Goal: Task Accomplishment & Management: Manage account settings

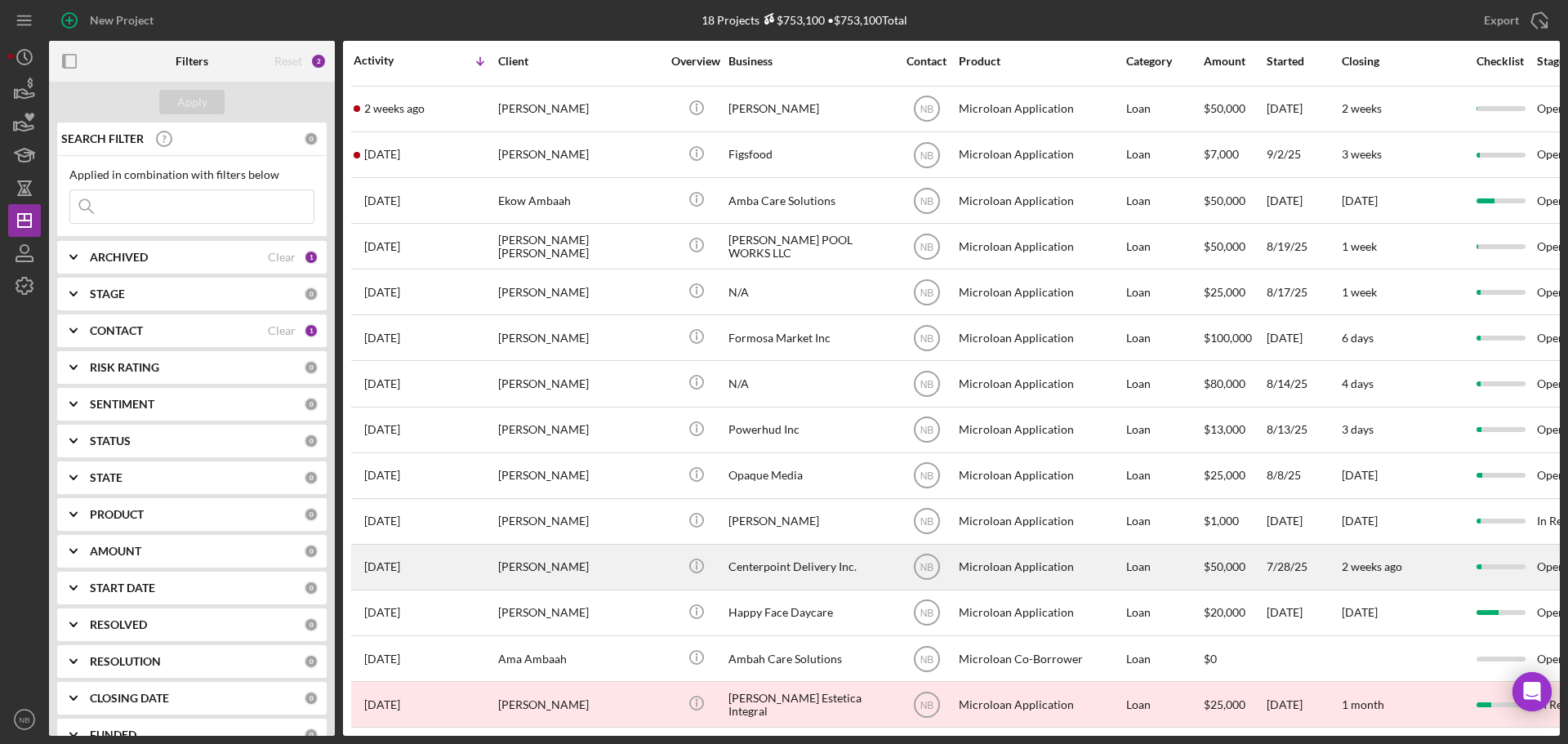
scroll to position [191, 0]
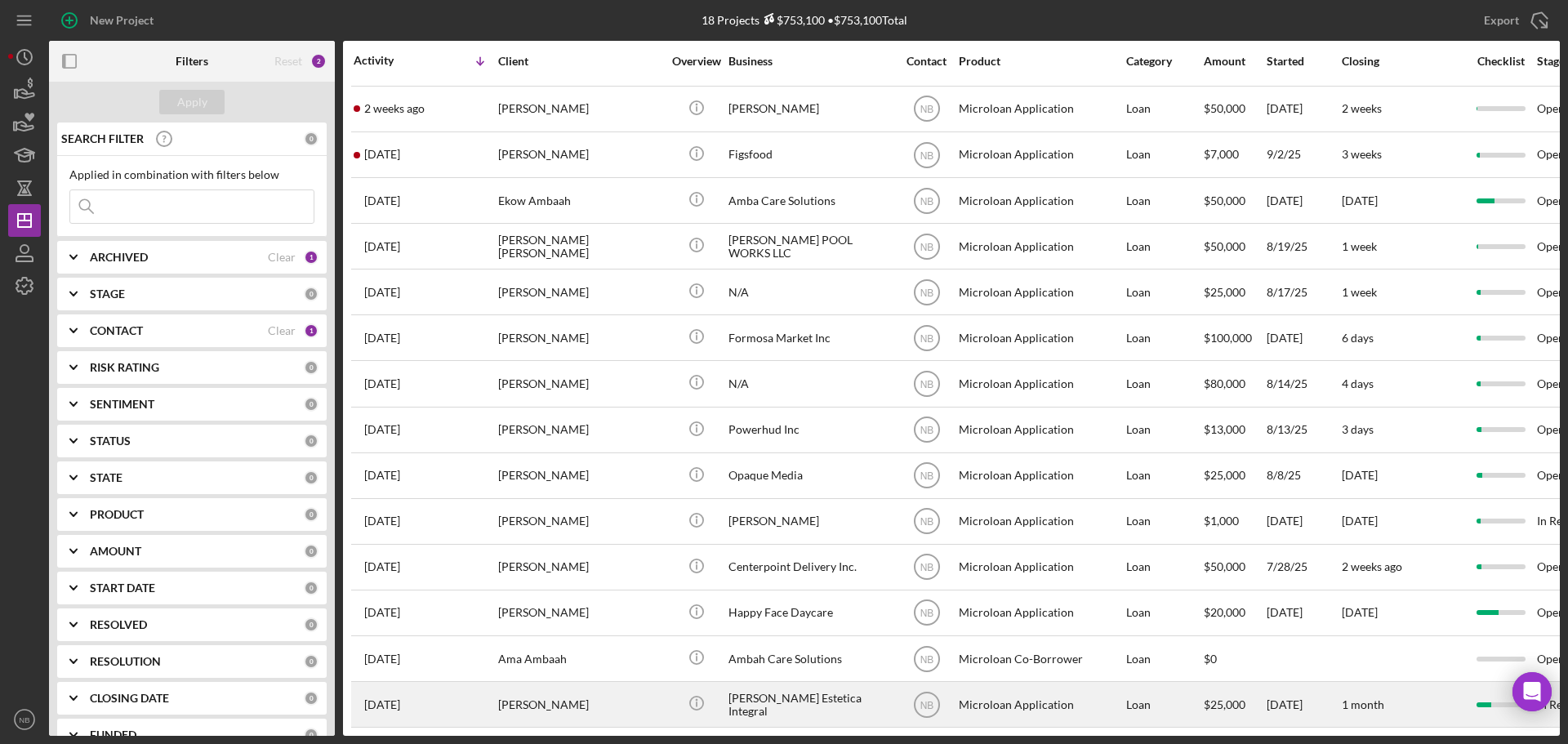
click at [562, 700] on div "[PERSON_NAME]" at bounding box center [580, 704] width 163 height 44
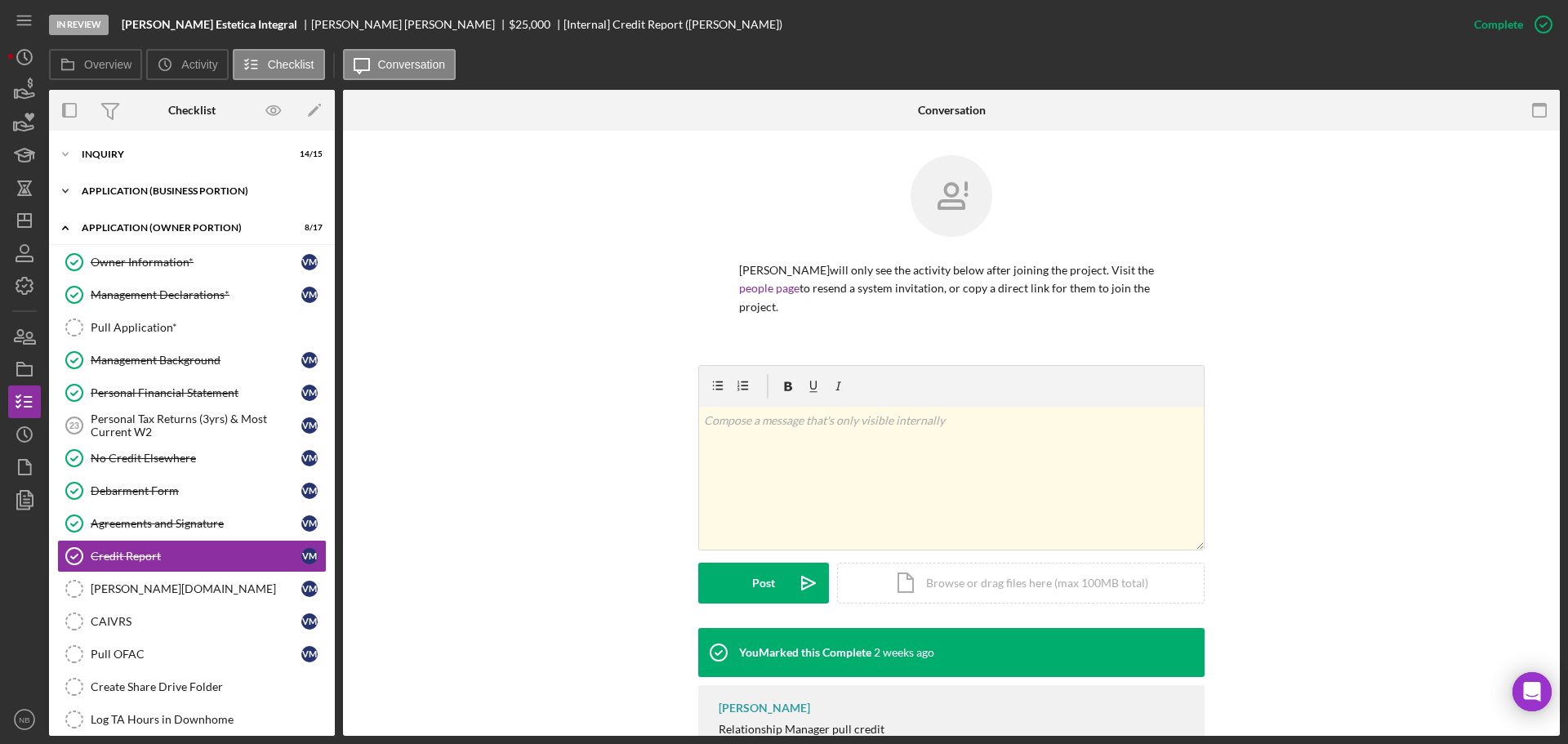
click at [120, 198] on div "Icon/Expander APPLICATION (BUSINESS PORTION) 10 / 21" at bounding box center [191, 191] width 286 height 33
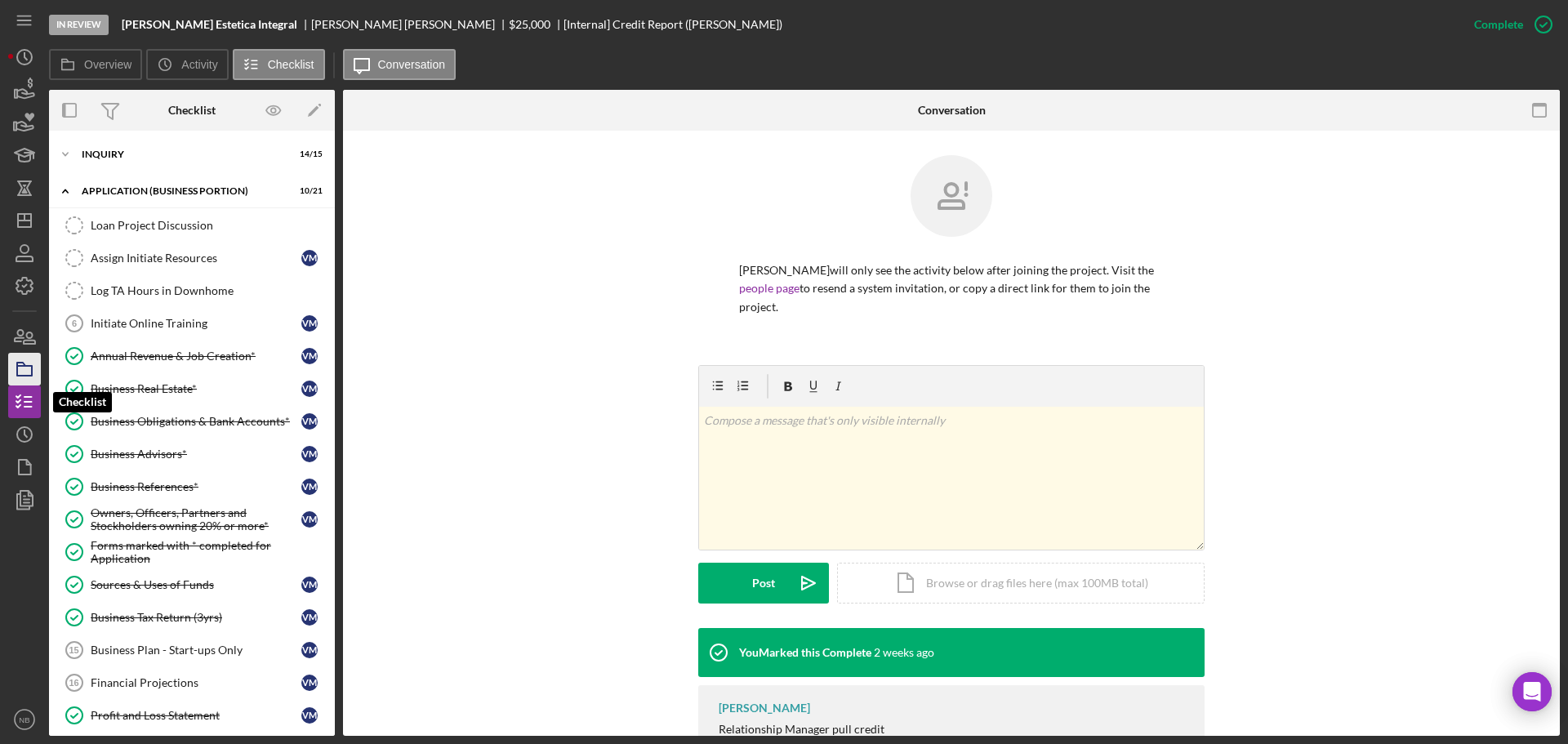
click at [29, 372] on icon "button" at bounding box center [25, 369] width 41 height 41
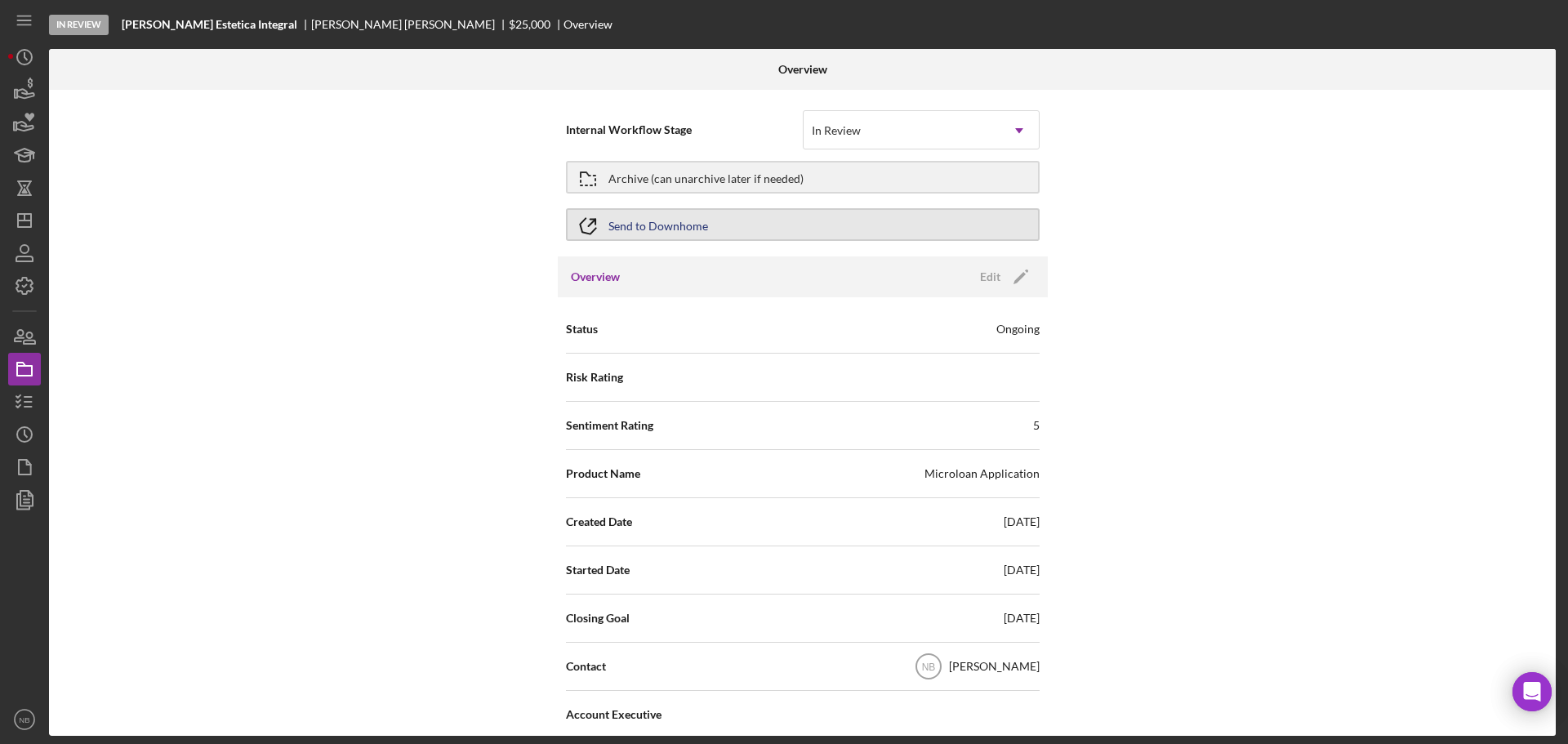
click at [691, 221] on div "Send to Downhome" at bounding box center [658, 225] width 100 height 30
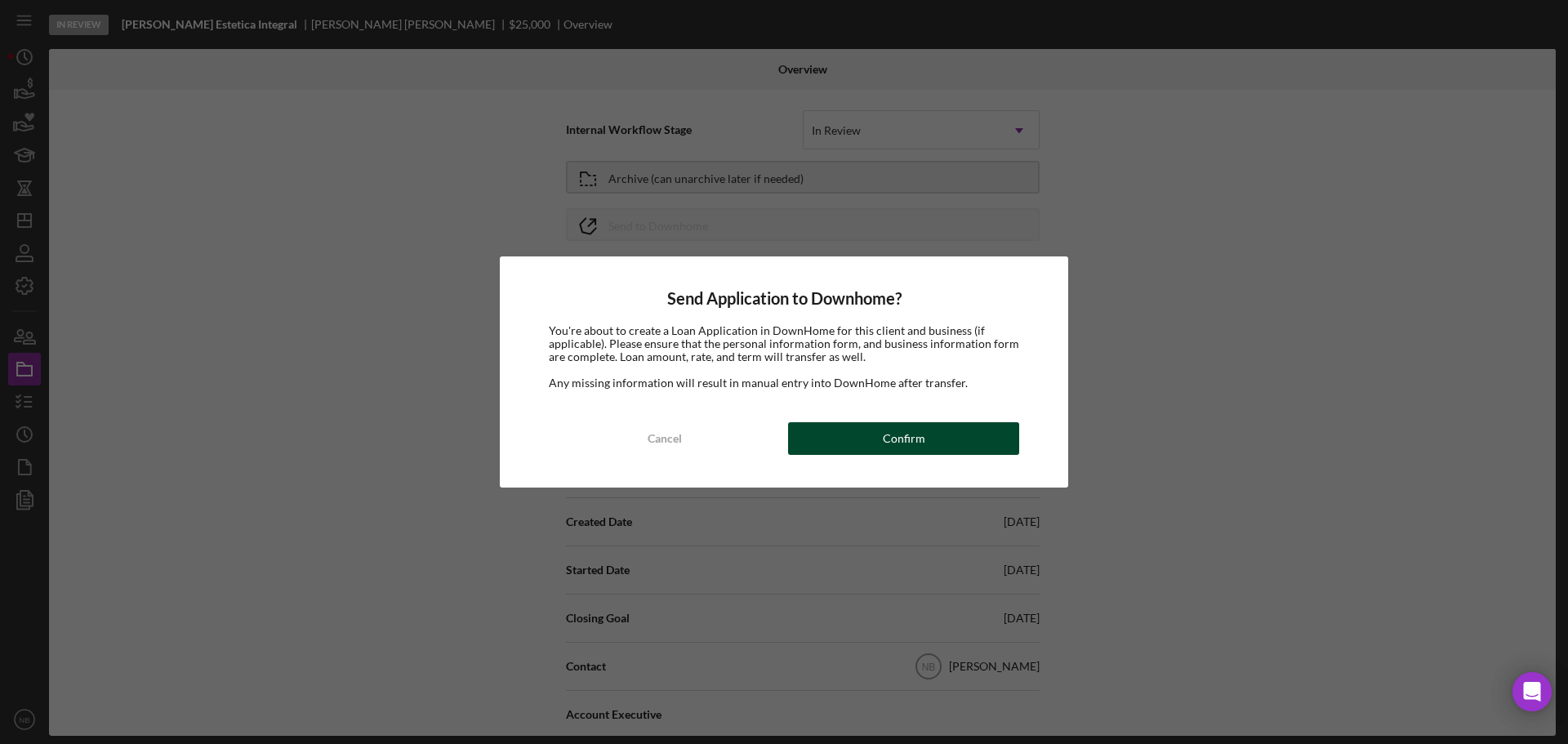
click at [874, 433] on button "Confirm" at bounding box center [903, 439] width 231 height 33
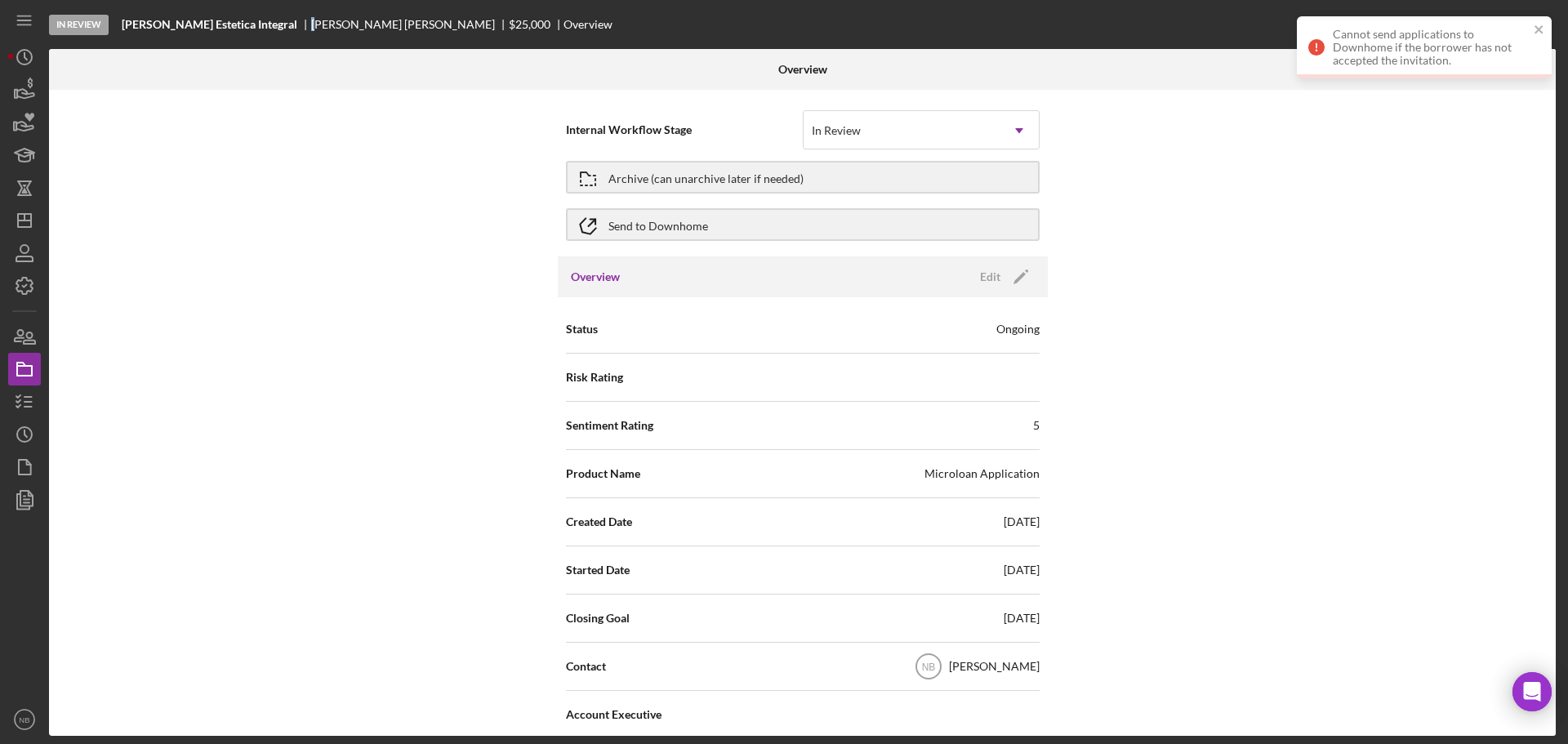
drag, startPoint x: 258, startPoint y: 23, endPoint x: 268, endPoint y: 26, distance: 10.4
click at [311, 26] on div "[PERSON_NAME]" at bounding box center [410, 25] width 198 height 13
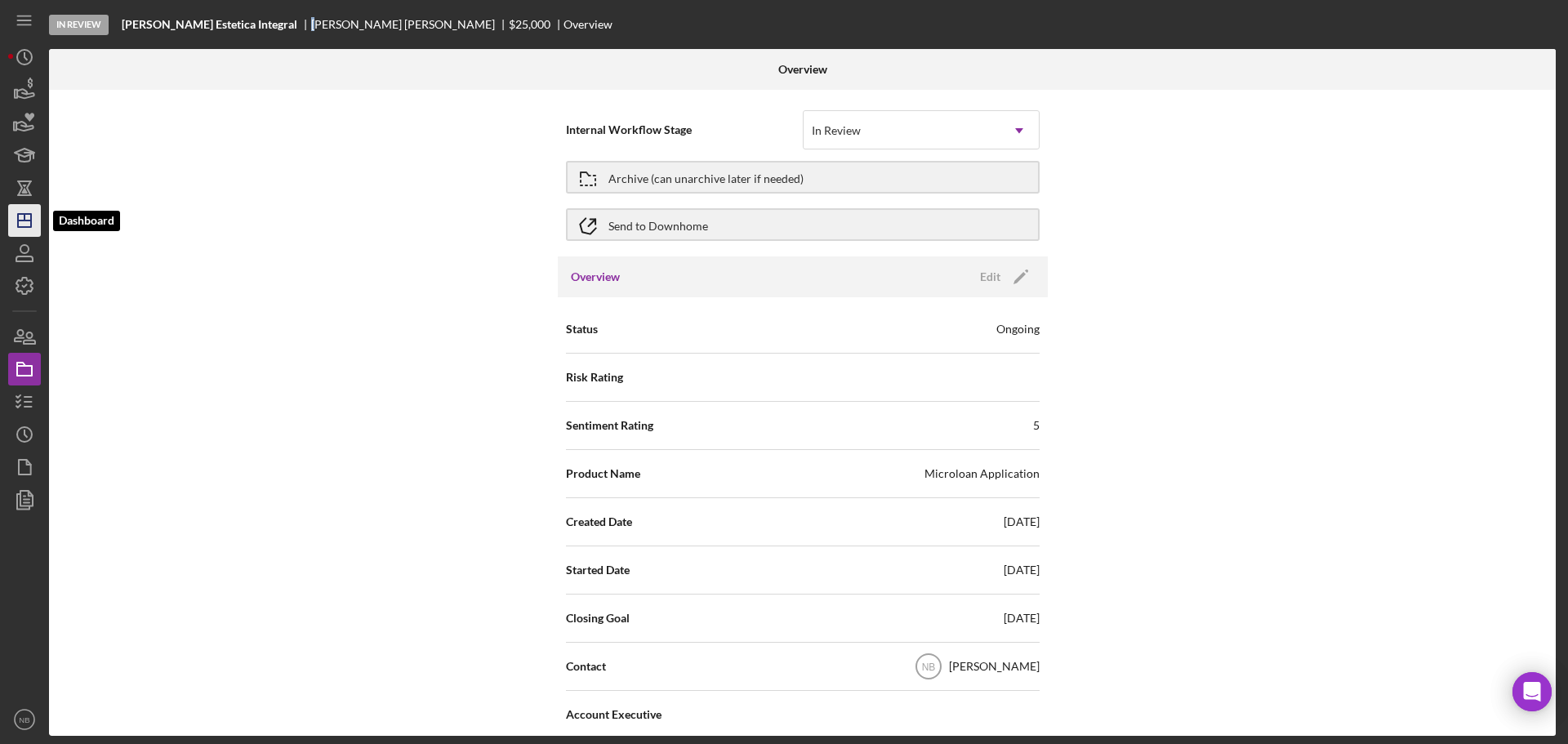
click at [35, 217] on icon "Icon/Dashboard" at bounding box center [25, 221] width 41 height 41
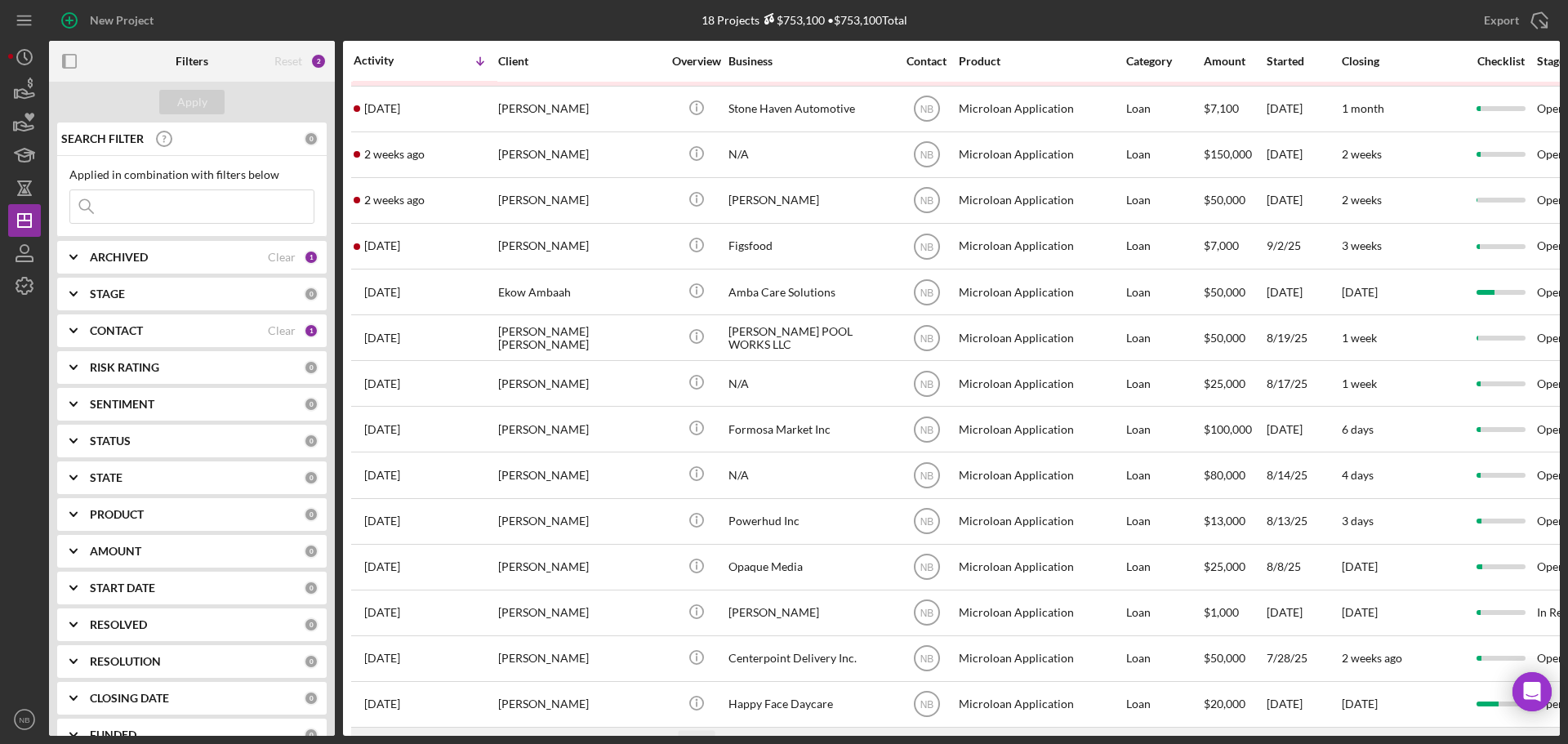
scroll to position [191, 0]
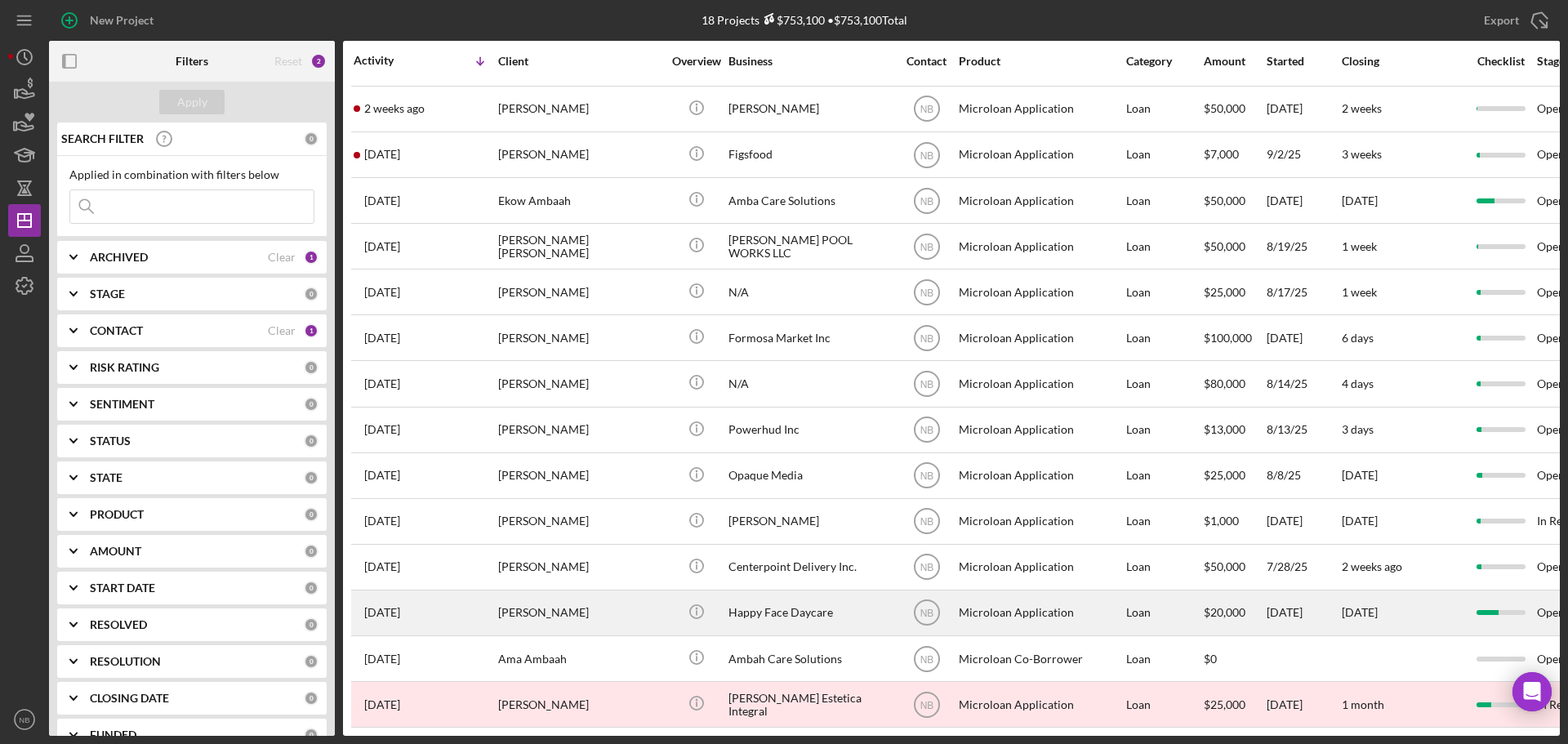
click at [772, 601] on div "Happy Face Daycare" at bounding box center [810, 613] width 163 height 44
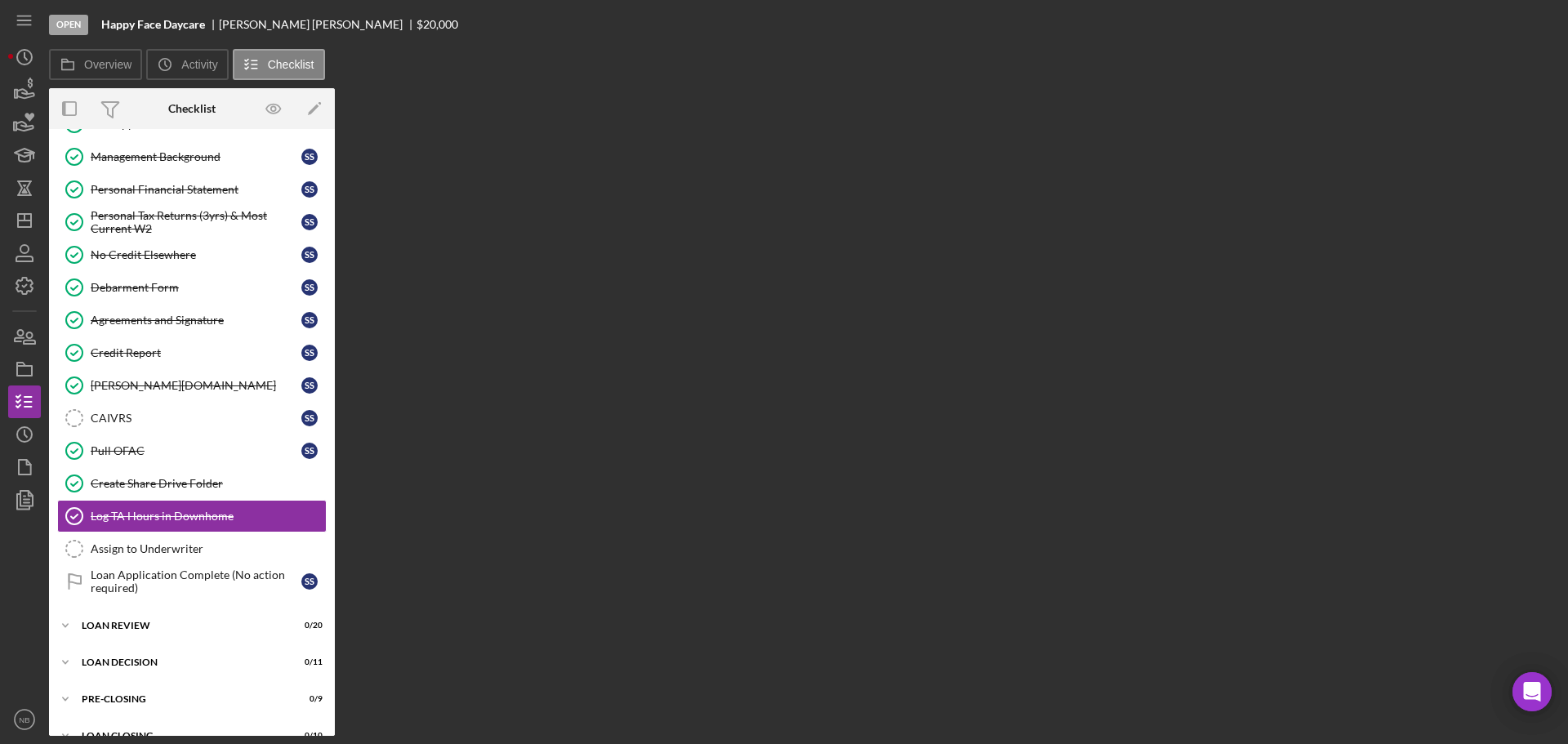
scroll to position [227, 0]
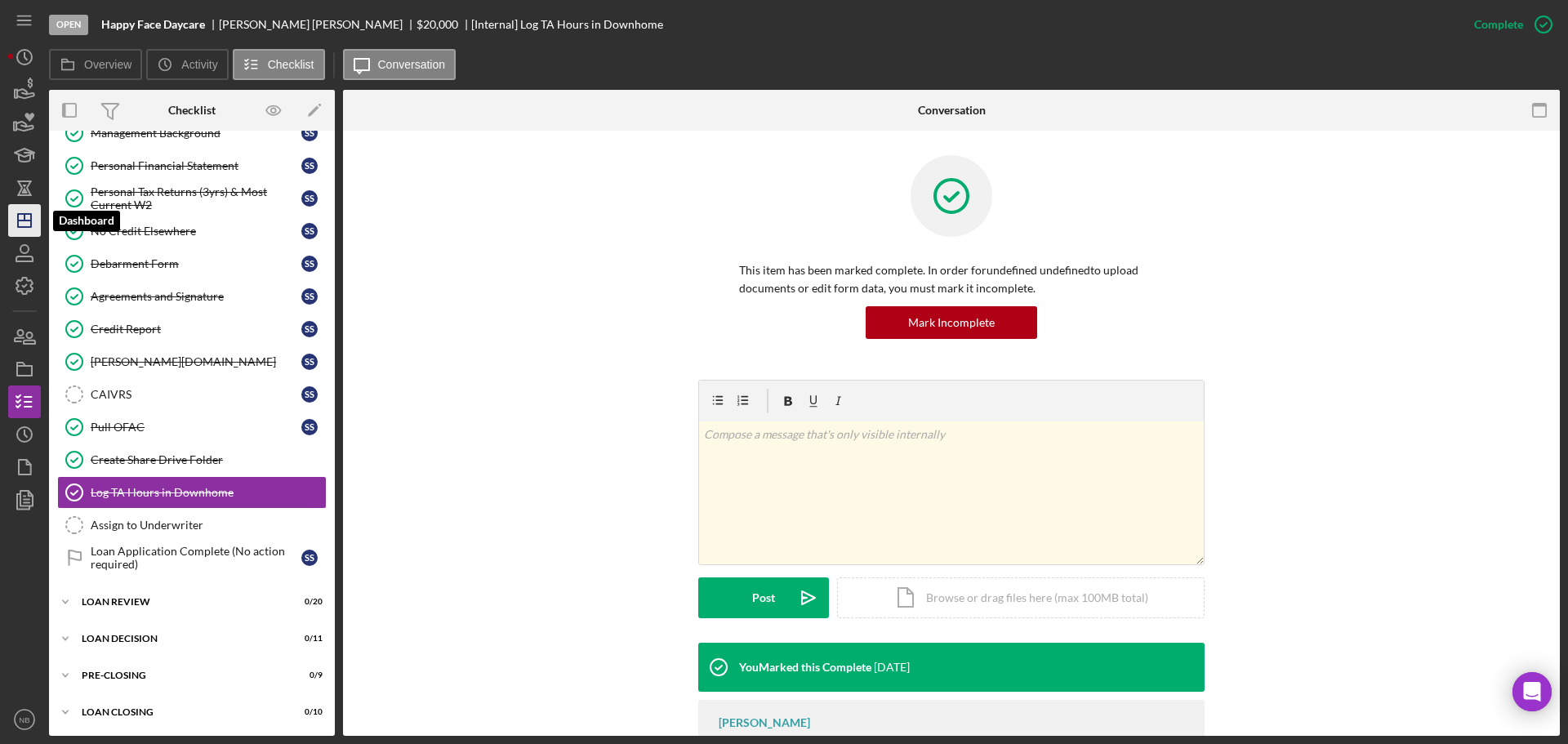
click at [26, 212] on icon "Icon/Dashboard" at bounding box center [25, 221] width 41 height 41
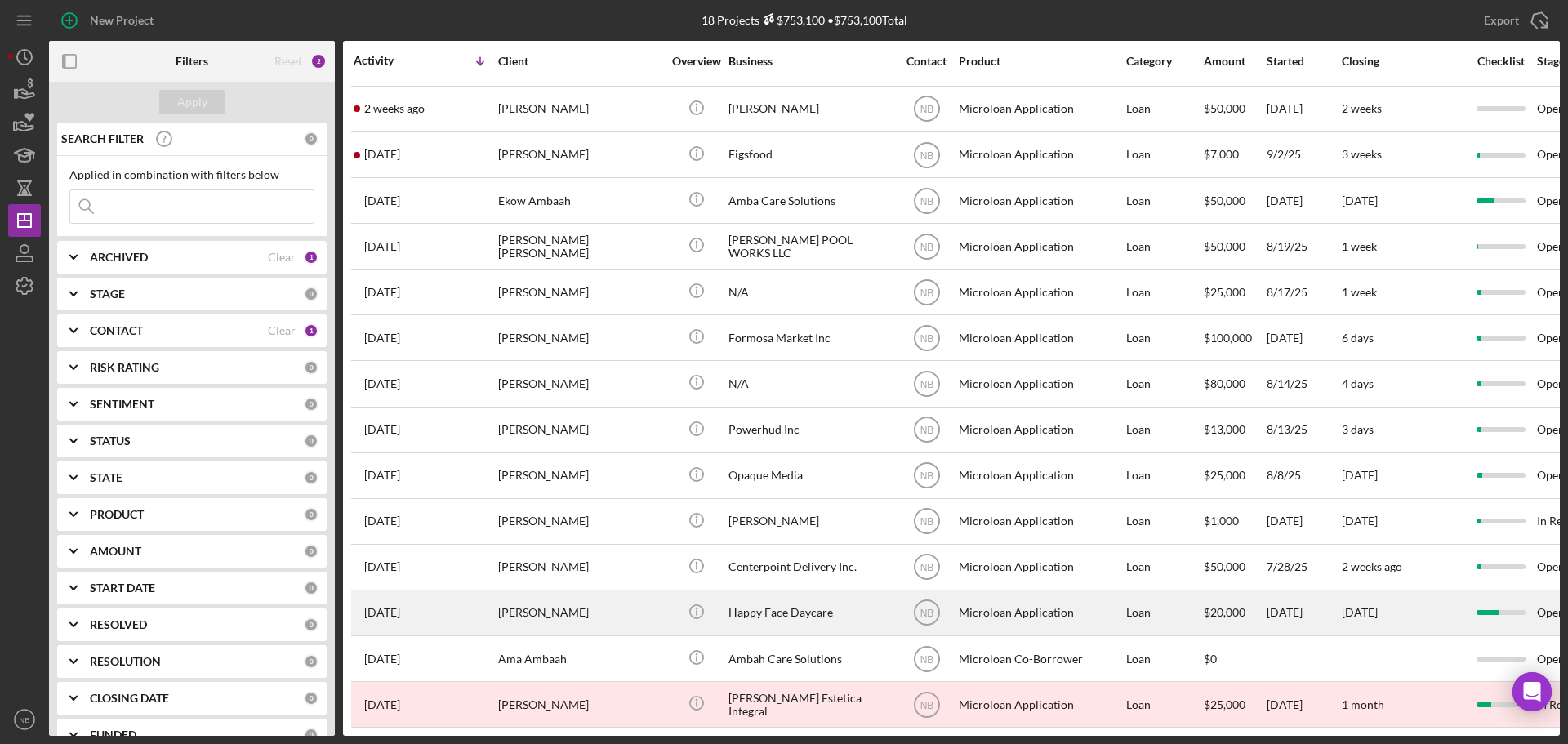
scroll to position [191, 0]
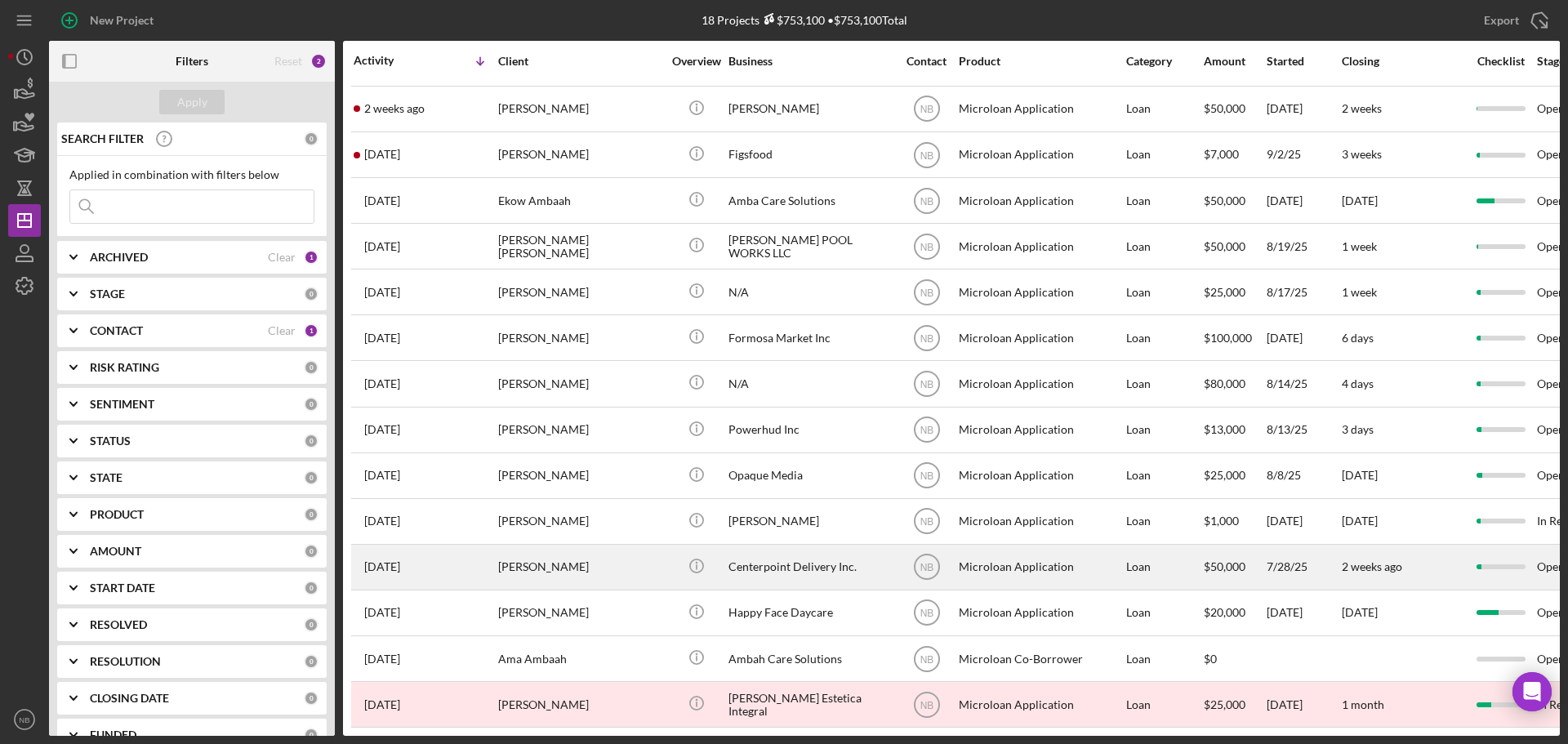
click at [791, 560] on div "Centerpoint Delivery Inc." at bounding box center [810, 567] width 163 height 44
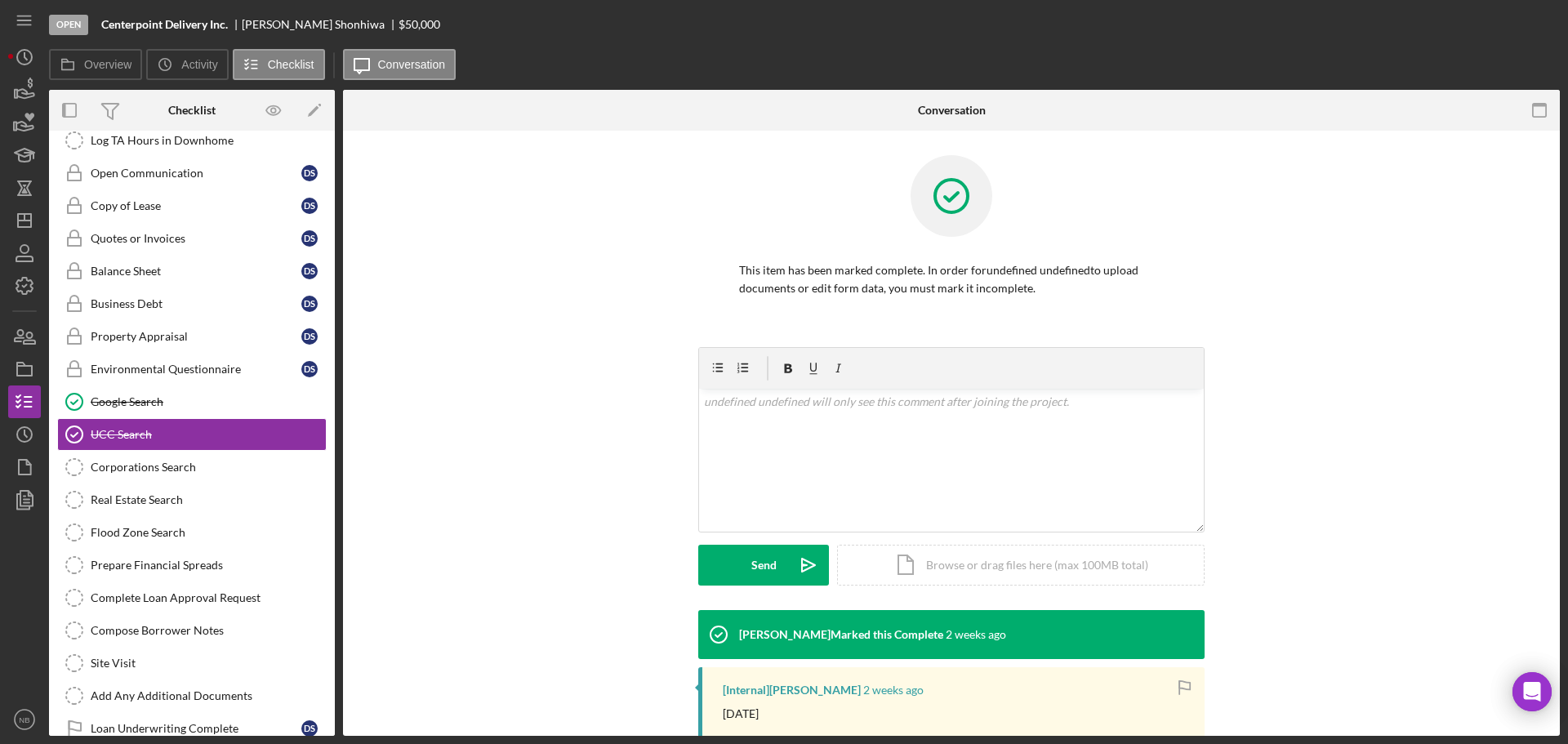
scroll to position [192, 0]
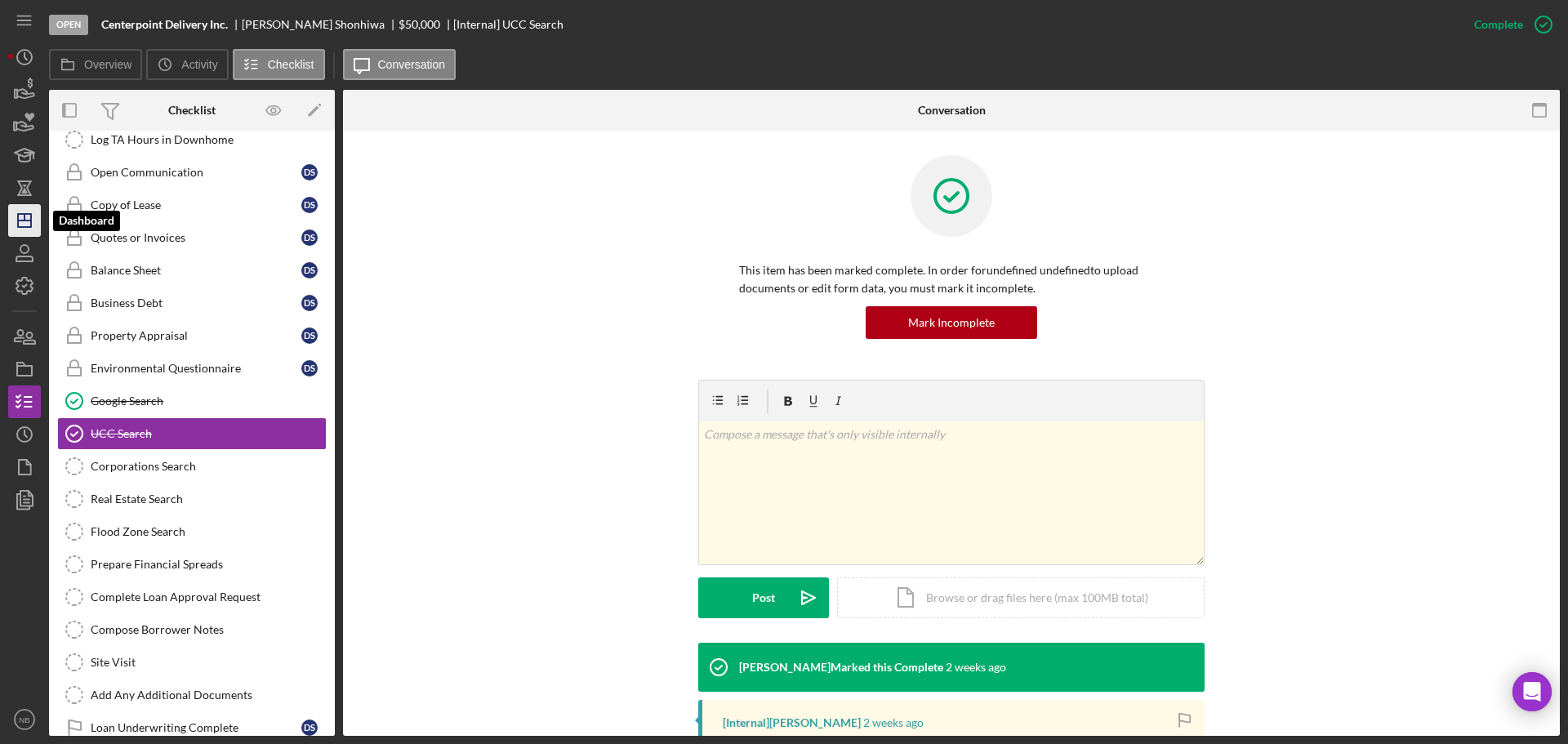
click at [15, 226] on icon "Icon/Dashboard" at bounding box center [25, 221] width 41 height 41
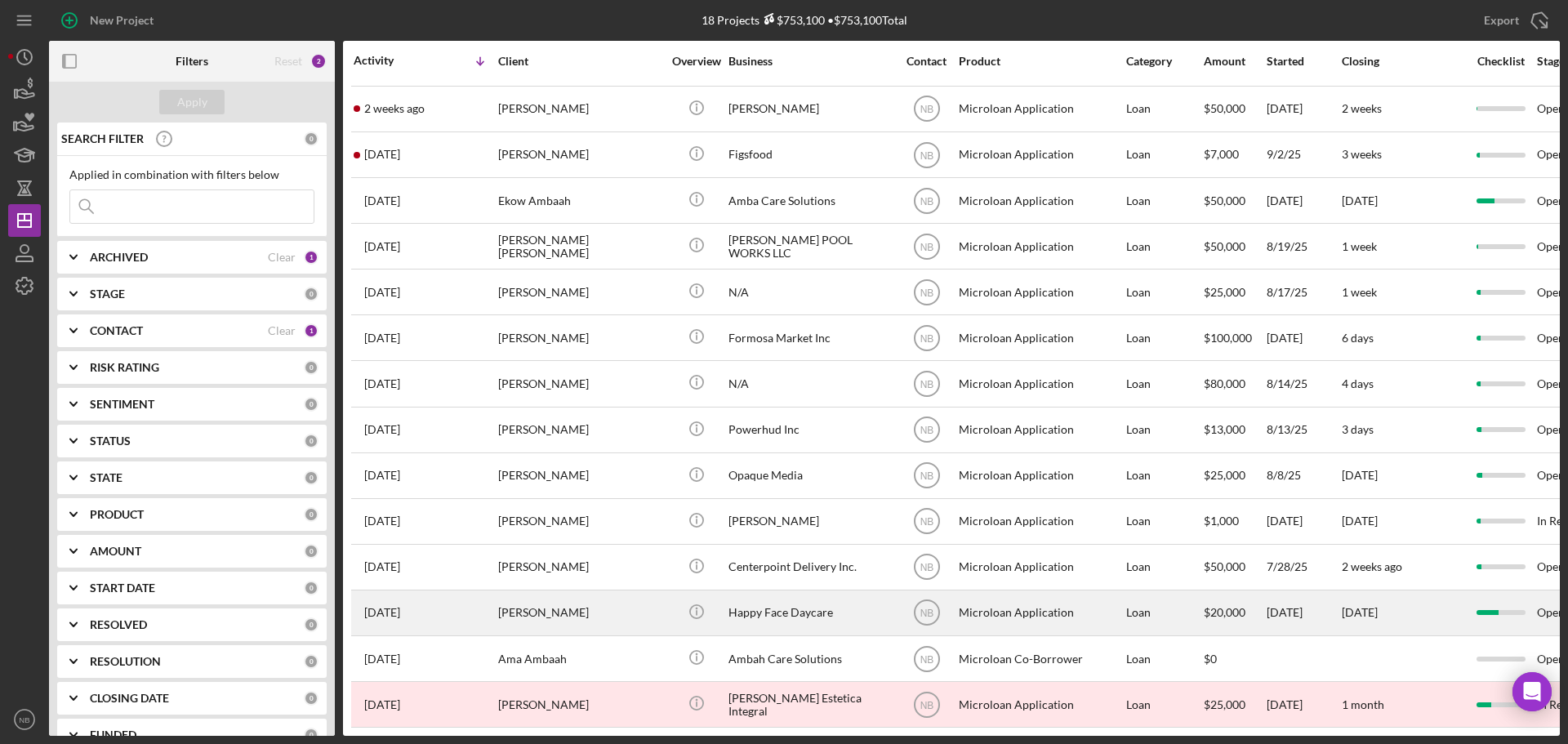
scroll to position [191, 0]
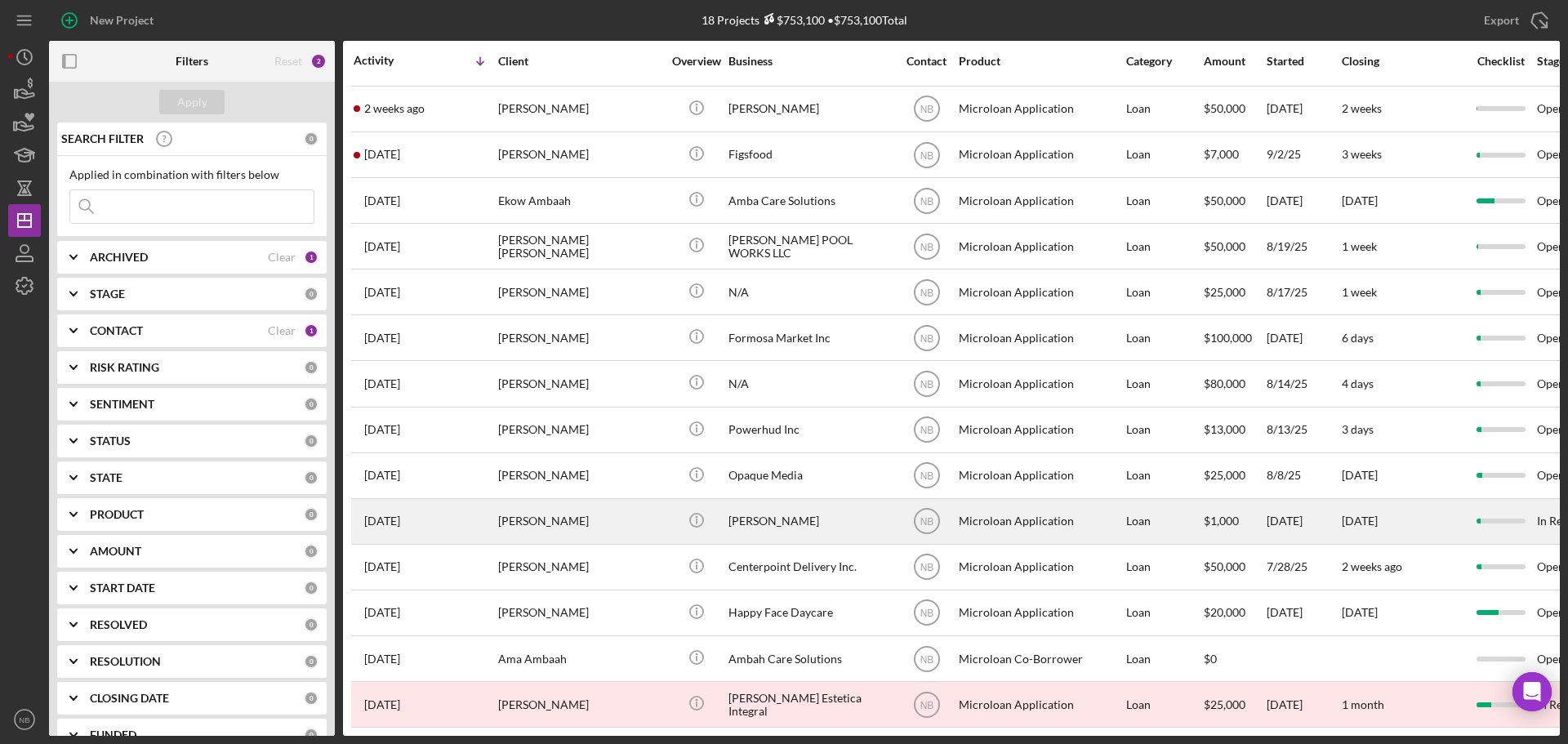
click at [790, 510] on div "[PERSON_NAME]" at bounding box center [810, 522] width 163 height 44
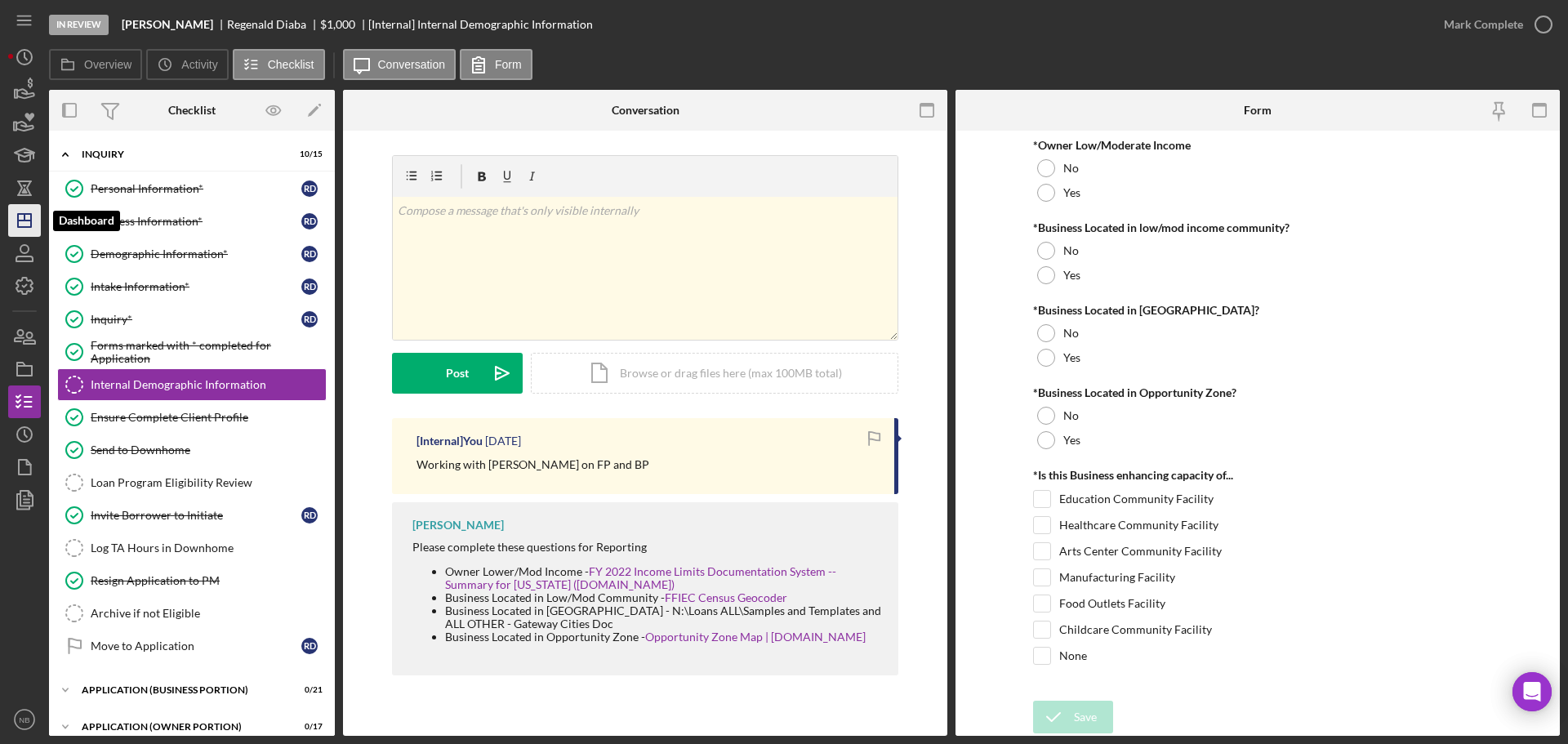
click at [16, 214] on icon "Icon/Dashboard" at bounding box center [25, 221] width 41 height 41
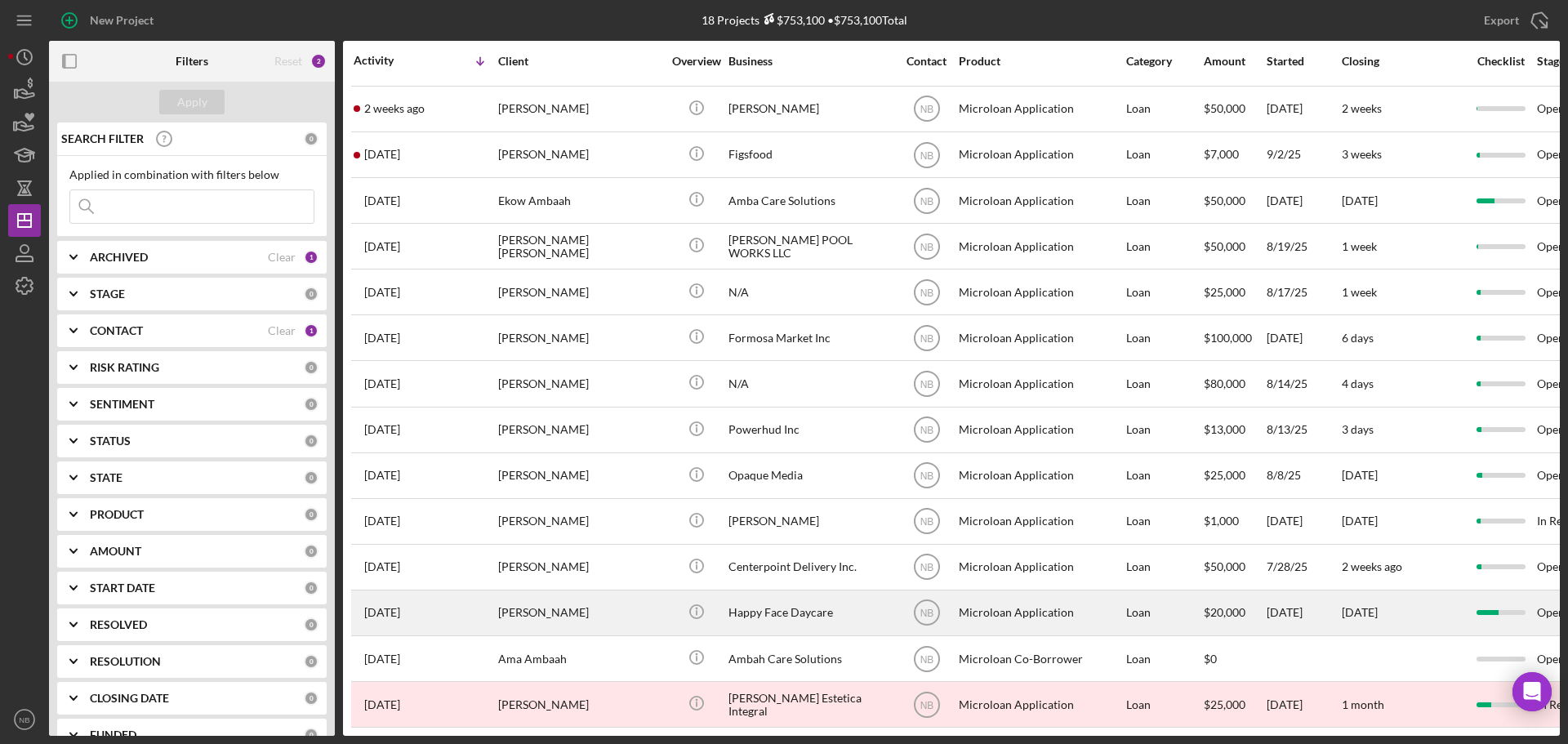
scroll to position [191, 0]
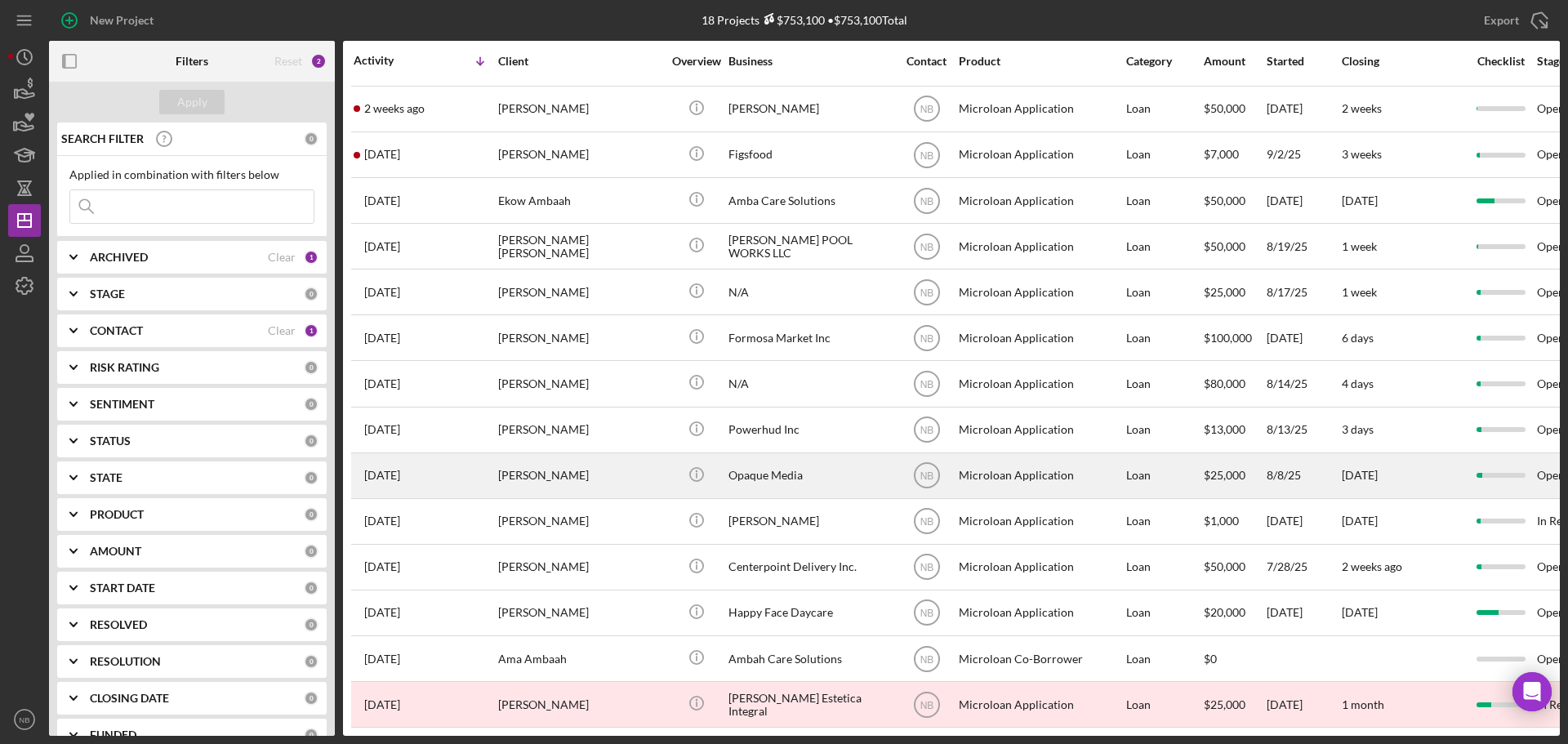
click at [783, 466] on div "Opaque Media" at bounding box center [810, 475] width 163 height 44
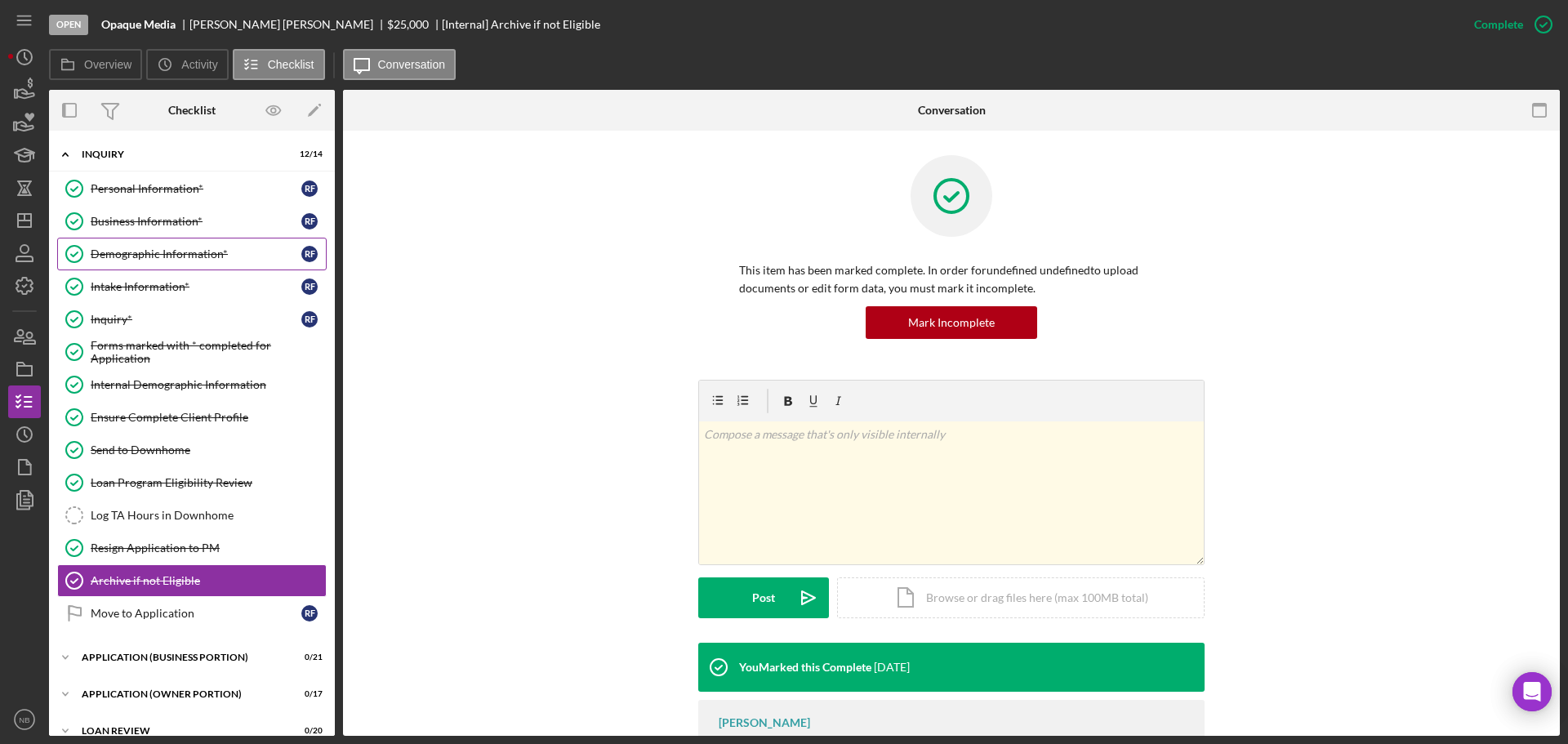
click at [151, 252] on div "Demographic Information*" at bounding box center [196, 254] width 211 height 13
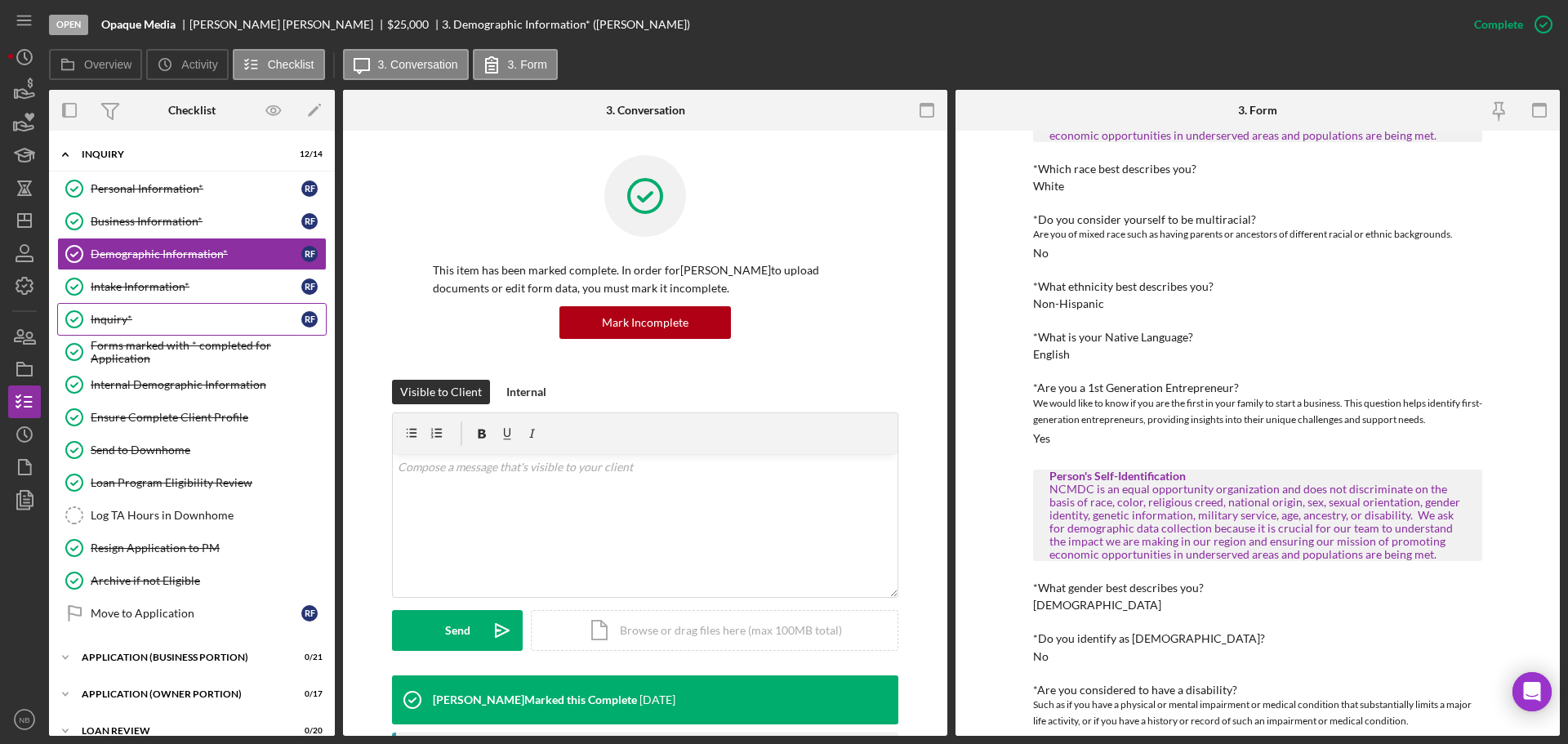
scroll to position [163, 0]
click at [147, 198] on link "Personal Information* Personal Information* R F" at bounding box center [191, 189] width 269 height 33
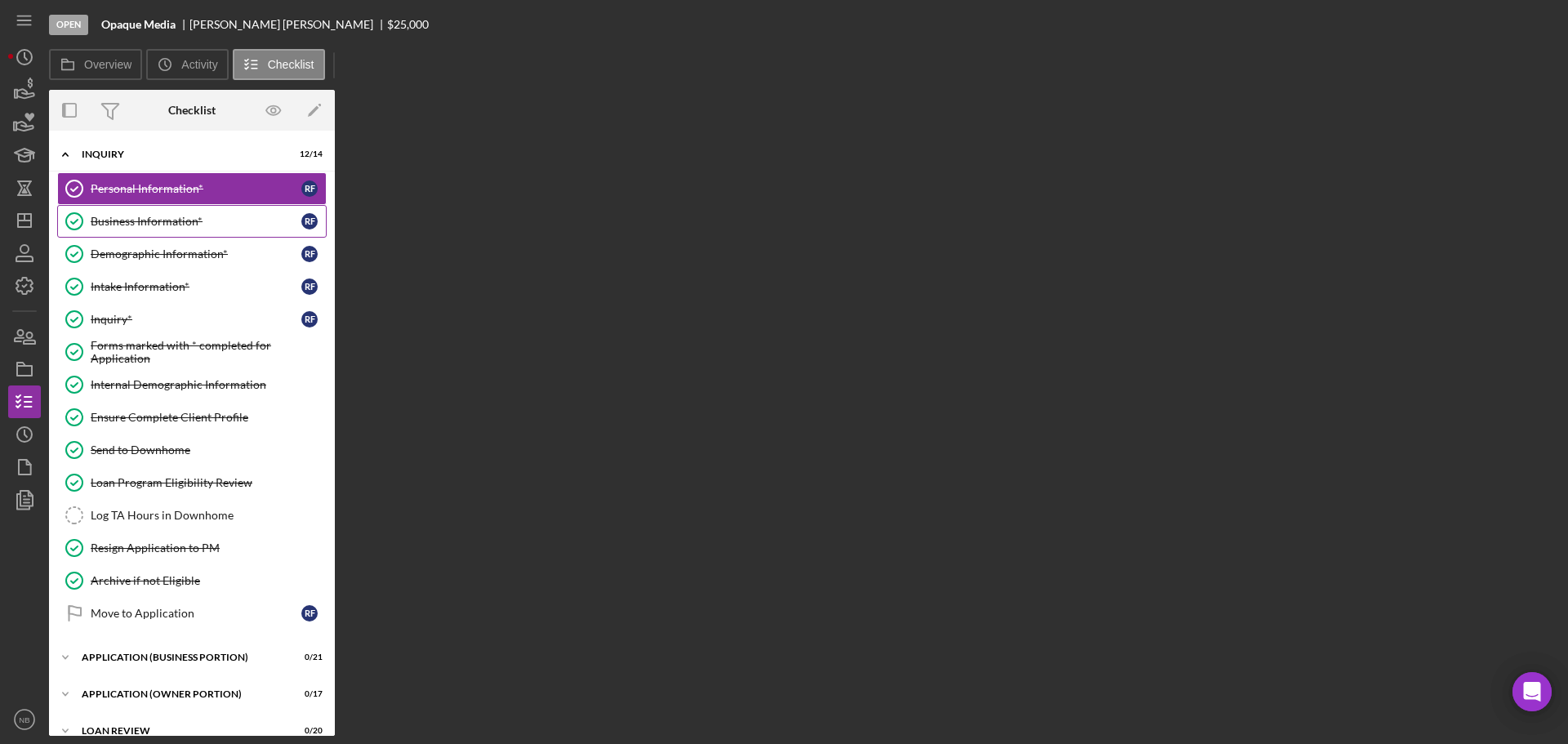
click at [148, 230] on link "Business Information* Business Information* R F" at bounding box center [191, 222] width 269 height 33
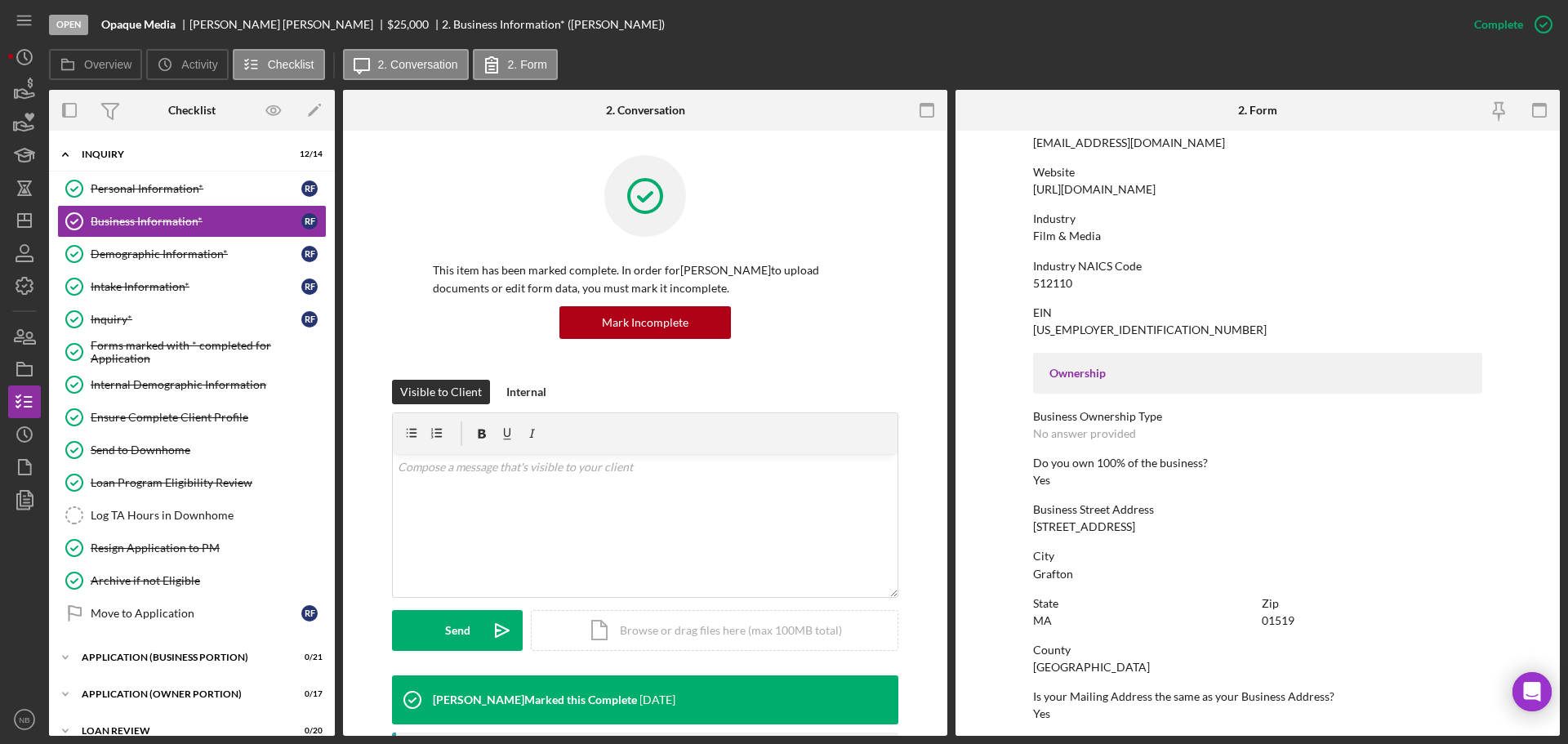
scroll to position [490, 0]
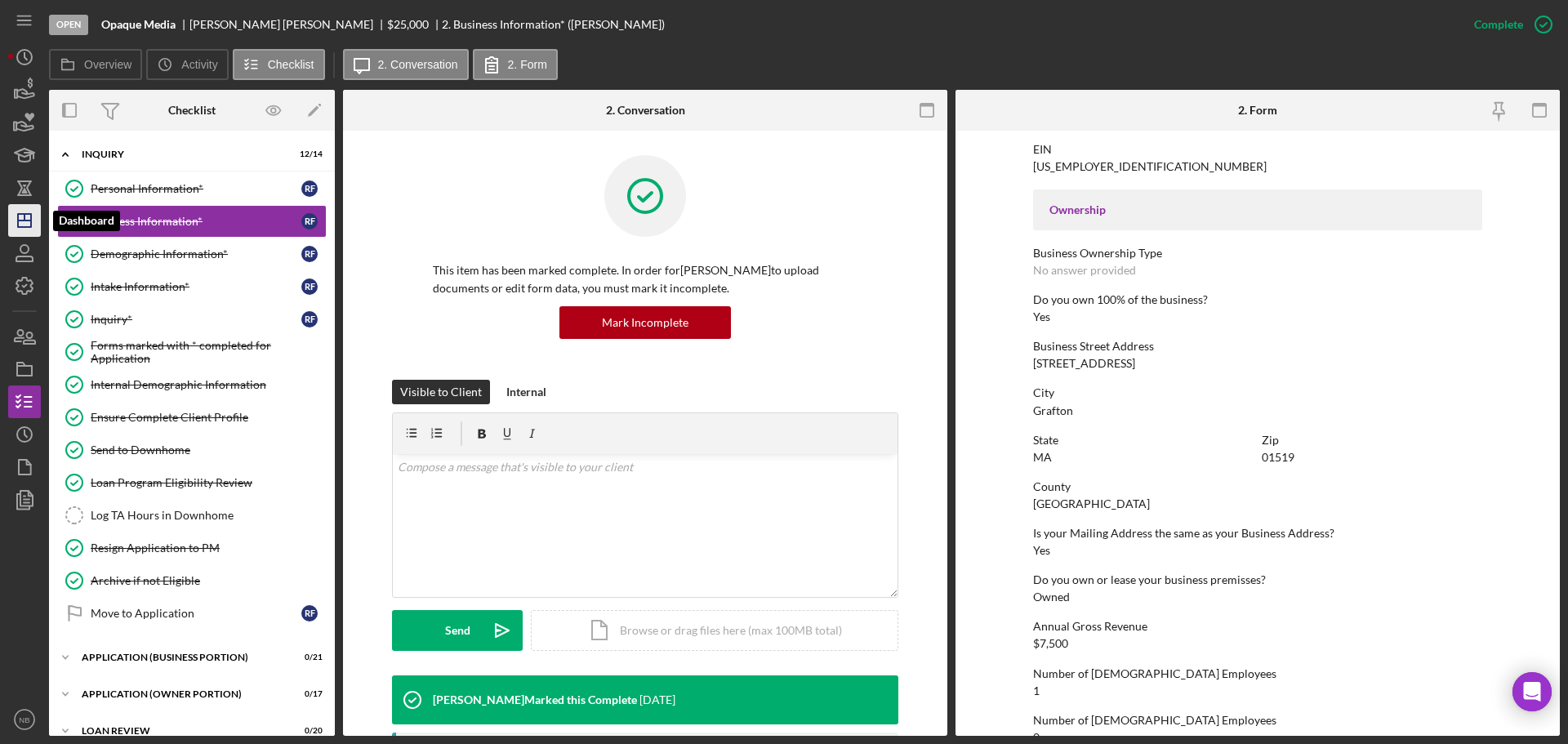
click at [22, 210] on icon "Icon/Dashboard" at bounding box center [25, 221] width 41 height 41
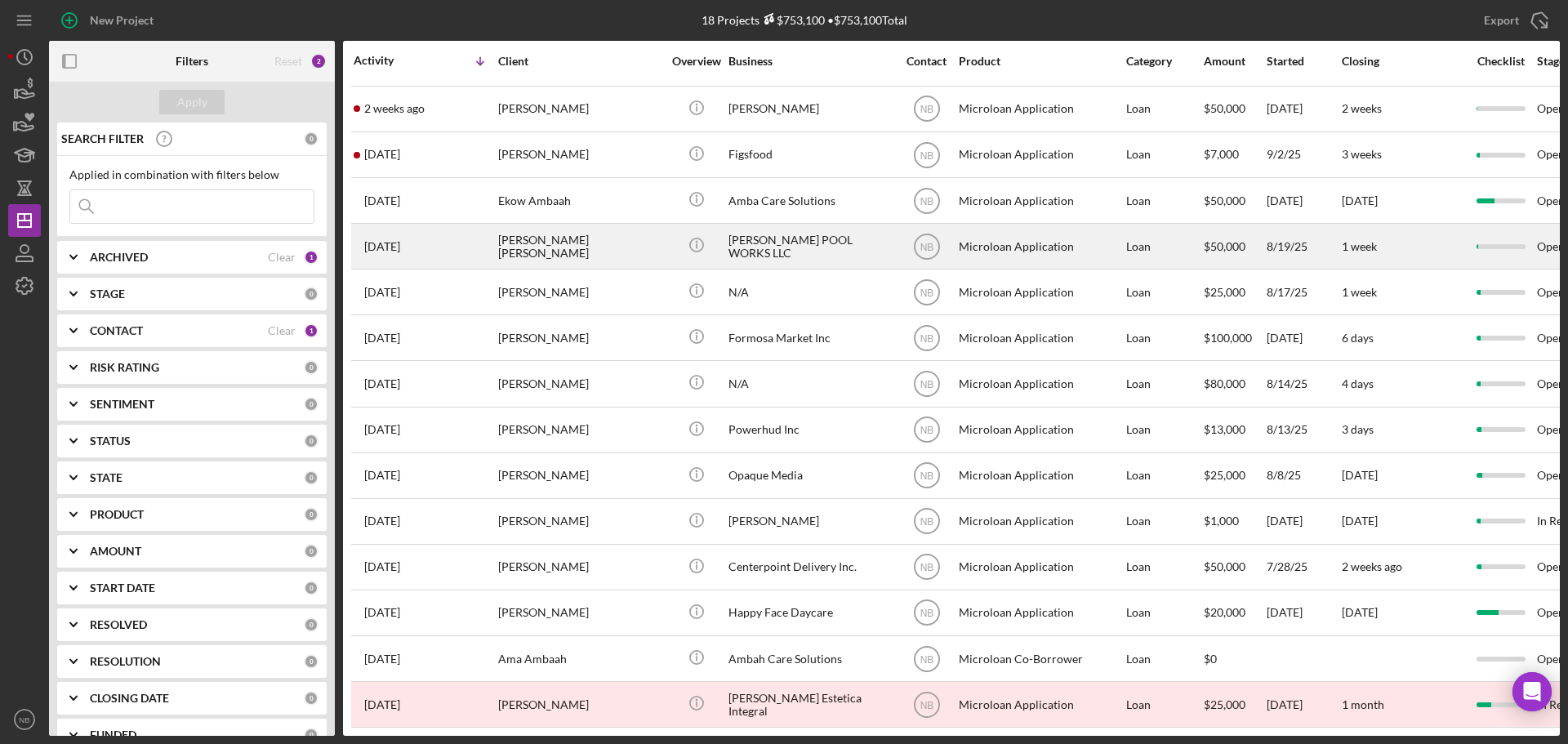
scroll to position [110, 0]
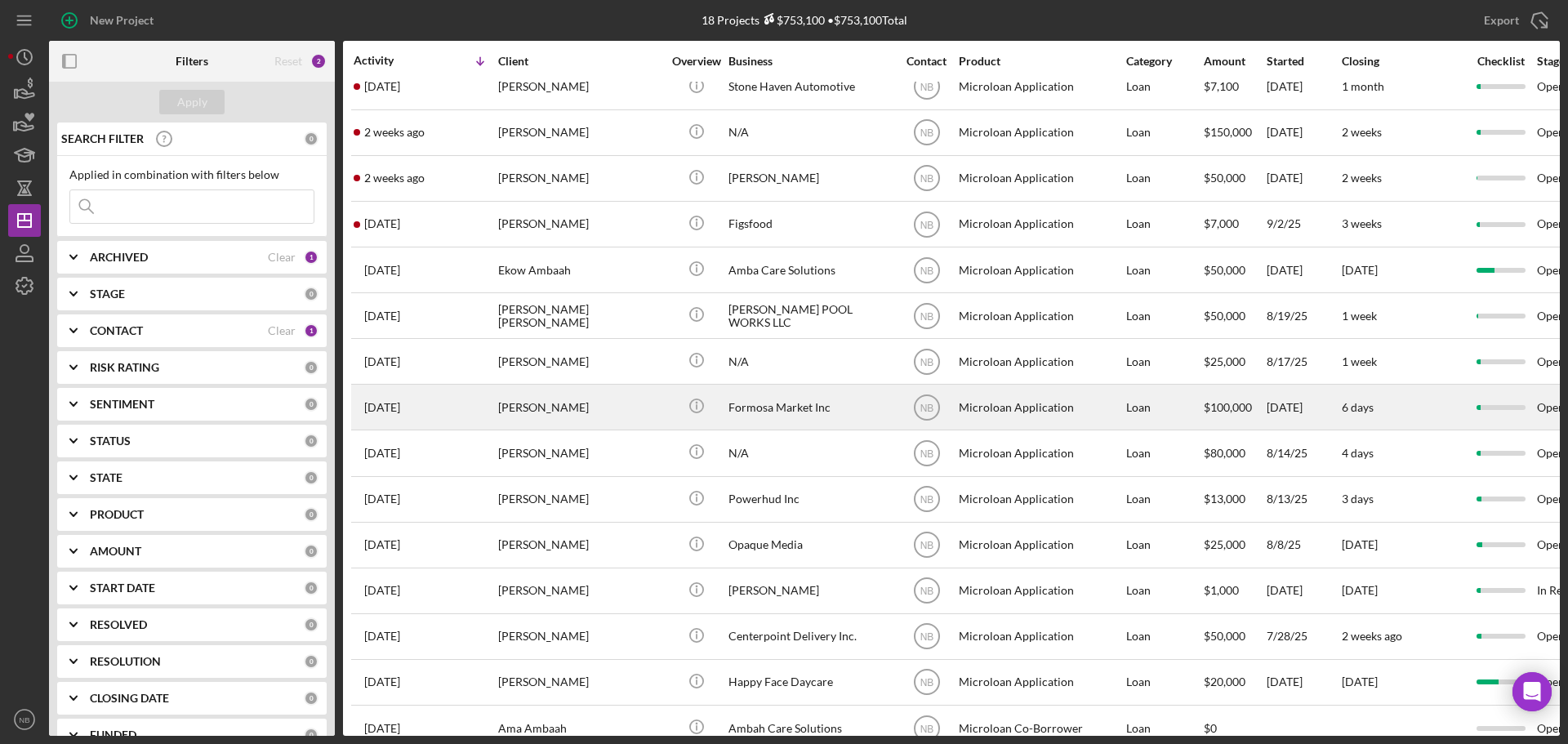
click at [632, 409] on div "[PERSON_NAME]" at bounding box center [580, 407] width 163 height 44
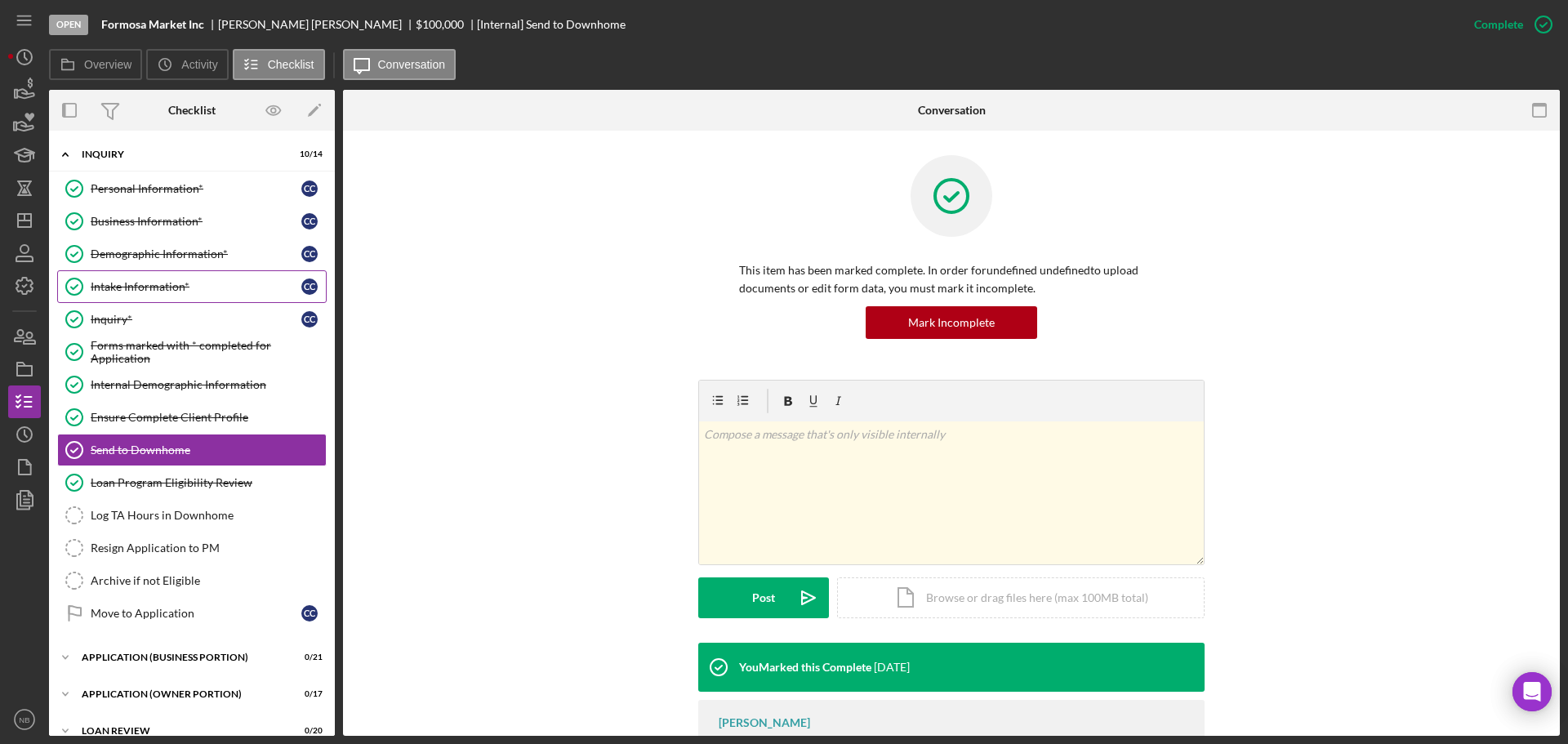
click at [122, 291] on div "Intake Information*" at bounding box center [196, 287] width 211 height 13
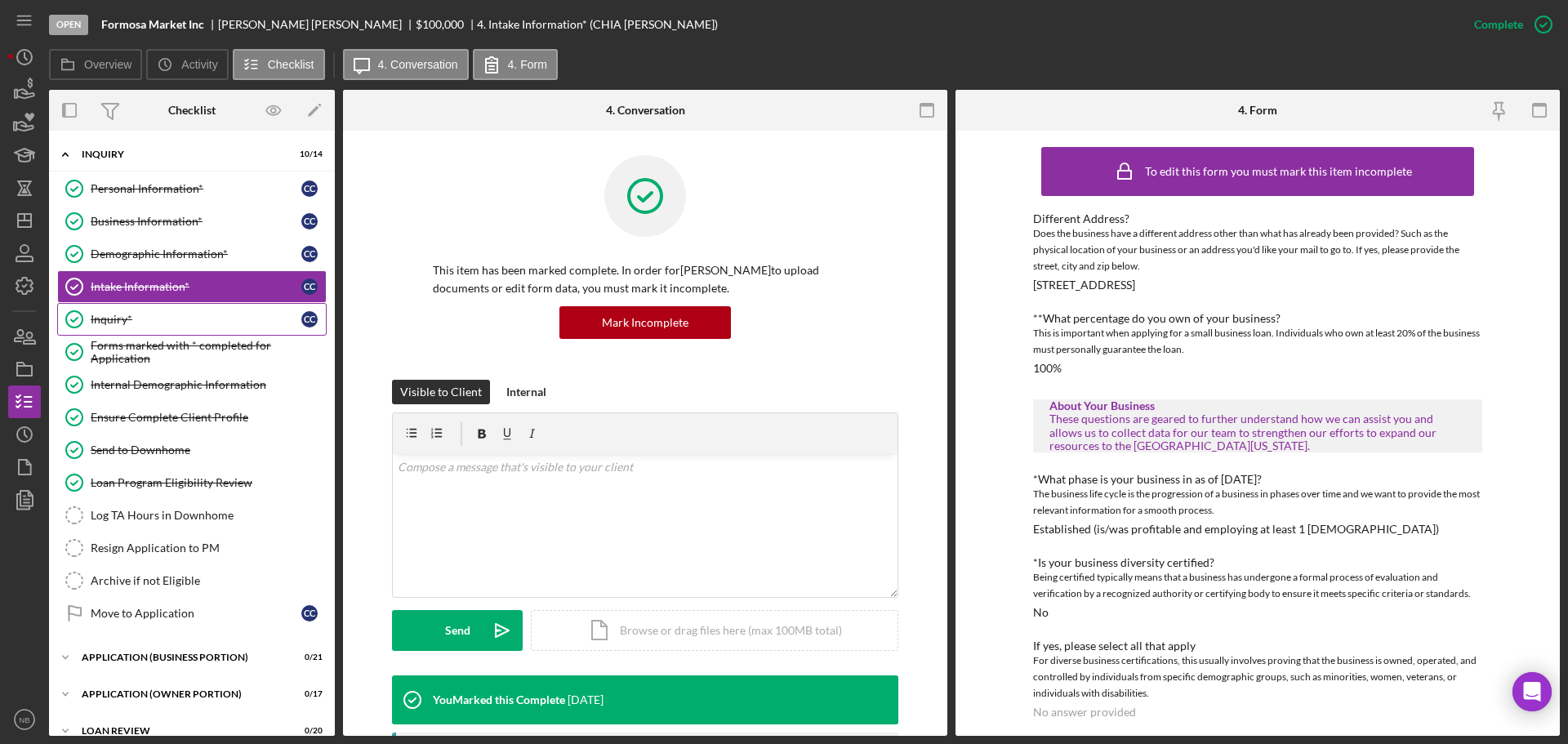
click at [90, 316] on icon "Inquiry*" at bounding box center [74, 320] width 41 height 41
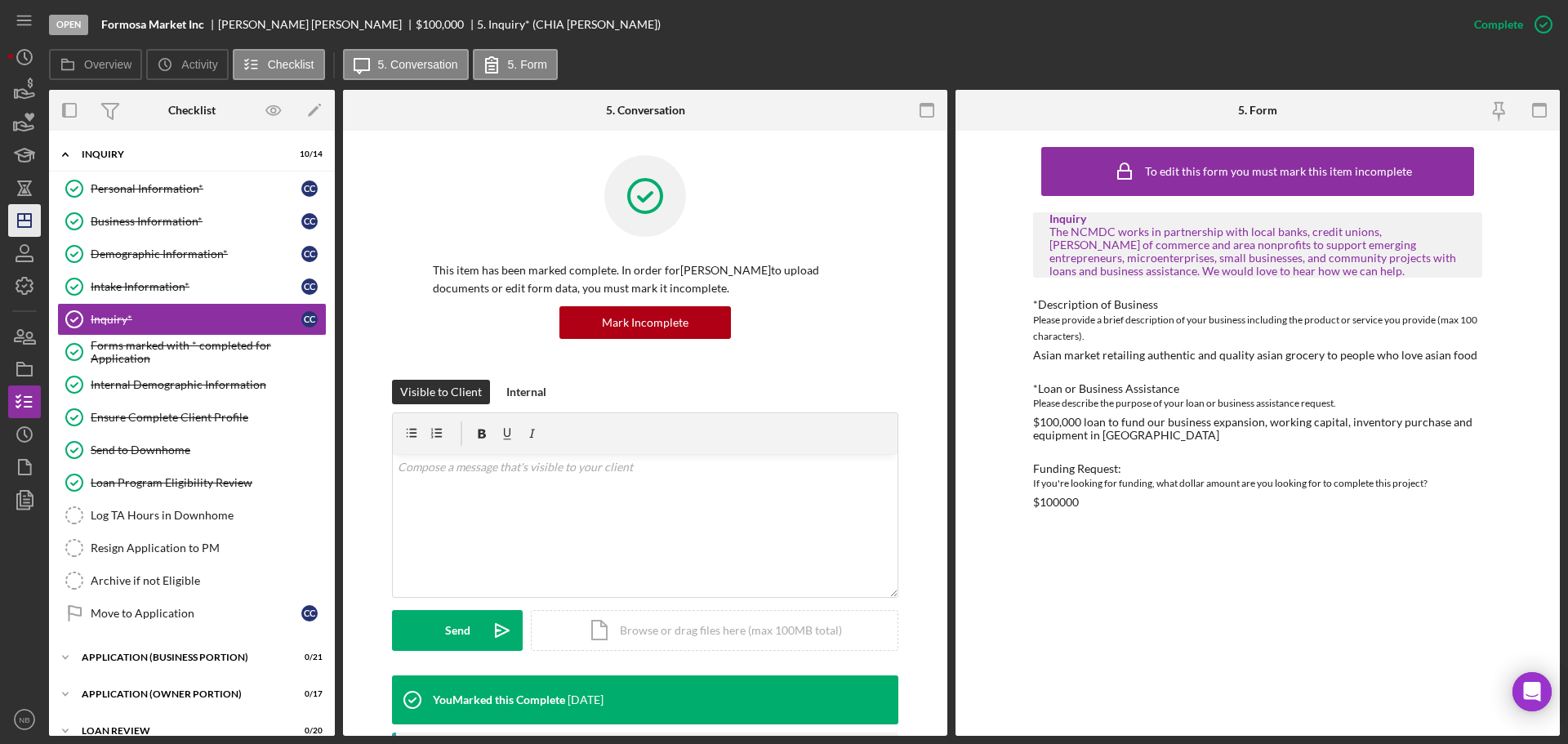
click at [36, 226] on icon "Icon/Dashboard" at bounding box center [25, 221] width 41 height 41
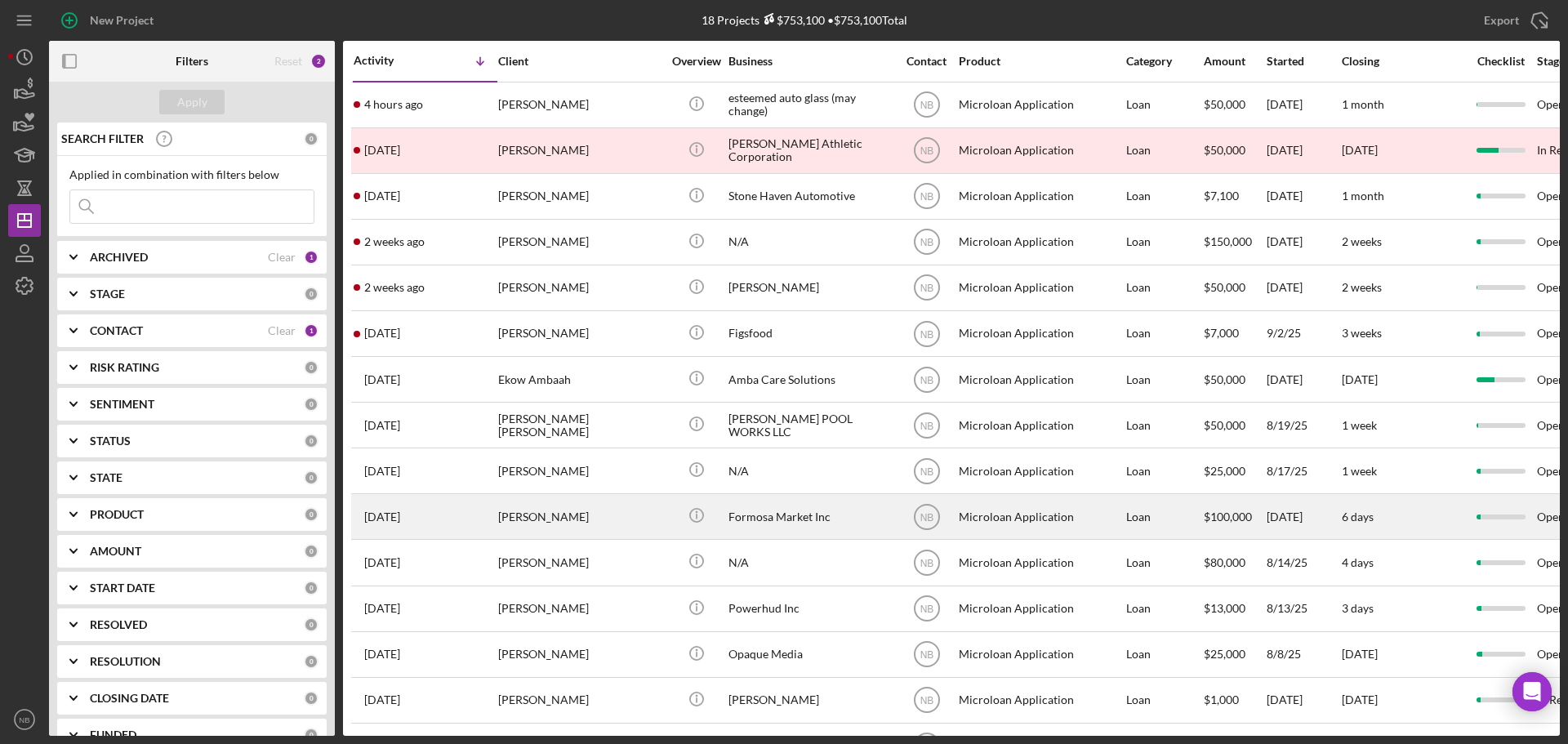
scroll to position [82, 0]
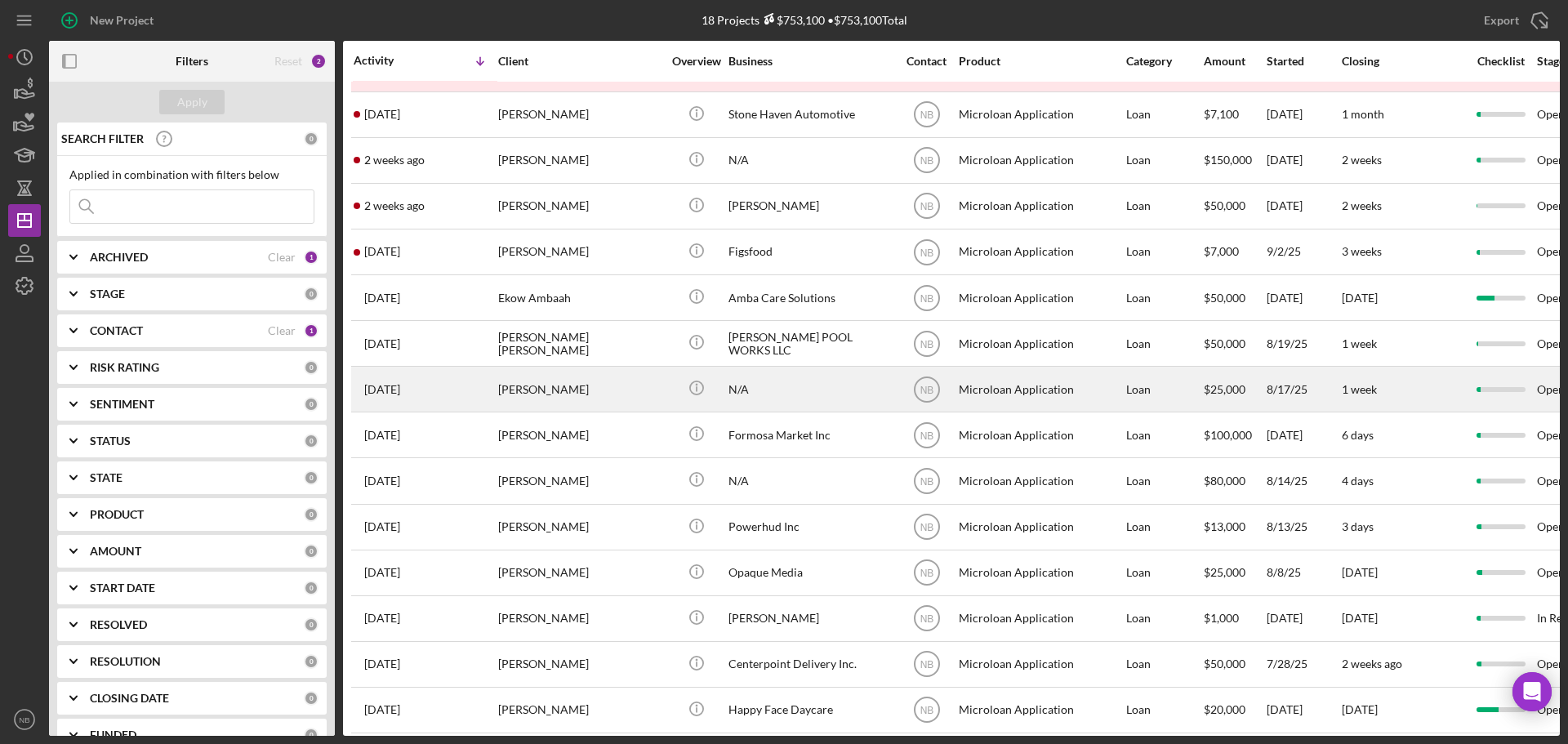
click at [783, 396] on div "N/A" at bounding box center [810, 389] width 163 height 44
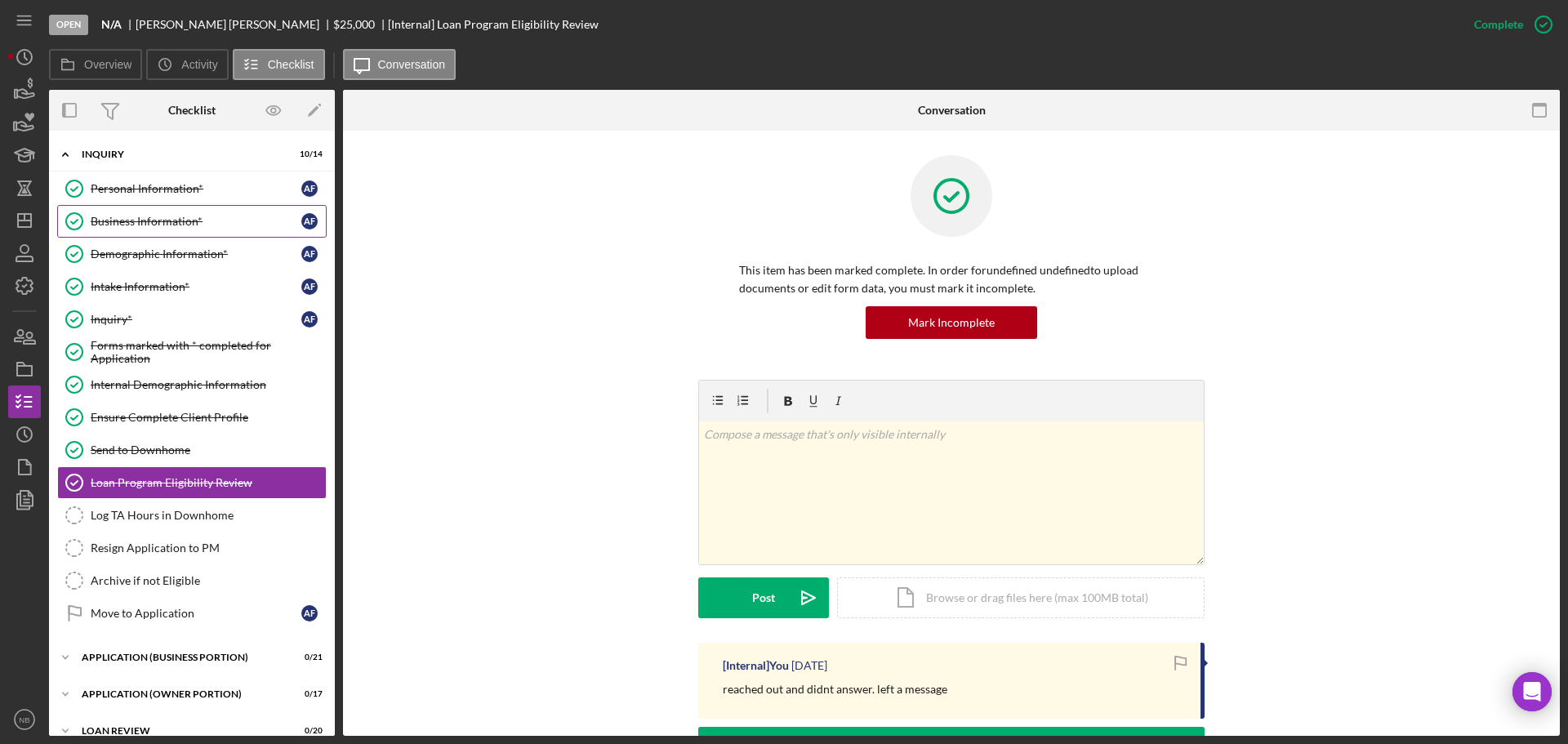
click at [153, 221] on div "Business Information*" at bounding box center [196, 222] width 211 height 13
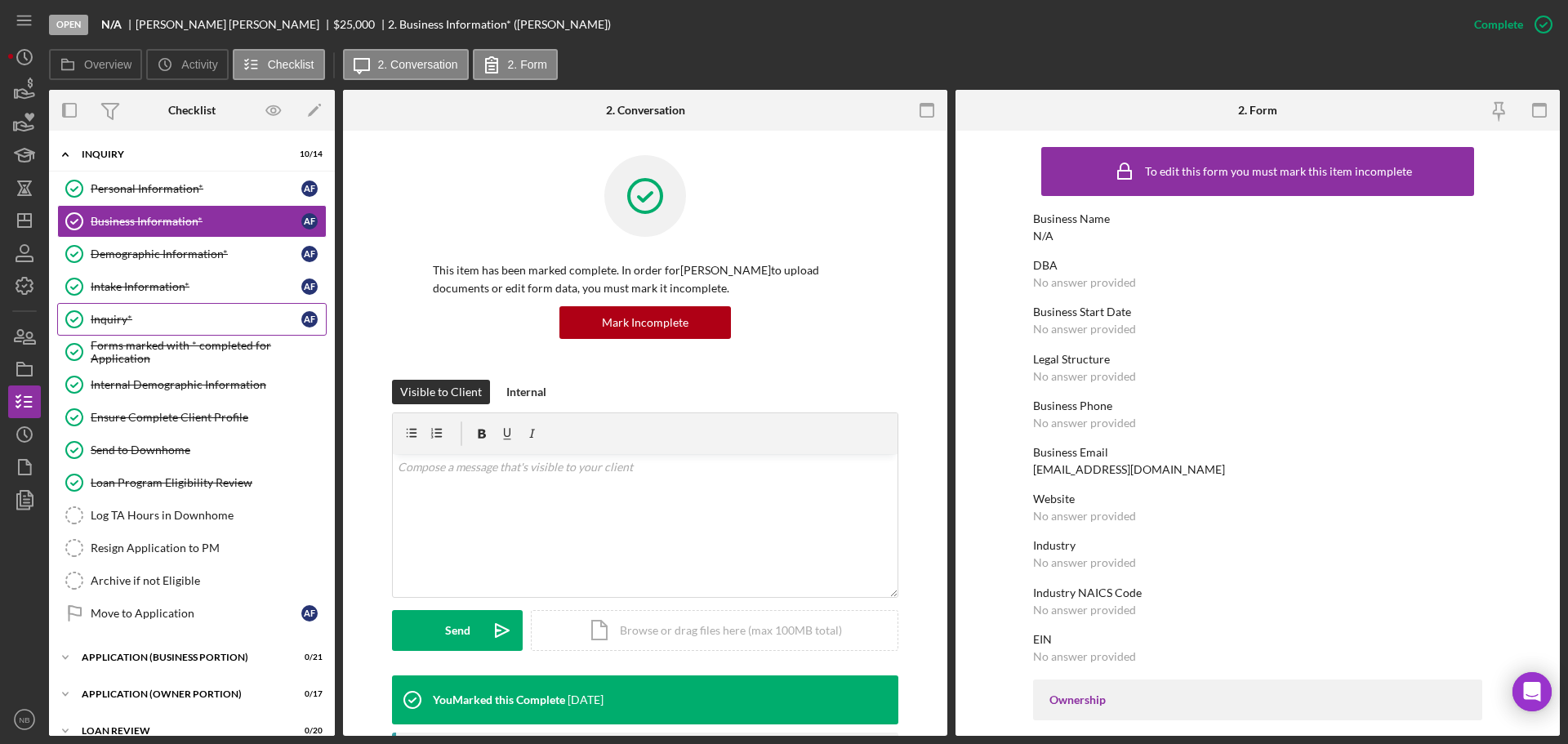
click at [166, 306] on link "Inquiry* Inquiry* A F" at bounding box center [191, 320] width 269 height 33
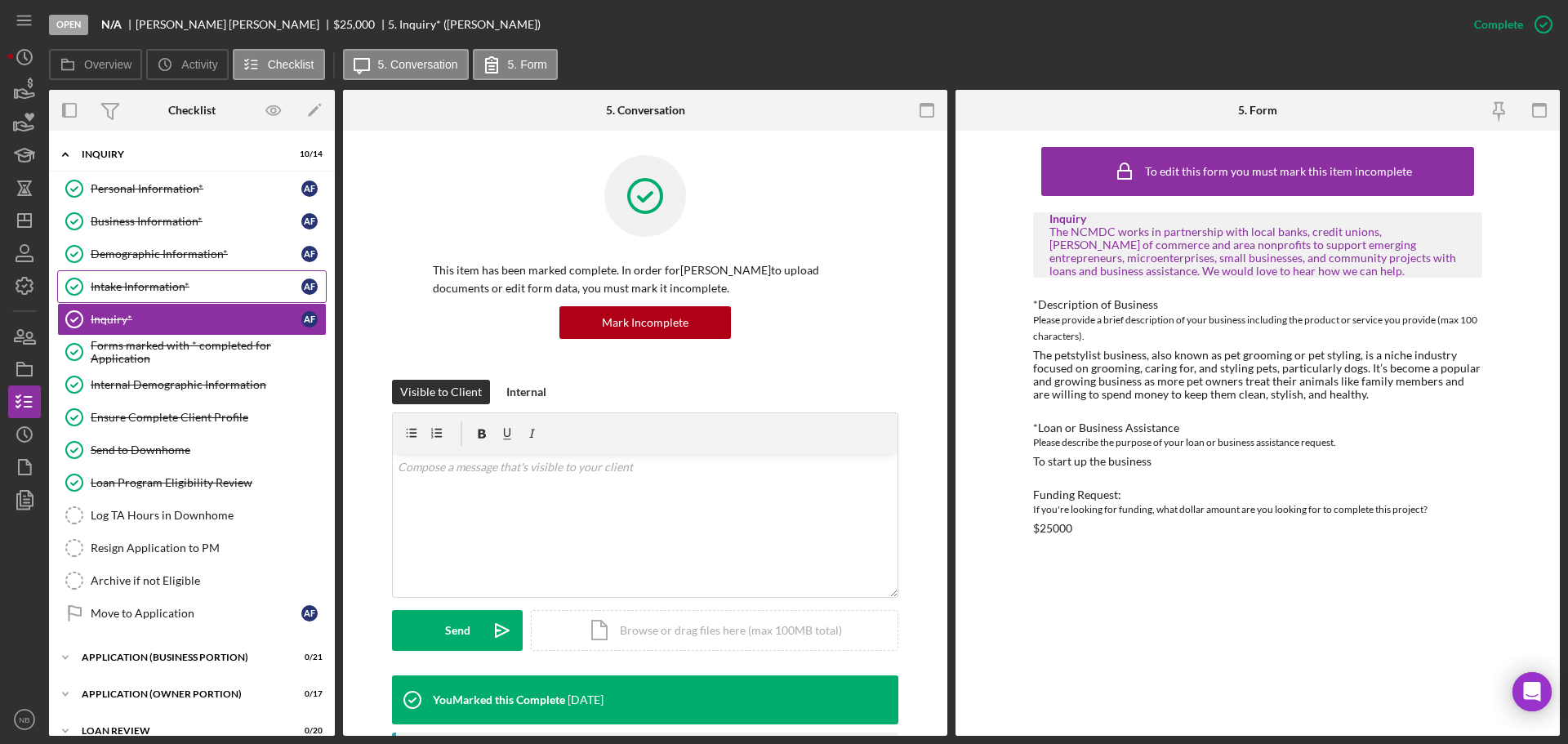
click at [172, 278] on link "Intake Information* Intake Information* A F" at bounding box center [191, 287] width 269 height 33
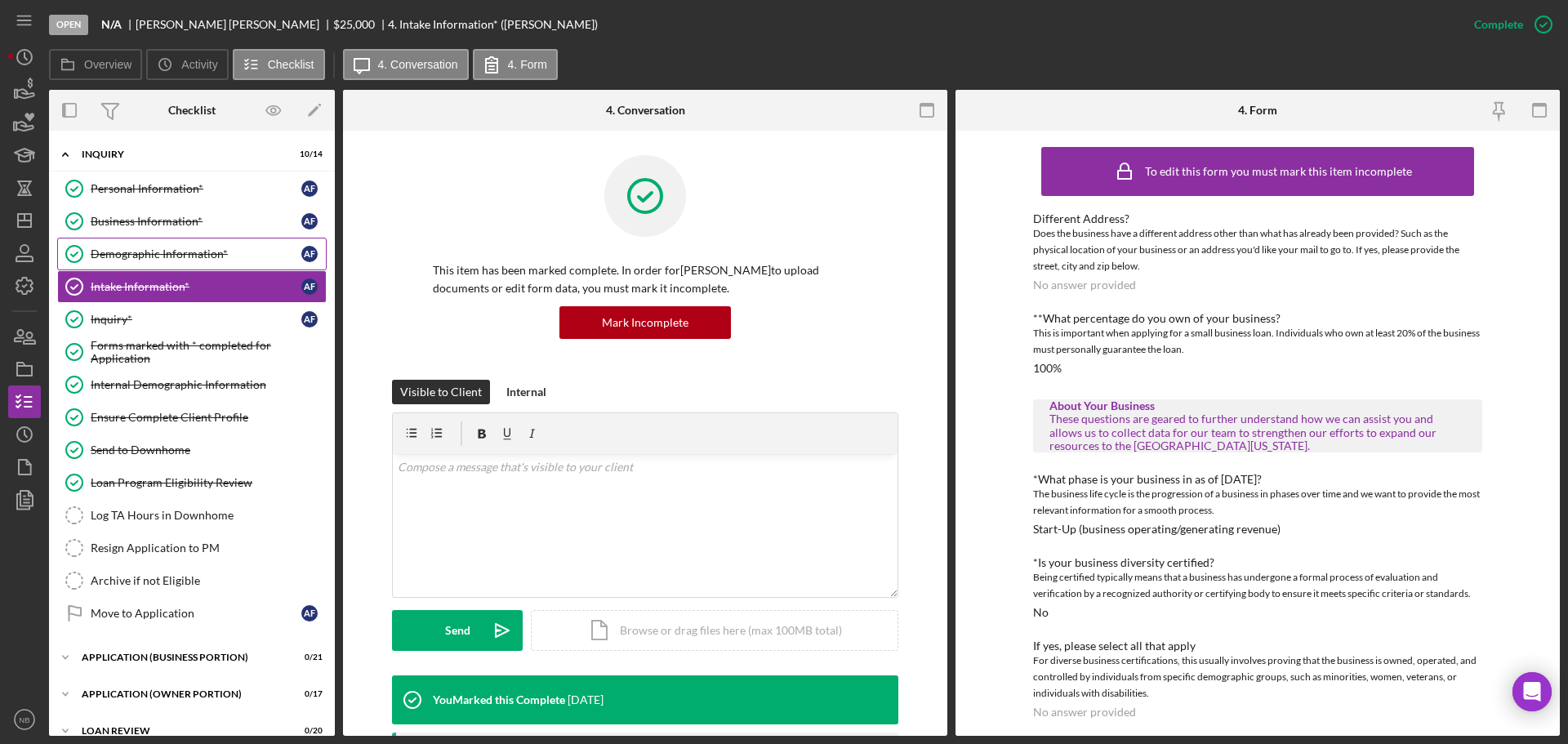
click at [161, 253] on div "Demographic Information*" at bounding box center [196, 254] width 211 height 13
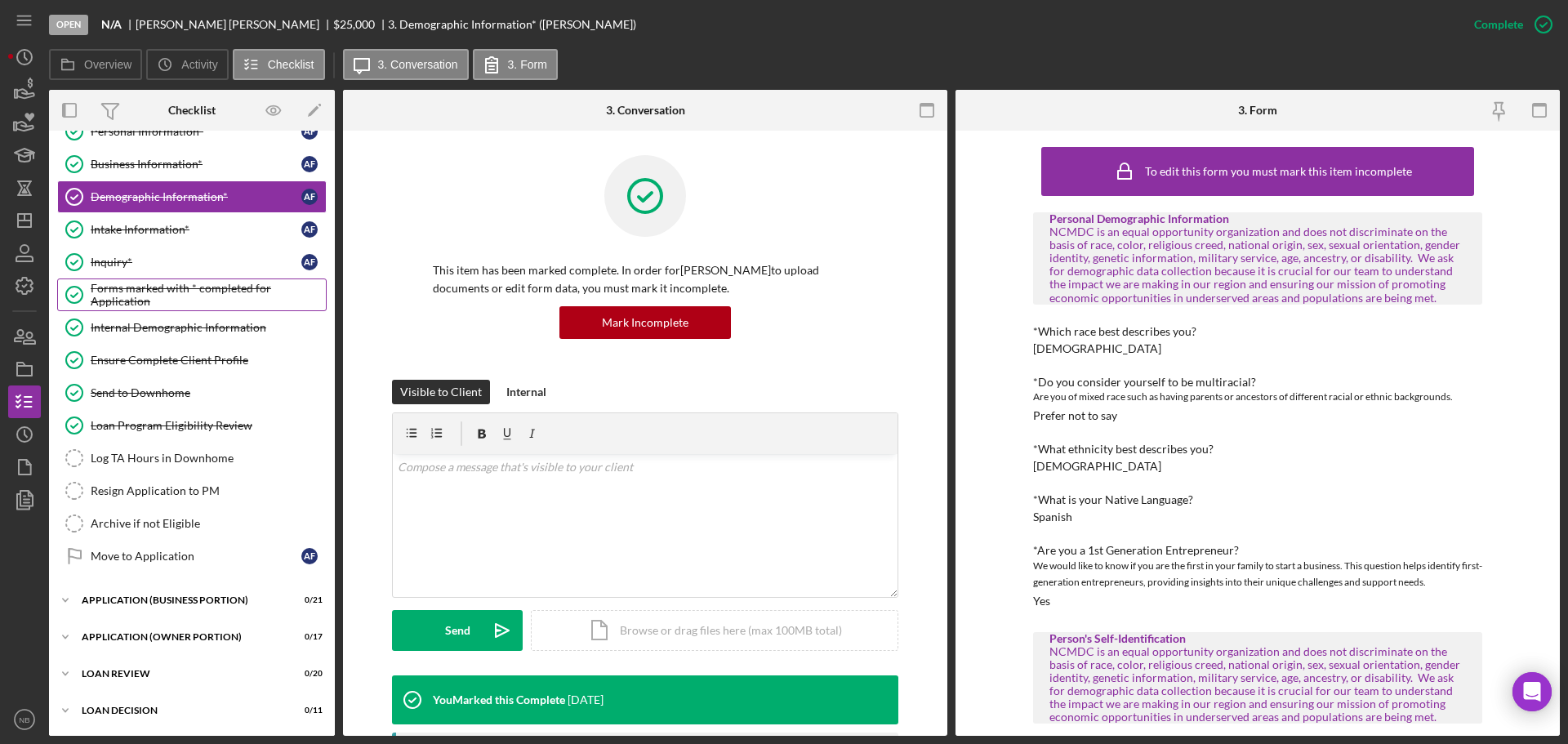
scroll to position [131, 0]
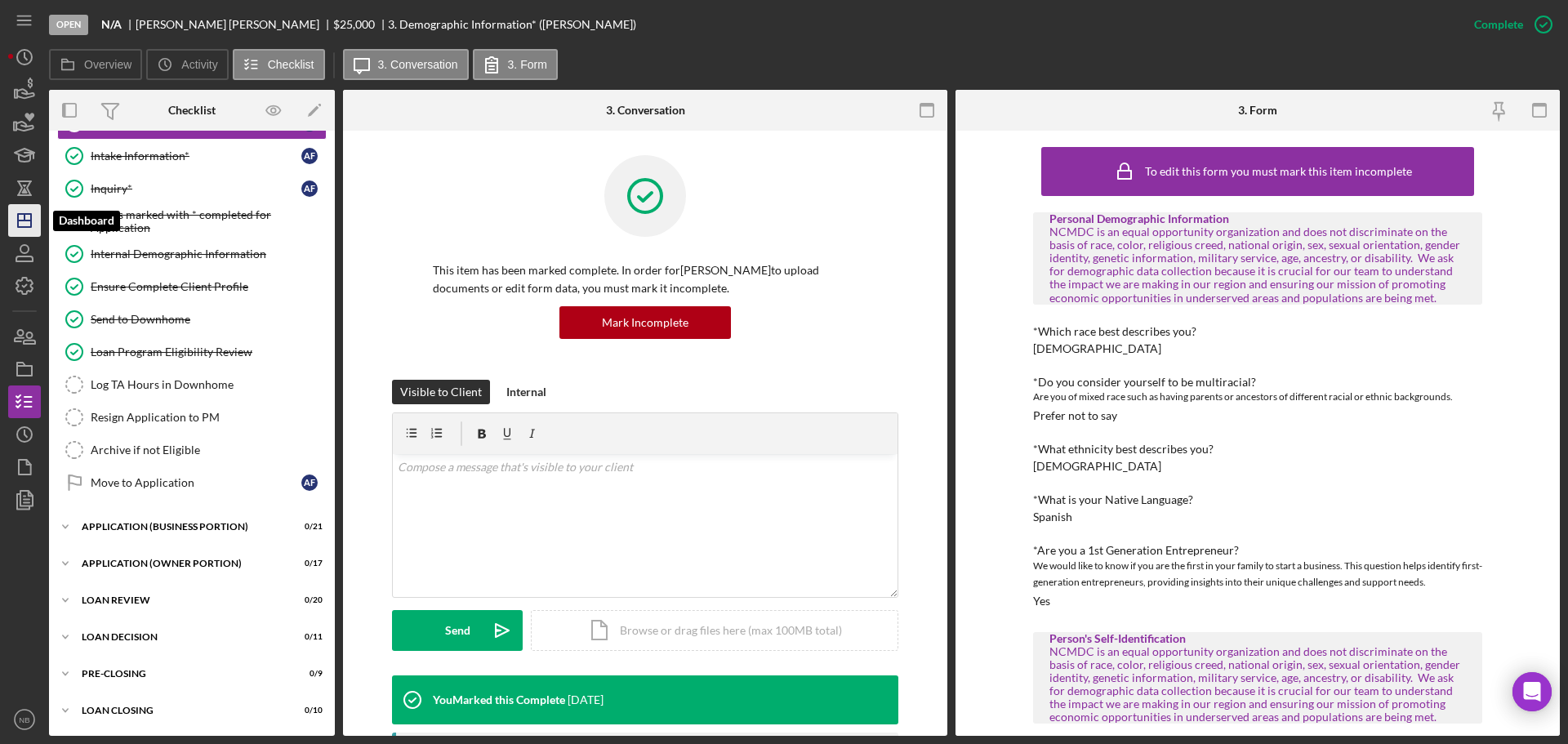
click at [25, 221] on line "button" at bounding box center [25, 218] width 0 height 7
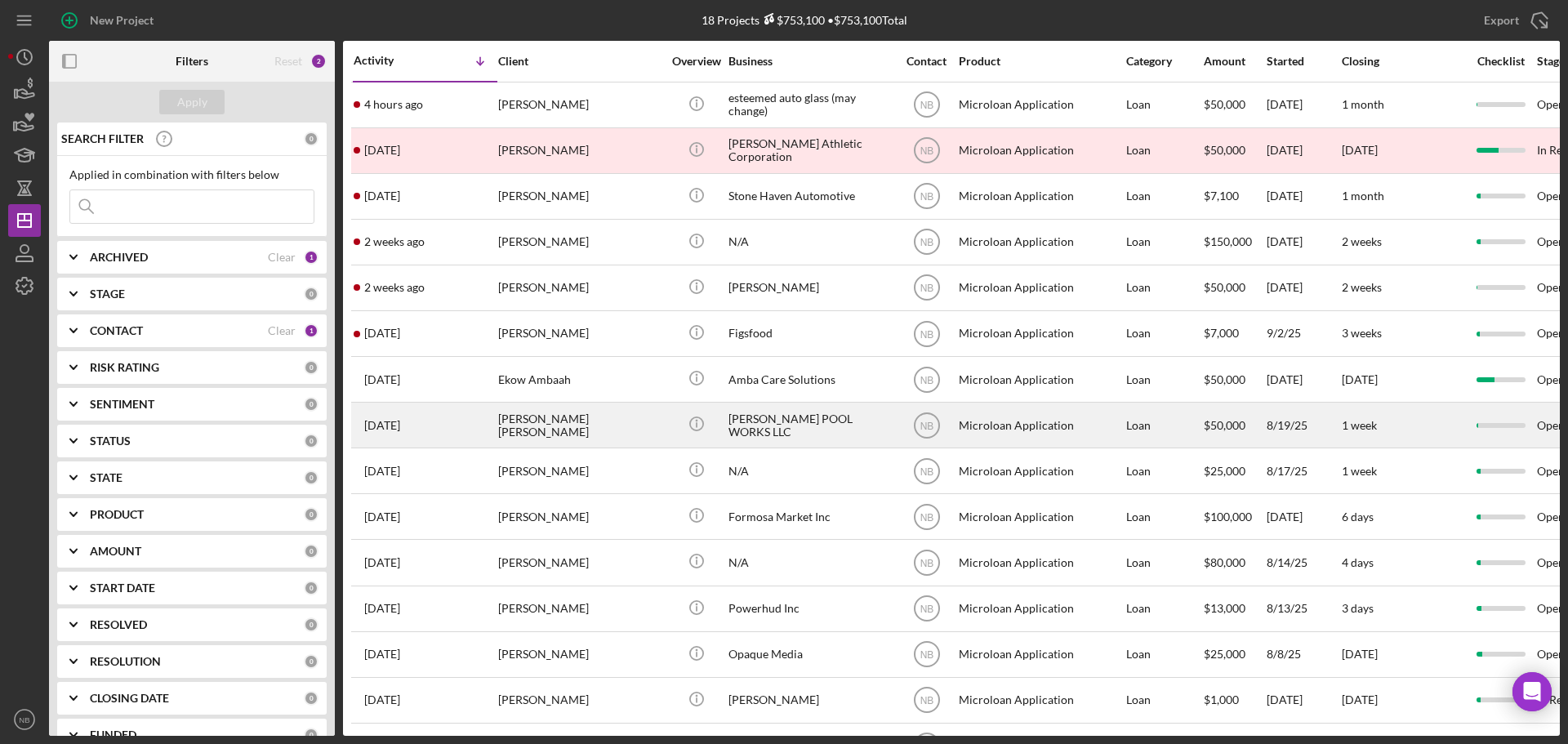
click at [763, 424] on div "[PERSON_NAME] POOL WORKS LLC" at bounding box center [810, 425] width 163 height 44
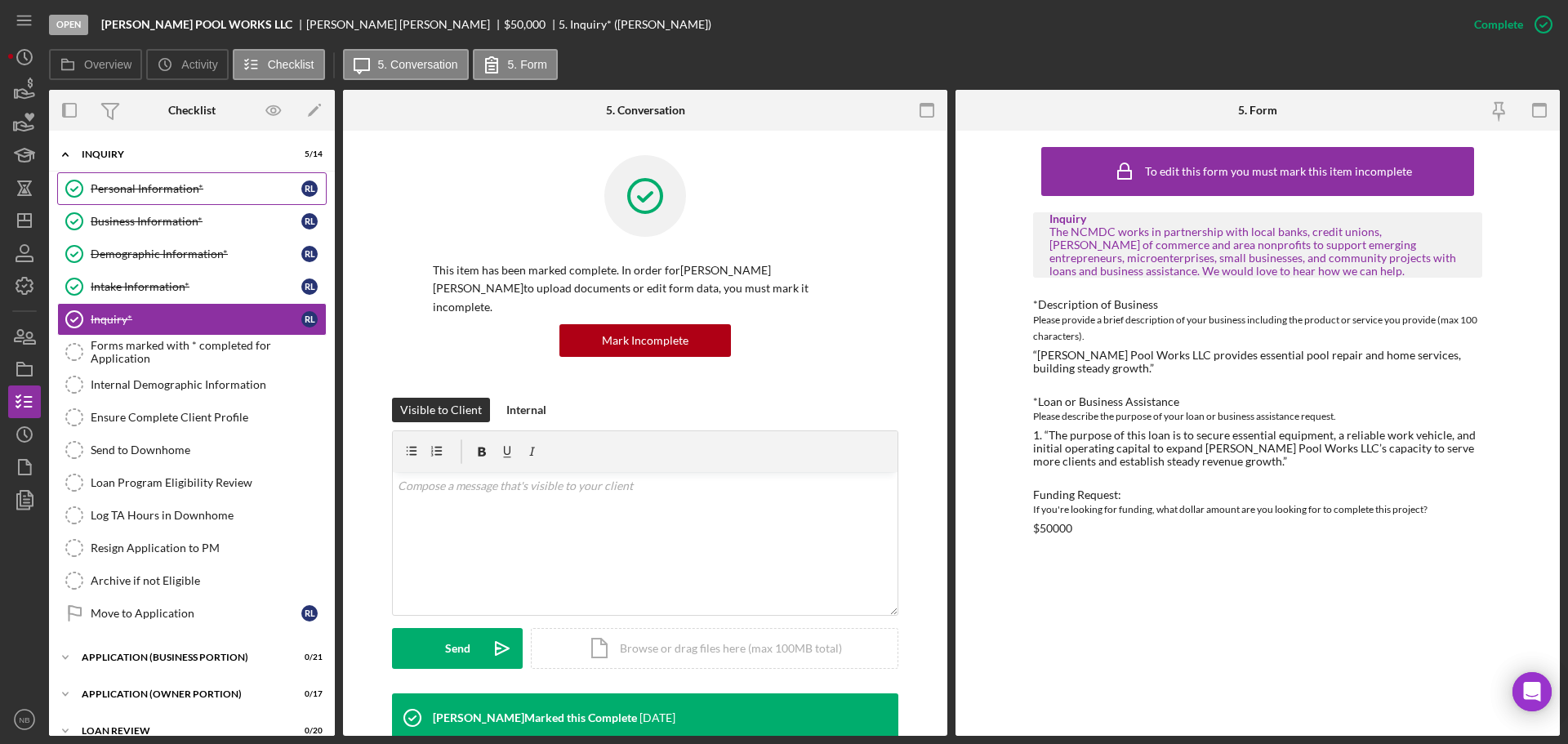
click at [154, 185] on div "Personal Information*" at bounding box center [196, 189] width 211 height 13
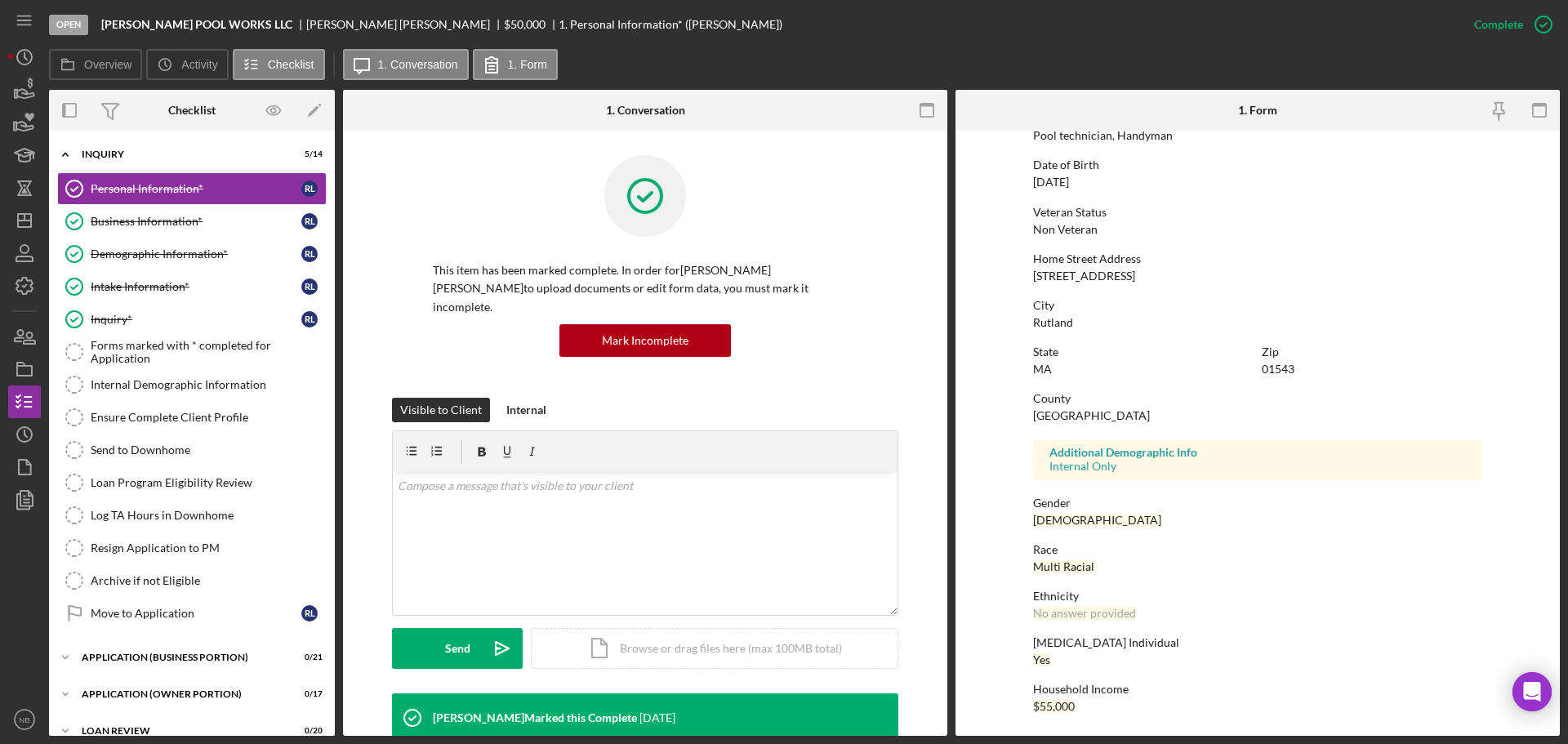
scroll to position [157, 0]
click at [86, 228] on icon "Business Information*" at bounding box center [74, 222] width 41 height 41
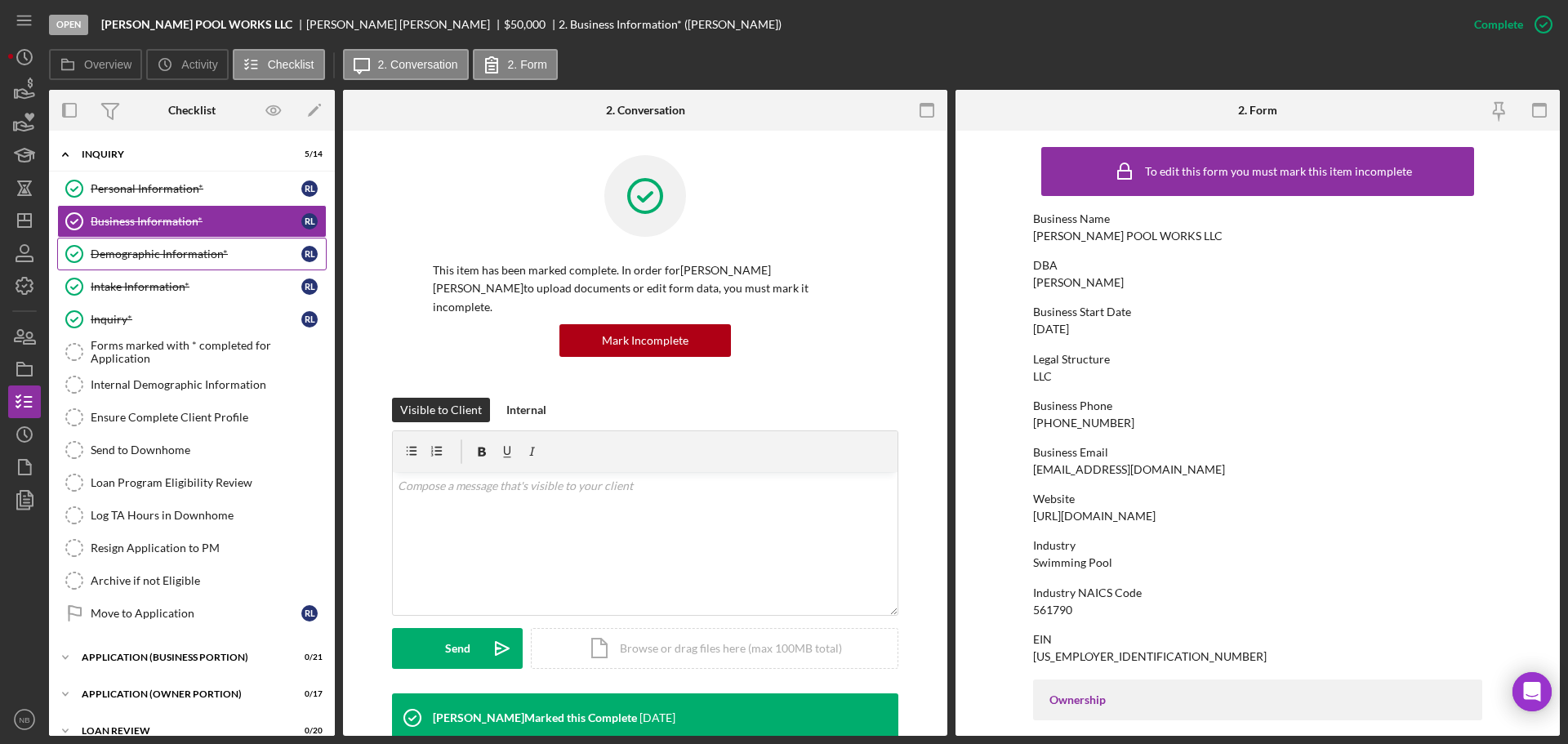
click at [202, 250] on div "Demographic Information*" at bounding box center [196, 254] width 211 height 13
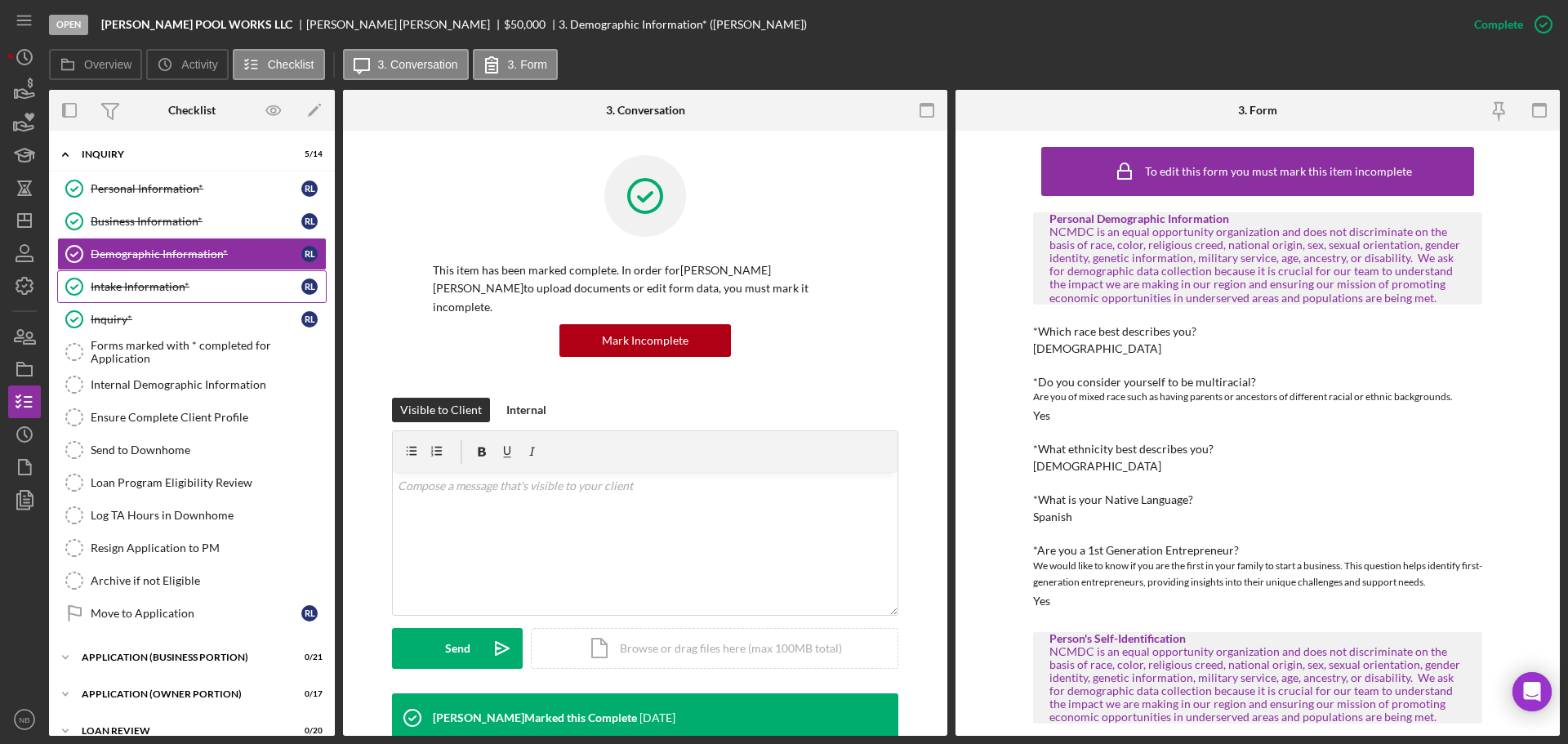
click at [196, 274] on link "Intake Information* Intake Information* [PERSON_NAME]" at bounding box center [191, 287] width 269 height 33
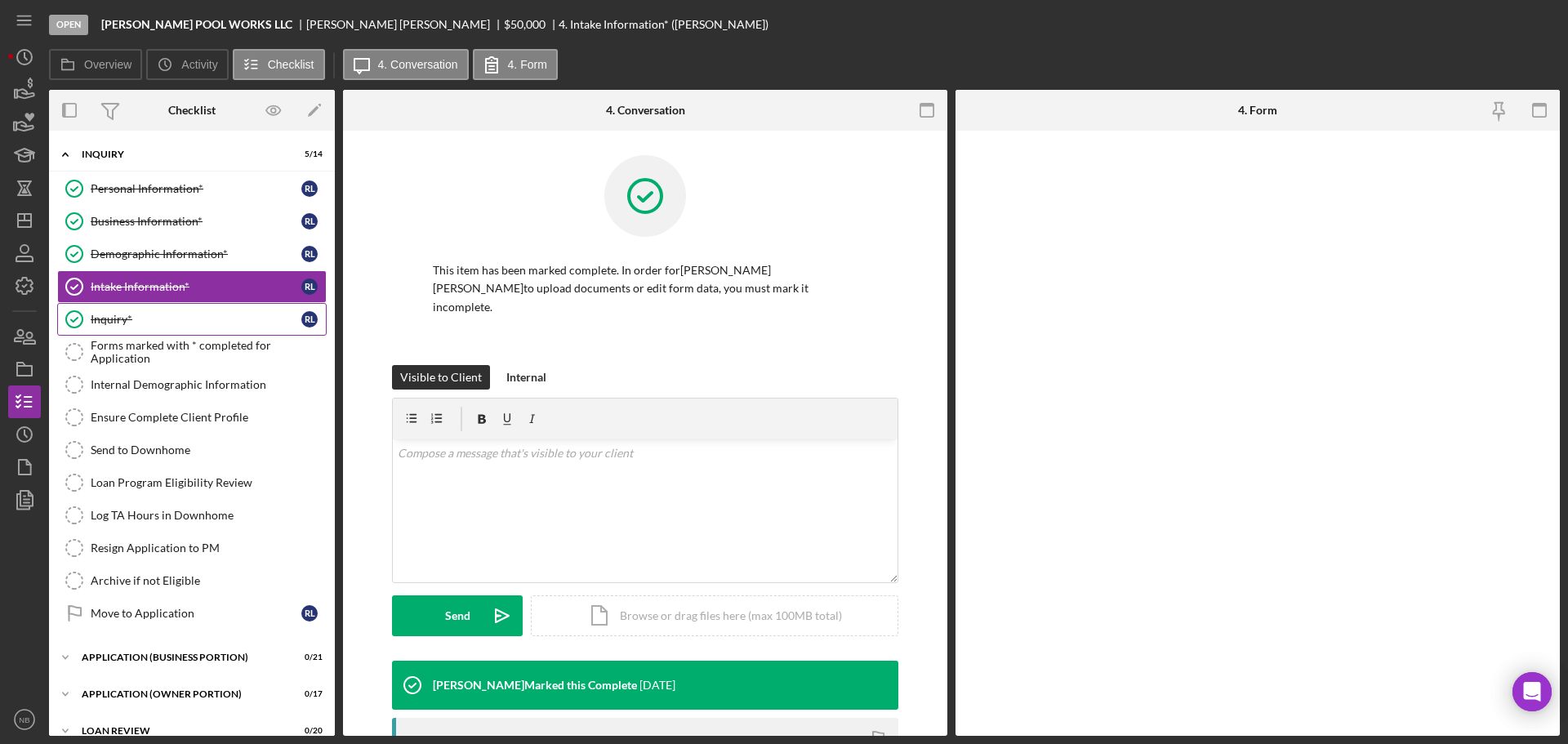
click at [184, 321] on div "Inquiry*" at bounding box center [196, 320] width 211 height 13
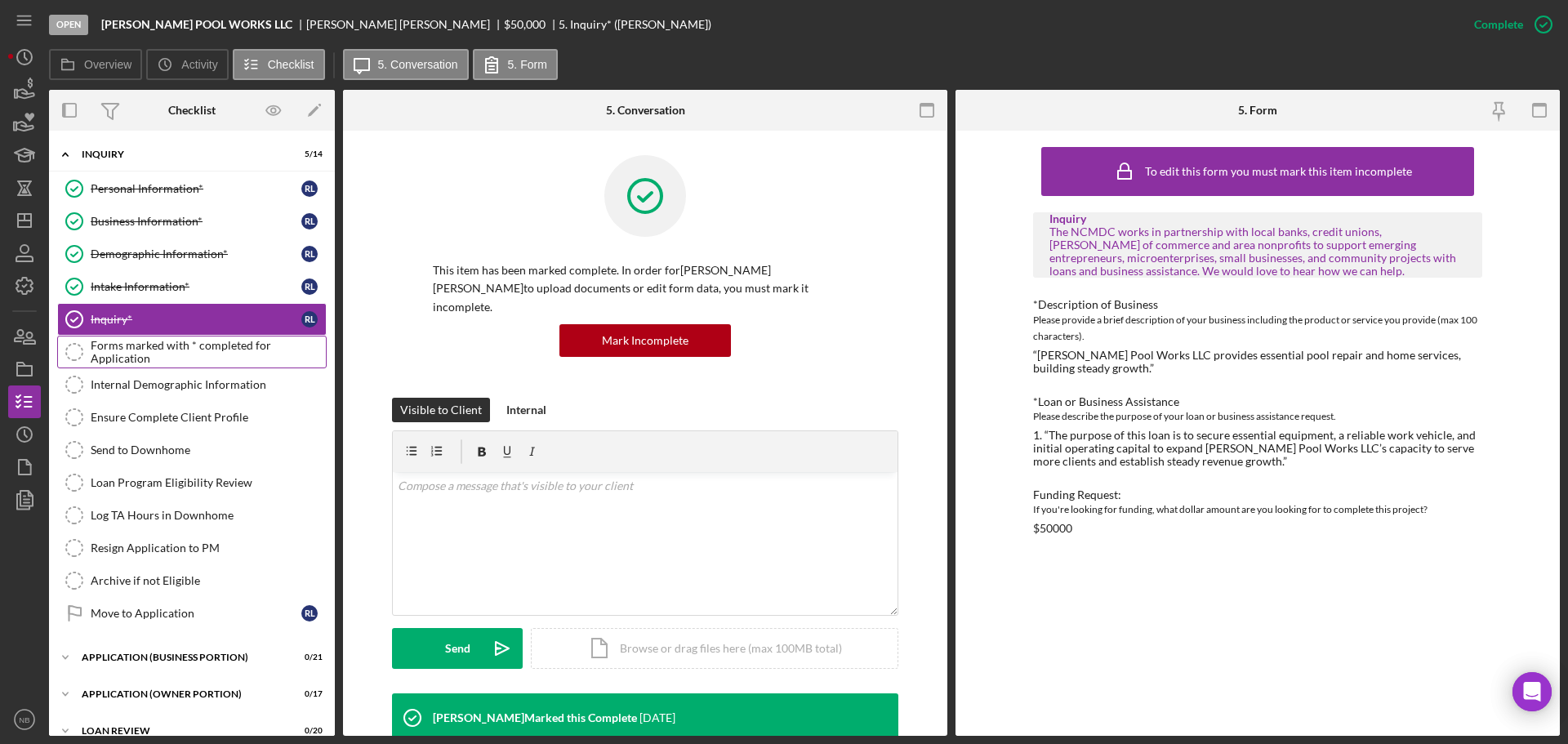
click at [183, 356] on div "Forms marked with * completed for Application" at bounding box center [208, 352] width 236 height 26
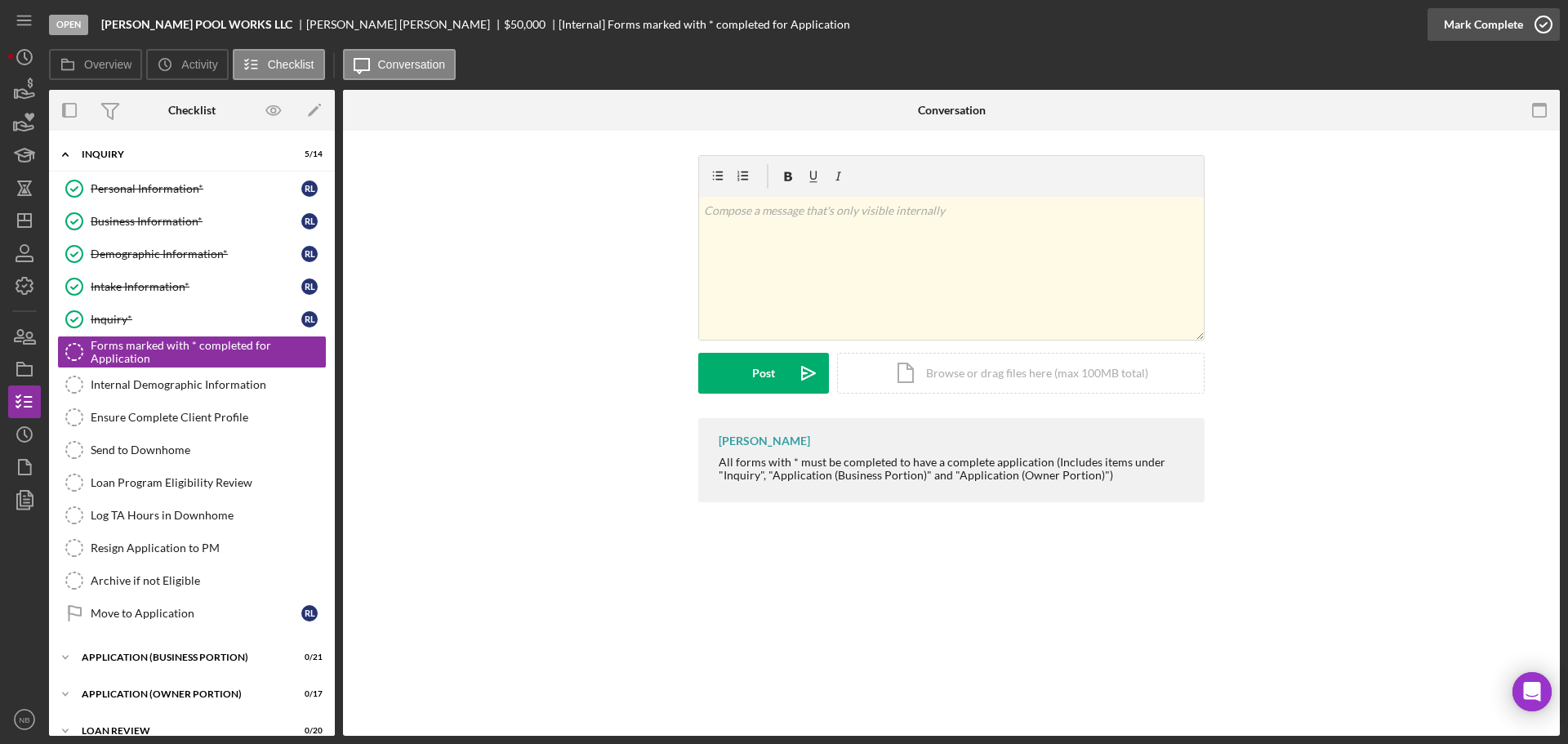
click at [1477, 23] on div "Mark Complete" at bounding box center [1483, 25] width 79 height 33
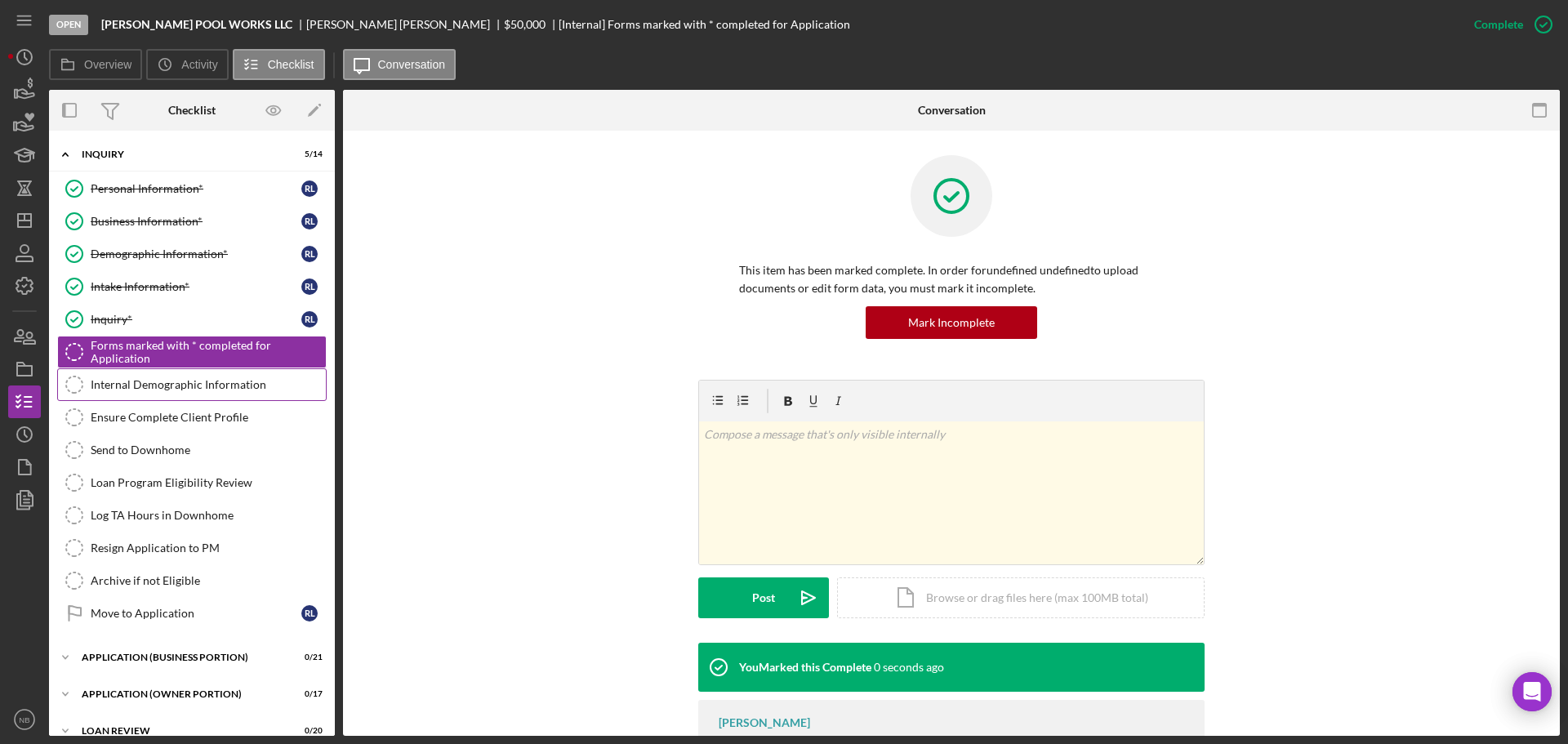
click at [257, 396] on link "Internal Demographic Information Internal Demographic Information" at bounding box center [191, 385] width 269 height 33
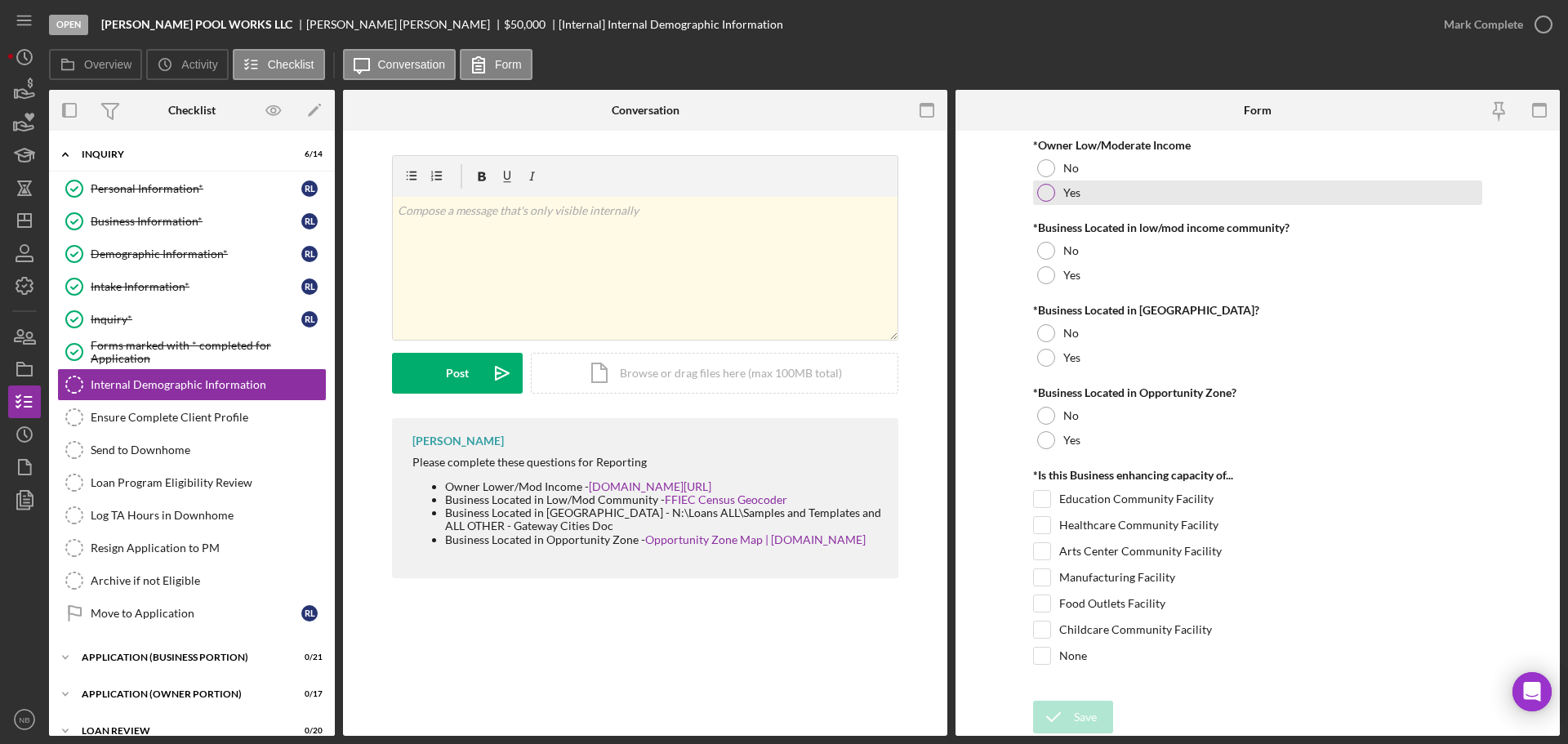
click at [1052, 190] on div at bounding box center [1046, 193] width 18 height 18
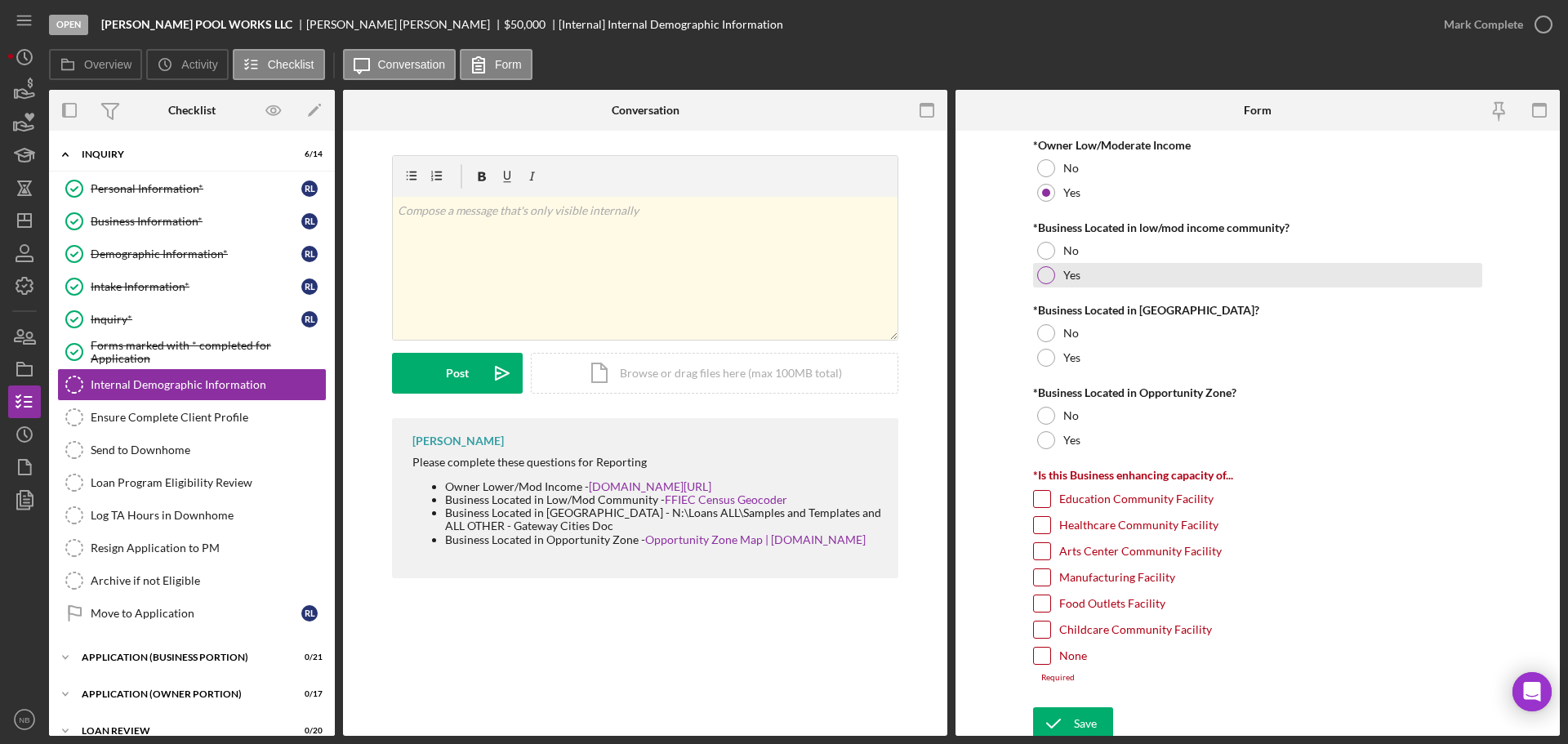
click at [1044, 278] on div at bounding box center [1046, 275] width 18 height 18
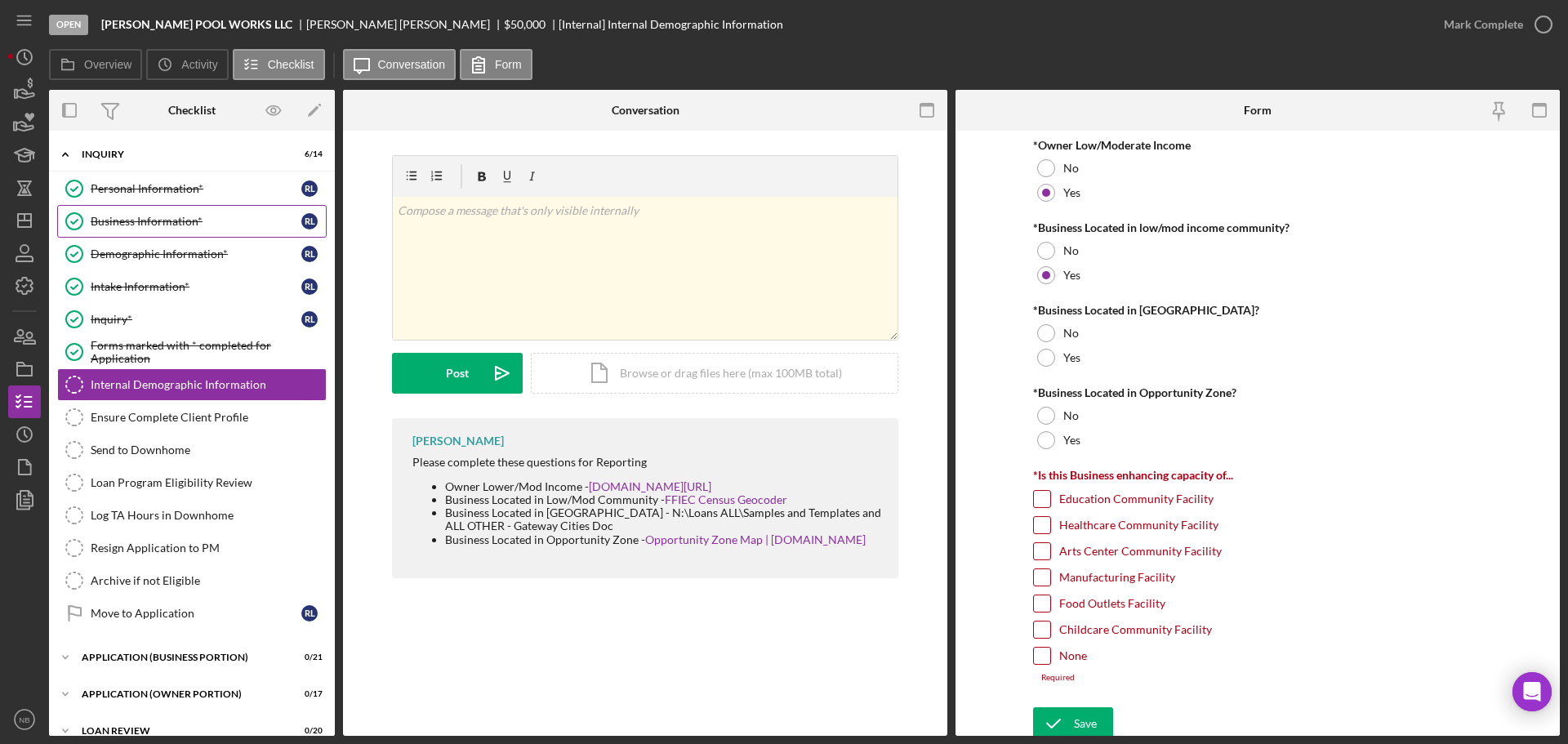
click at [152, 227] on div "Business Information*" at bounding box center [196, 222] width 211 height 13
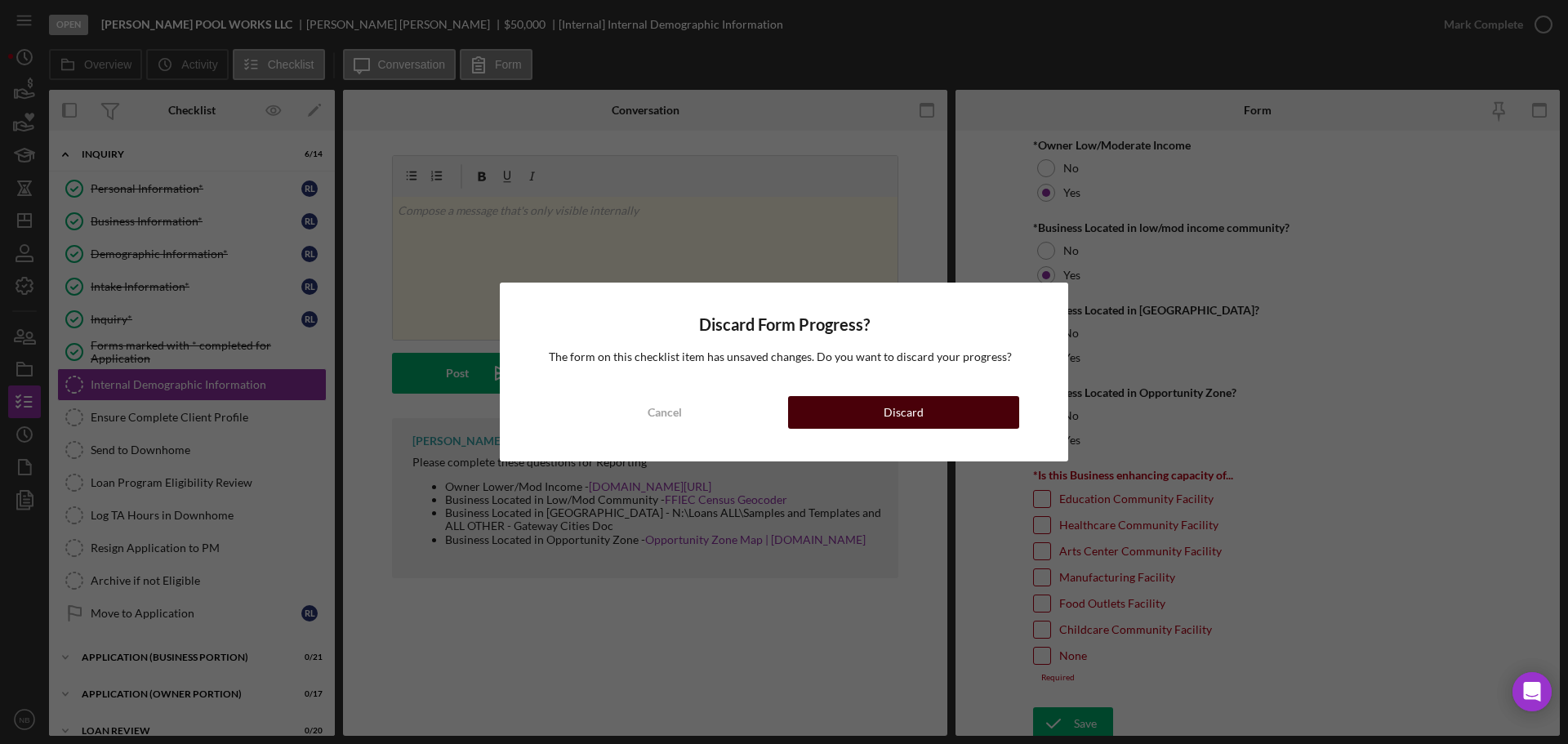
click at [945, 422] on button "Discard" at bounding box center [903, 413] width 231 height 33
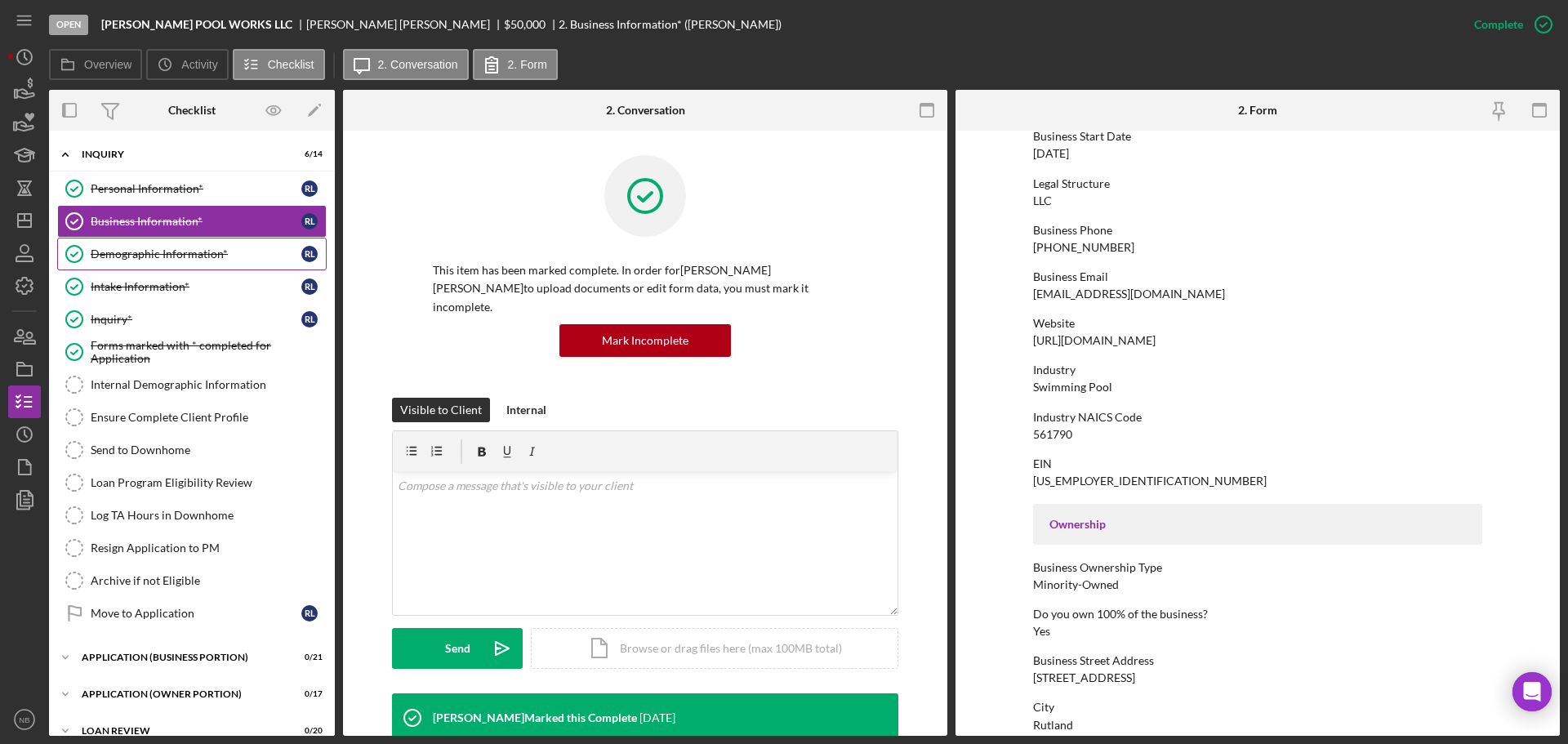
scroll to position [82, 0]
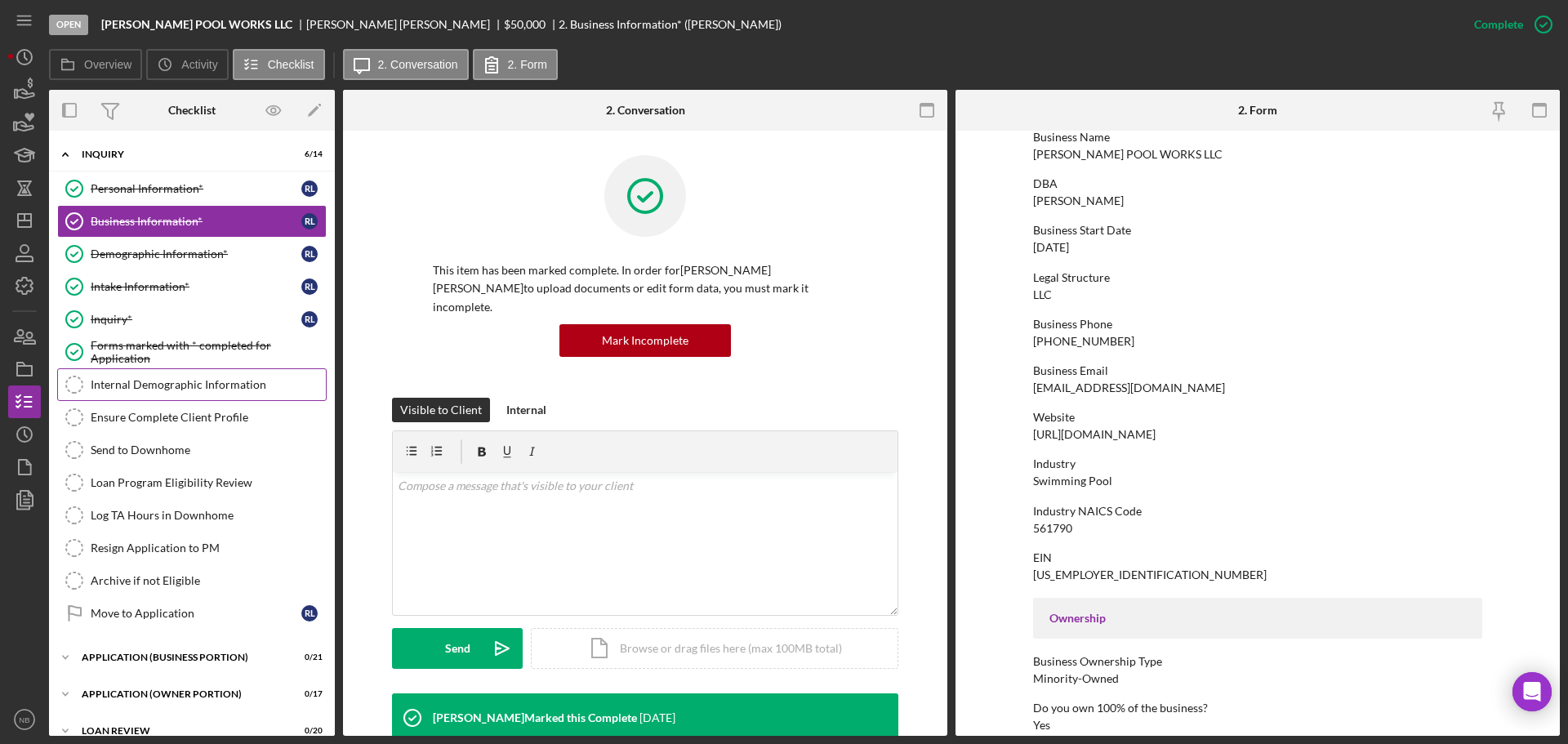
click at [142, 383] on div "Internal Demographic Information" at bounding box center [208, 385] width 236 height 13
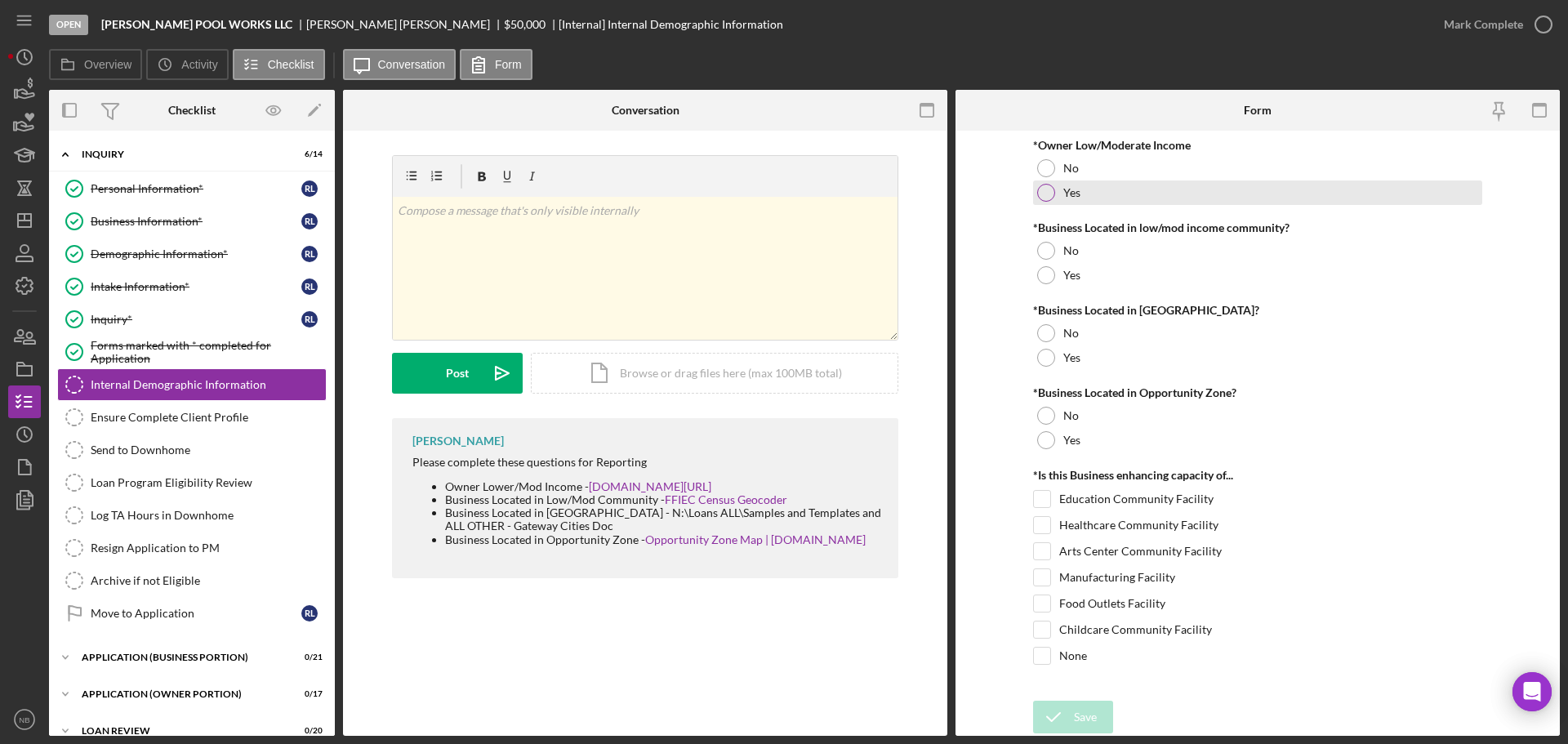
click at [1071, 186] on label "Yes" at bounding box center [1071, 193] width 17 height 13
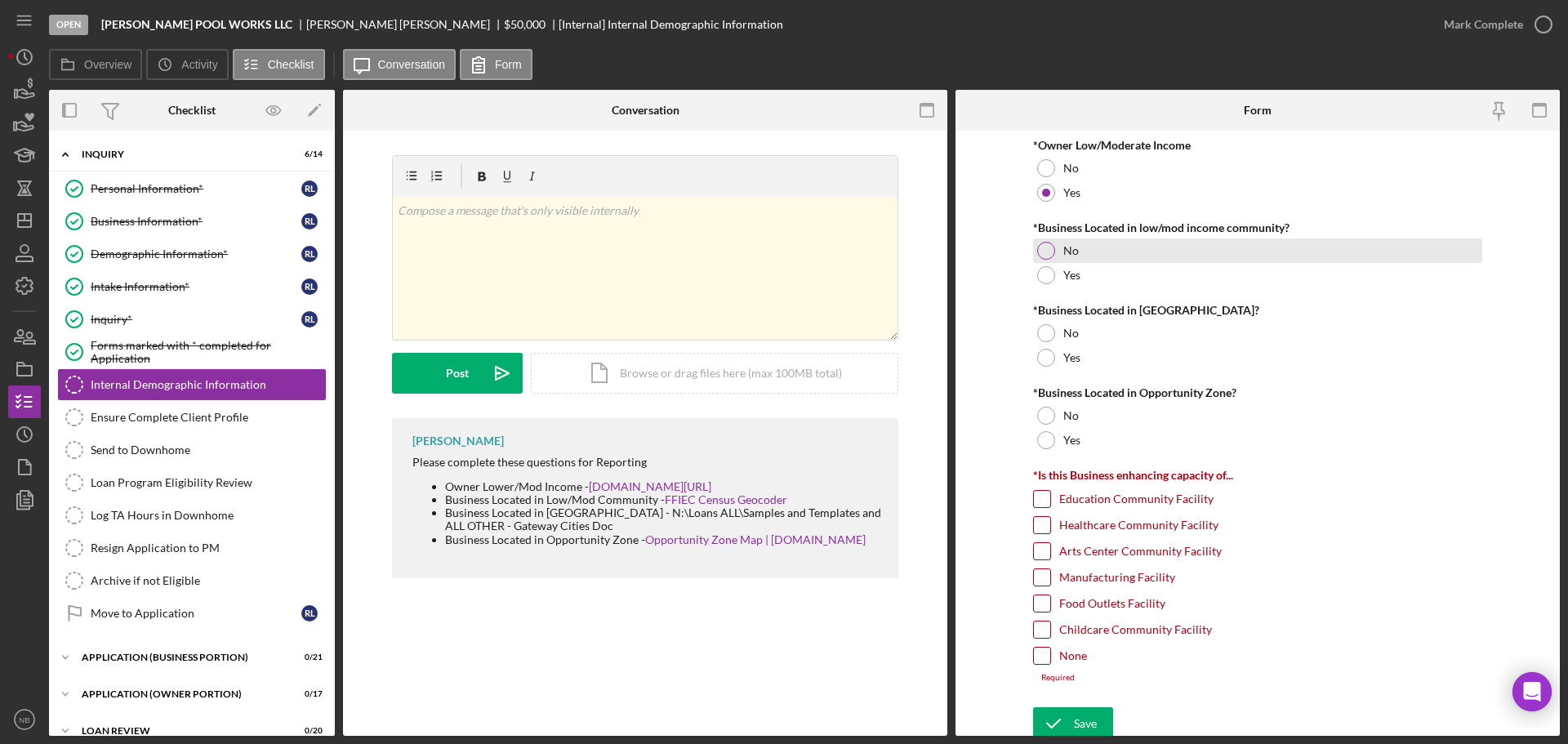
click at [1076, 253] on label "No" at bounding box center [1071, 250] width 16 height 13
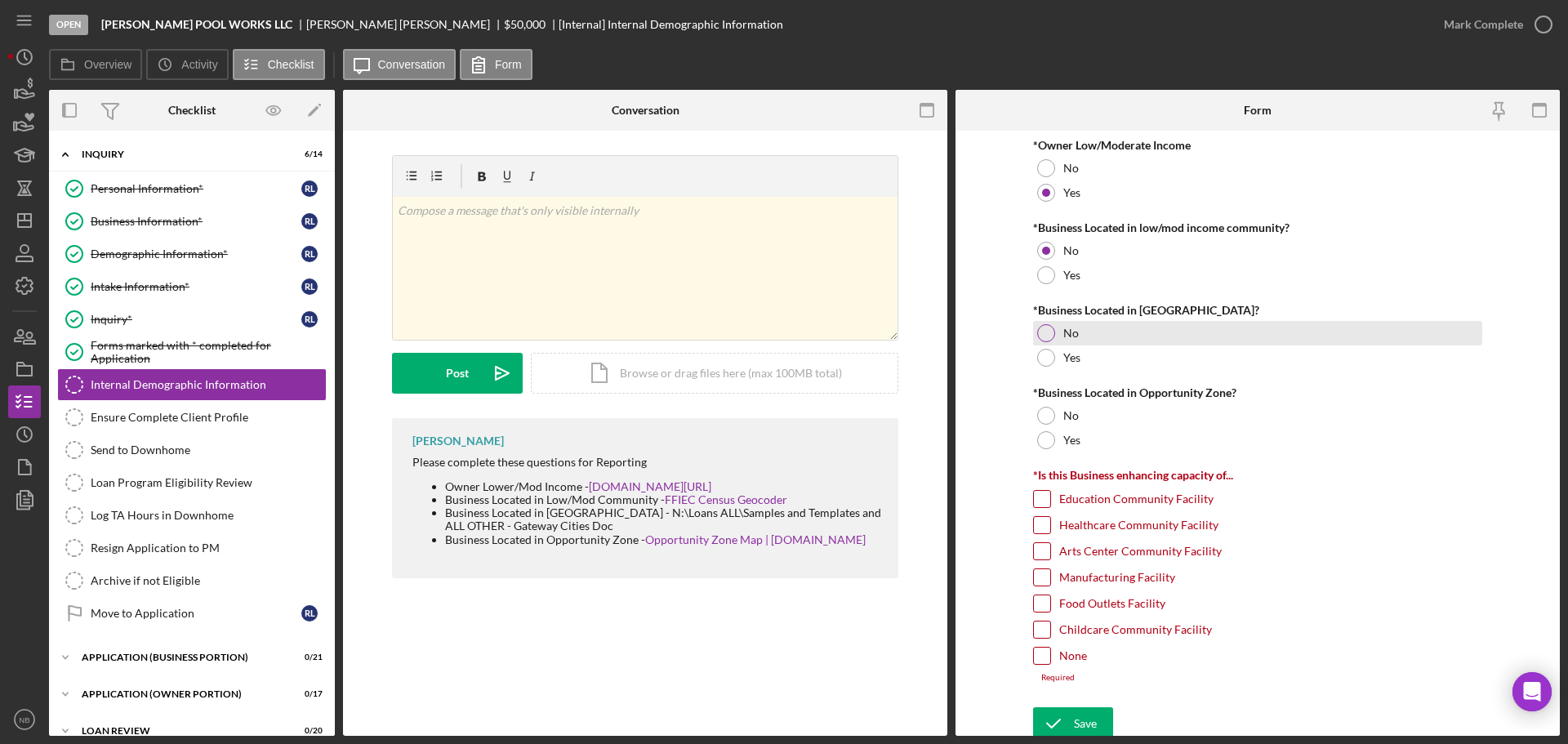
click at [1051, 330] on div at bounding box center [1046, 334] width 18 height 18
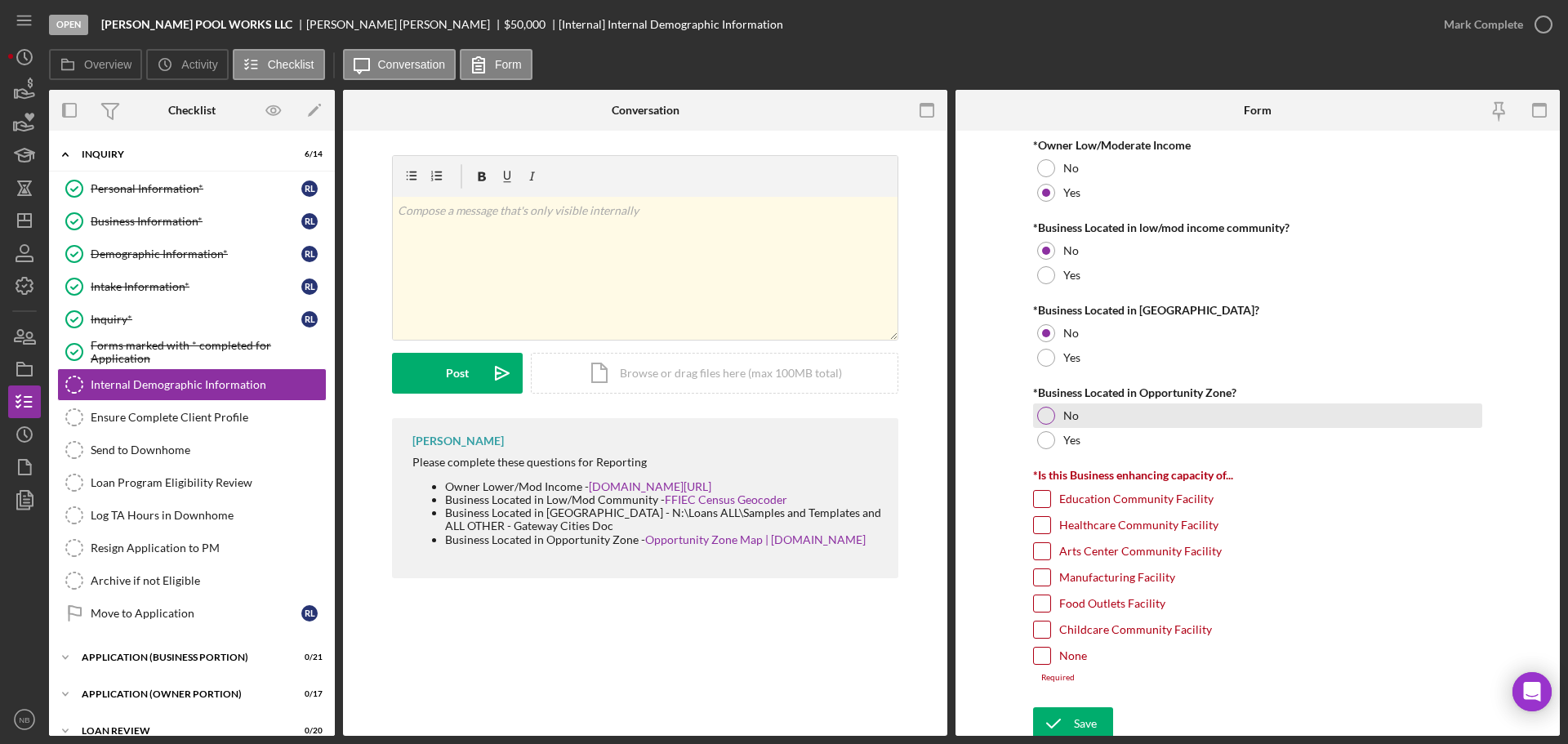
click at [1044, 413] on div at bounding box center [1046, 416] width 18 height 18
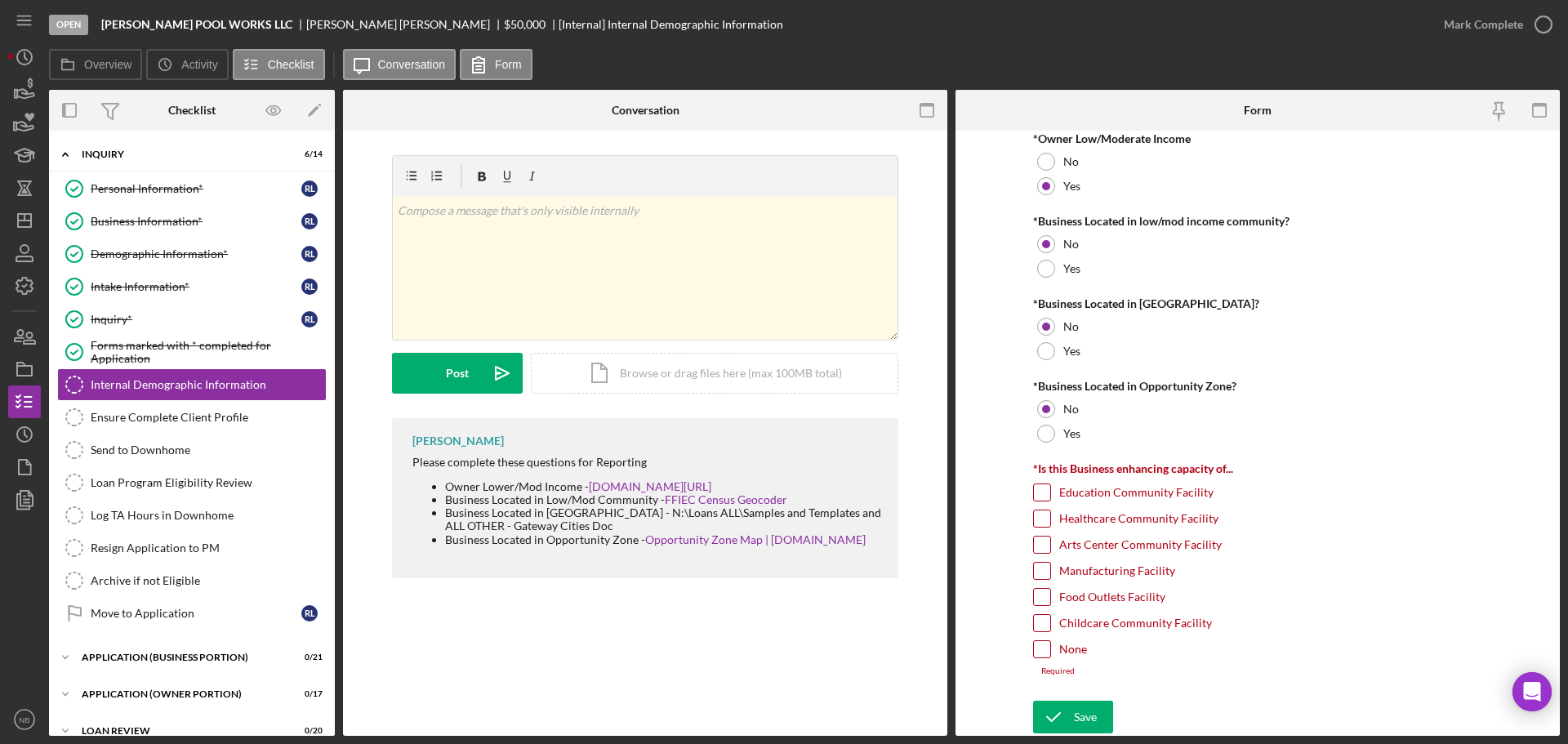
click at [1048, 653] on div "None" at bounding box center [1257, 653] width 449 height 26
click at [1040, 648] on input "None" at bounding box center [1042, 649] width 16 height 16
checkbox input "true"
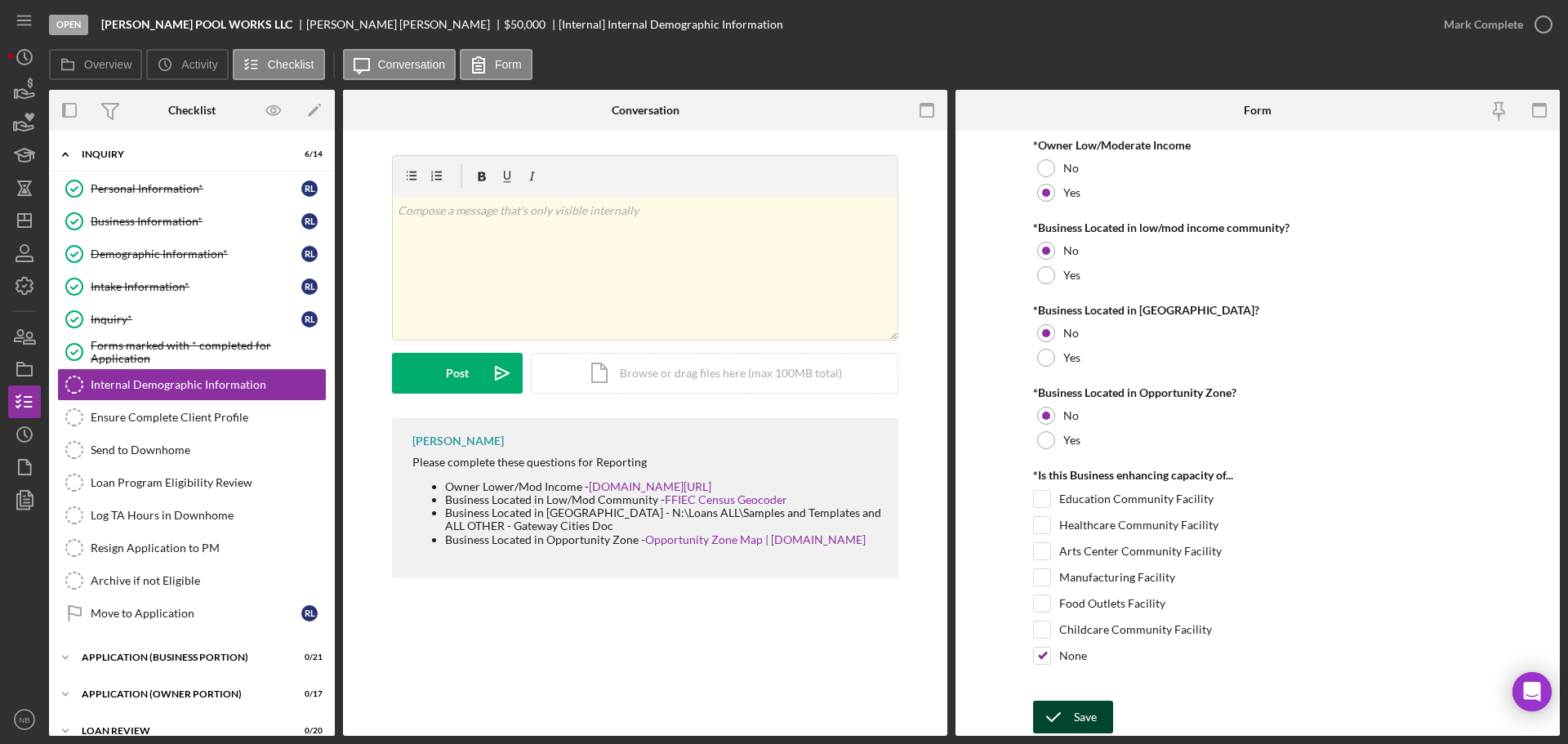
scroll to position [0, 0]
click at [1077, 721] on div "Save" at bounding box center [1085, 718] width 23 height 33
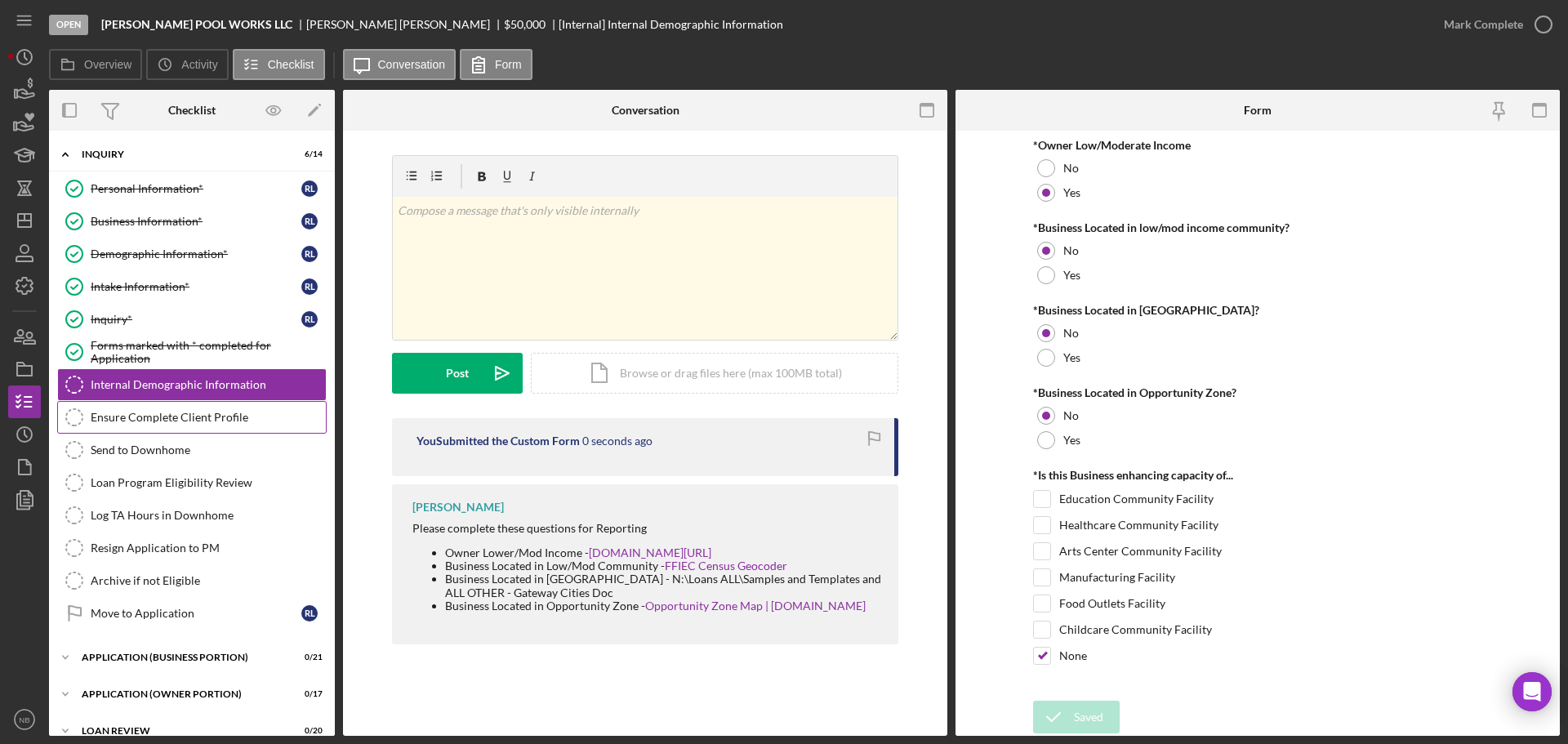
click at [211, 428] on link "Ensure Complete Client Profile Ensure Complete Client Profile" at bounding box center [191, 418] width 269 height 33
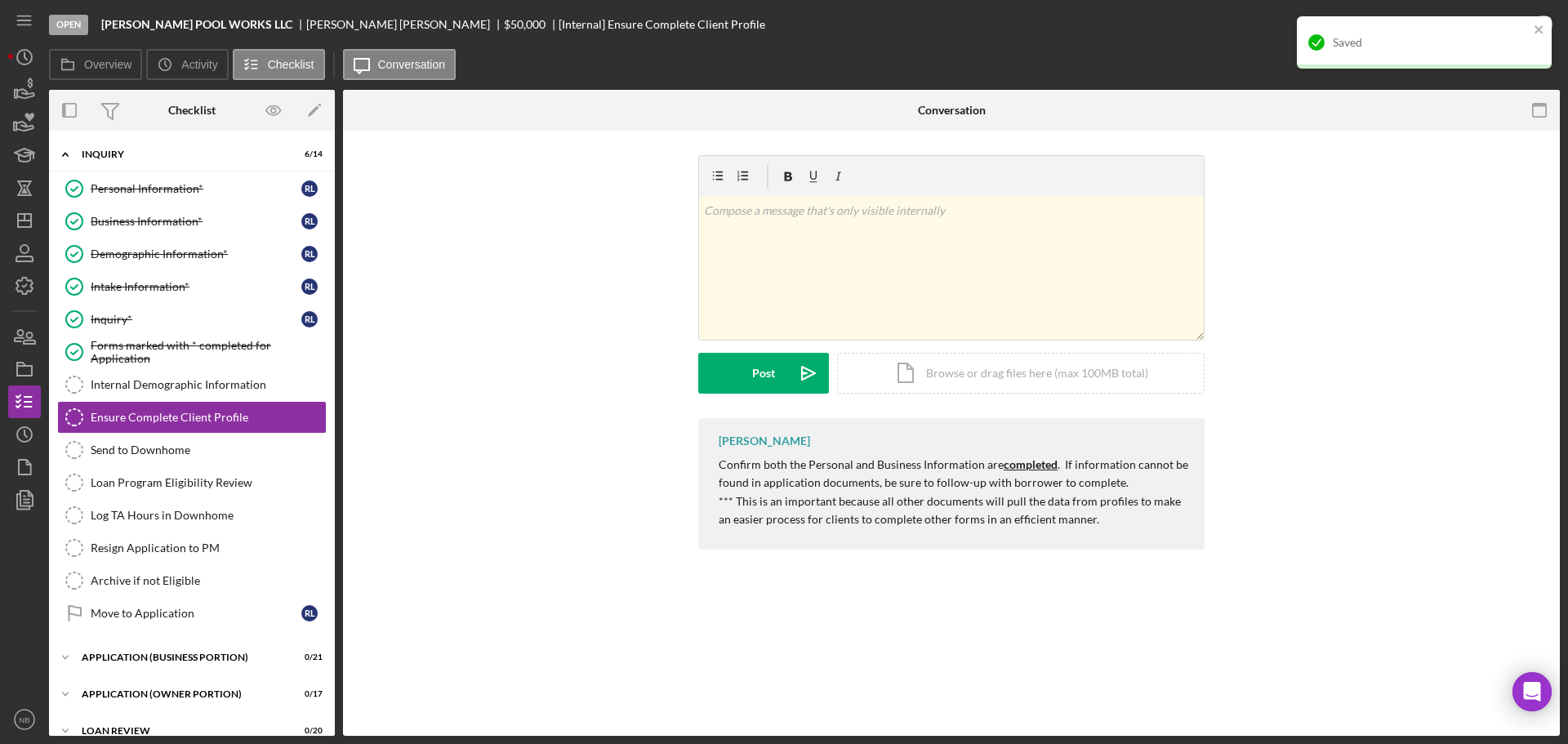
click at [1477, 165] on div "v Color teal Color pink Remove color Add row above Add row below Add column bef…" at bounding box center [951, 286] width 1168 height 263
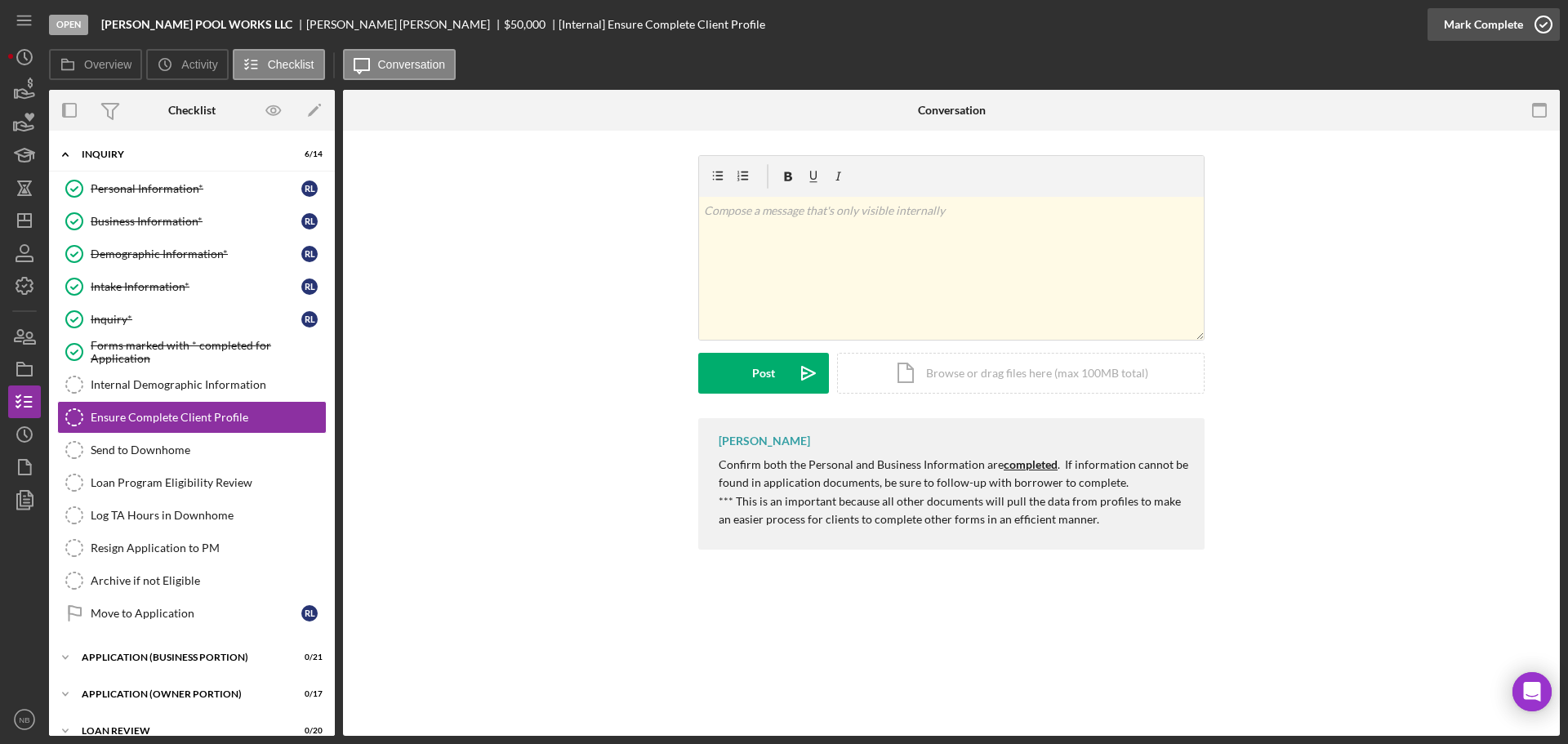
click at [1510, 22] on div "Mark Complete" at bounding box center [1483, 25] width 79 height 33
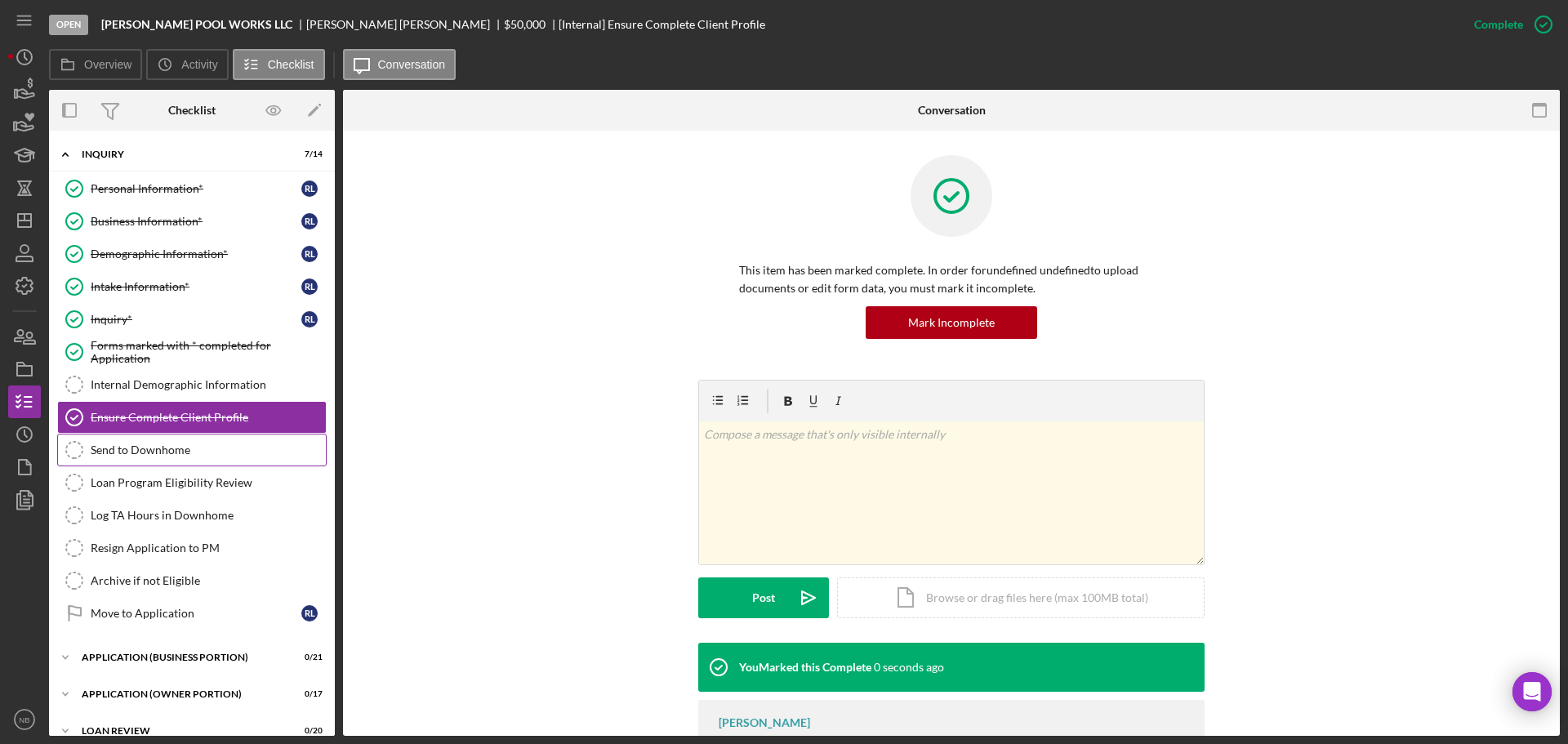
click at [213, 453] on div "Send to Downhome" at bounding box center [208, 450] width 236 height 13
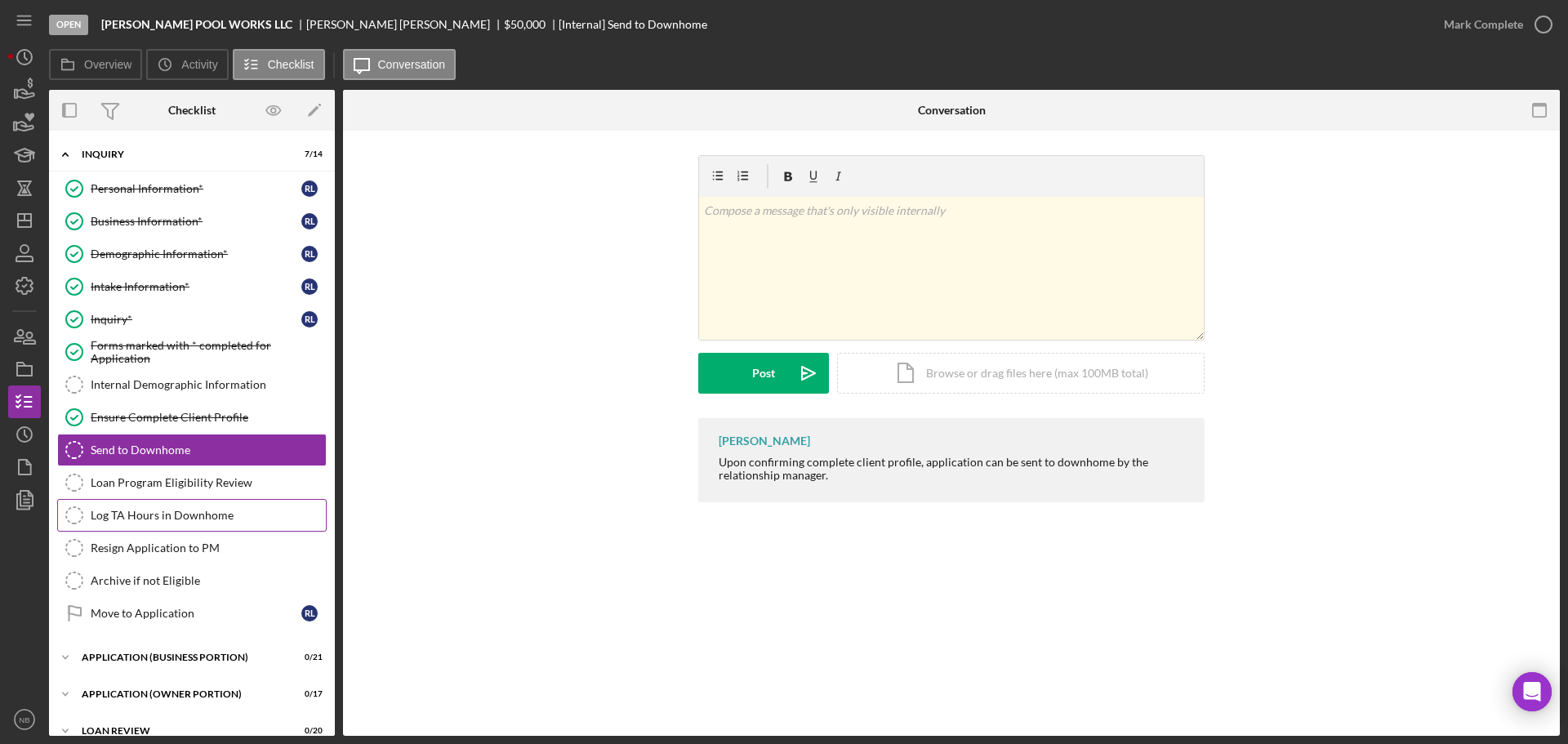
click at [184, 503] on link "Log TA Hours in Downhome Log TA Hours in [GEOGRAPHIC_DATA]" at bounding box center [191, 516] width 269 height 33
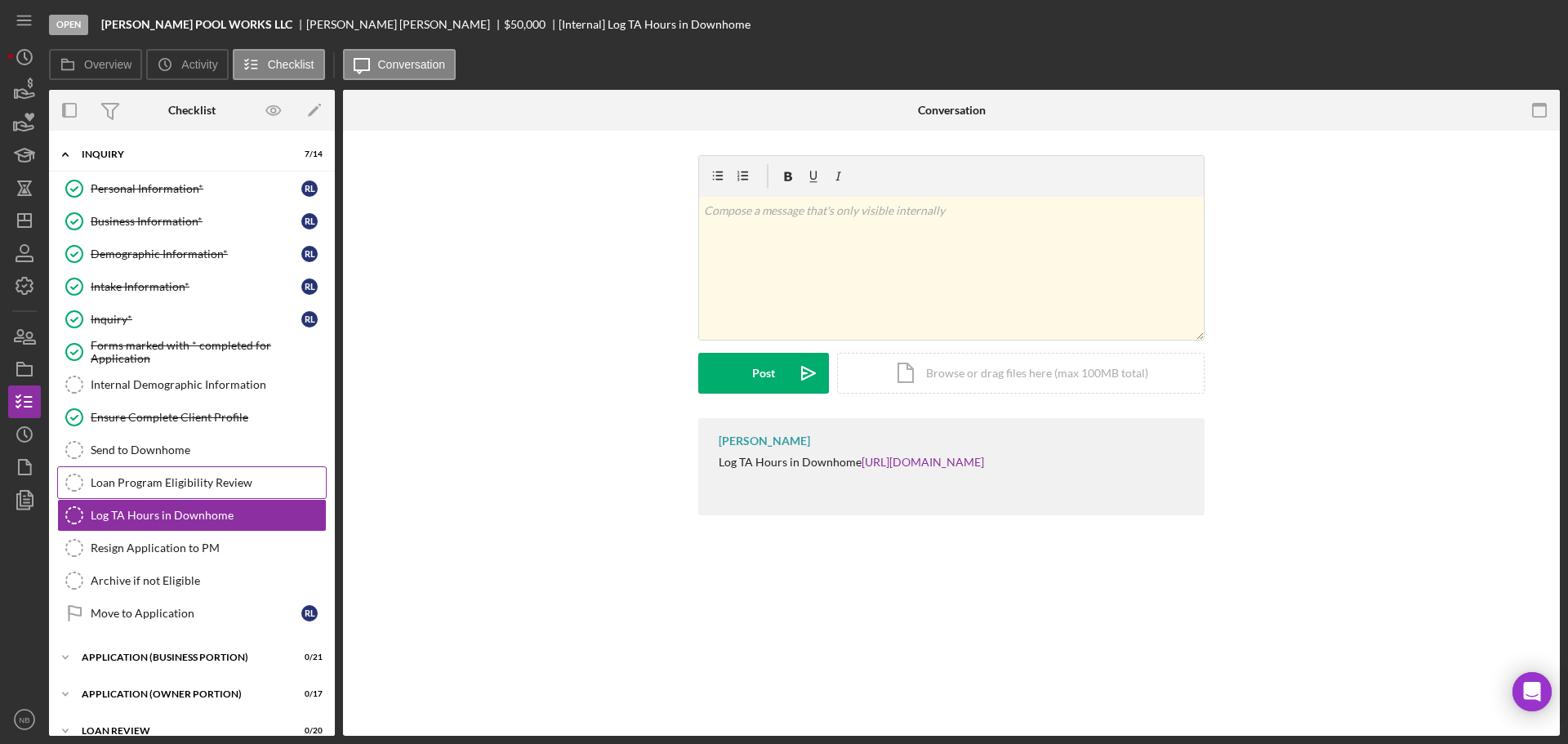
click at [187, 486] on div "Loan Program Eligibility Review" at bounding box center [208, 483] width 236 height 13
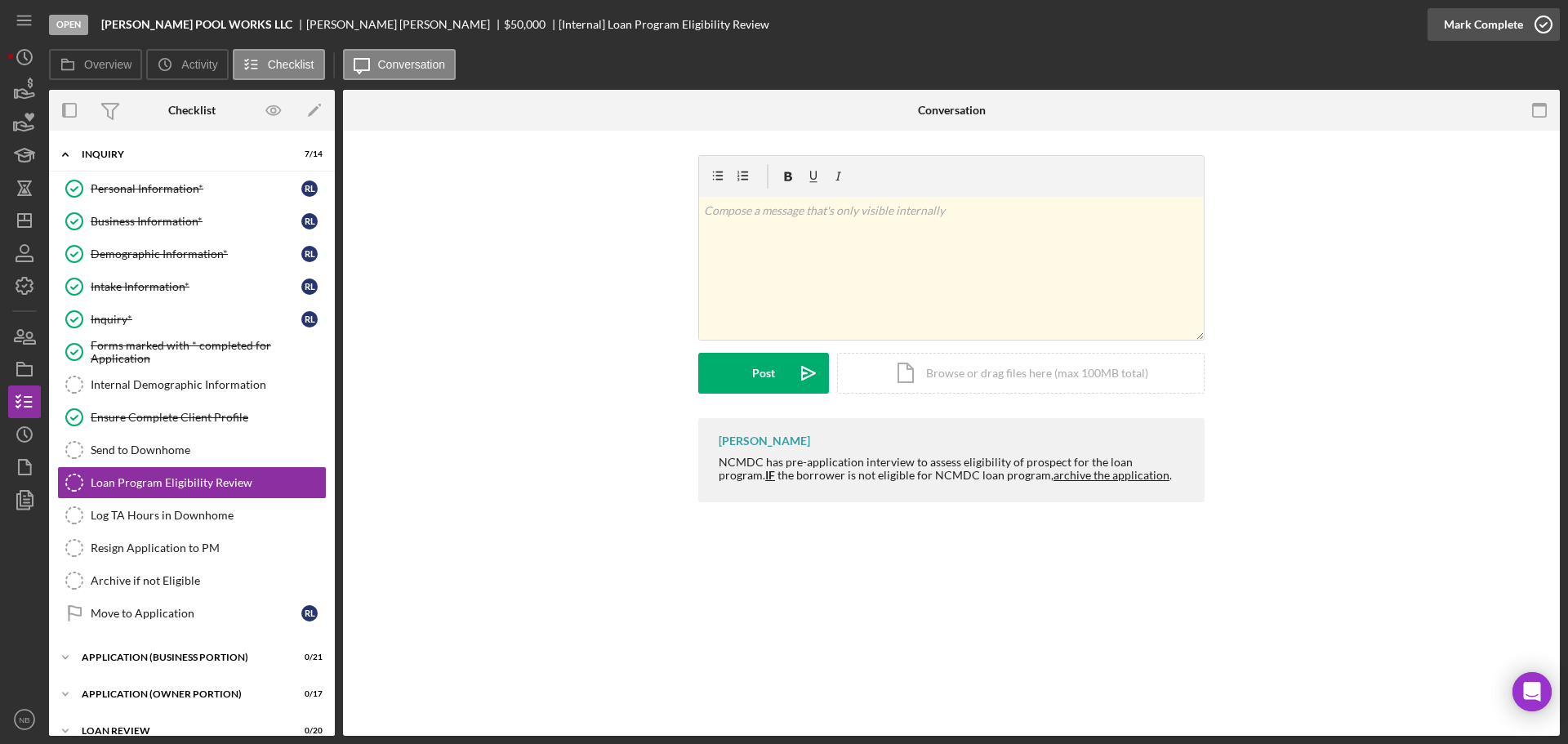
click at [1470, 30] on div "Mark Complete" at bounding box center [1483, 25] width 79 height 33
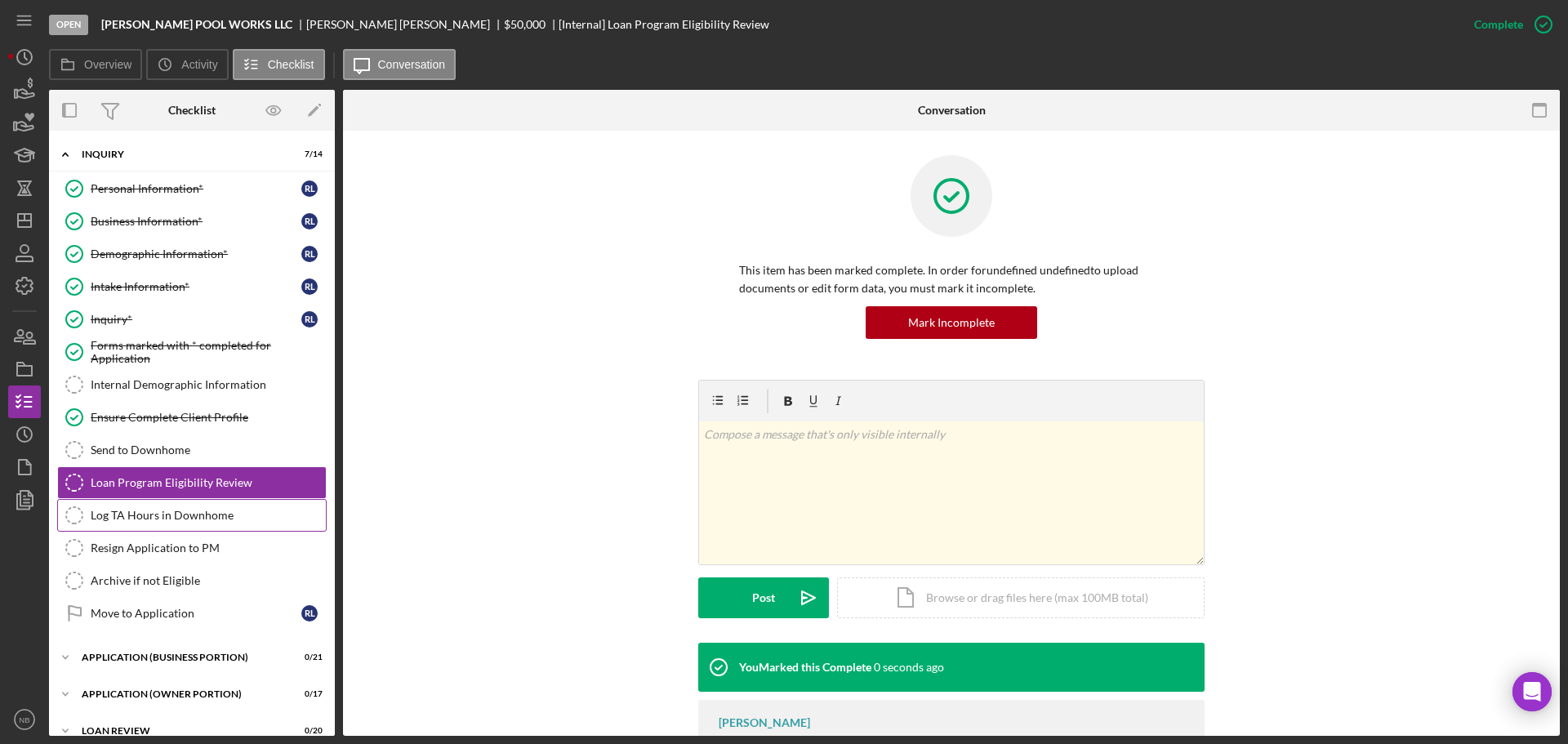
click at [227, 520] on div "Log TA Hours in Downhome" at bounding box center [208, 516] width 236 height 13
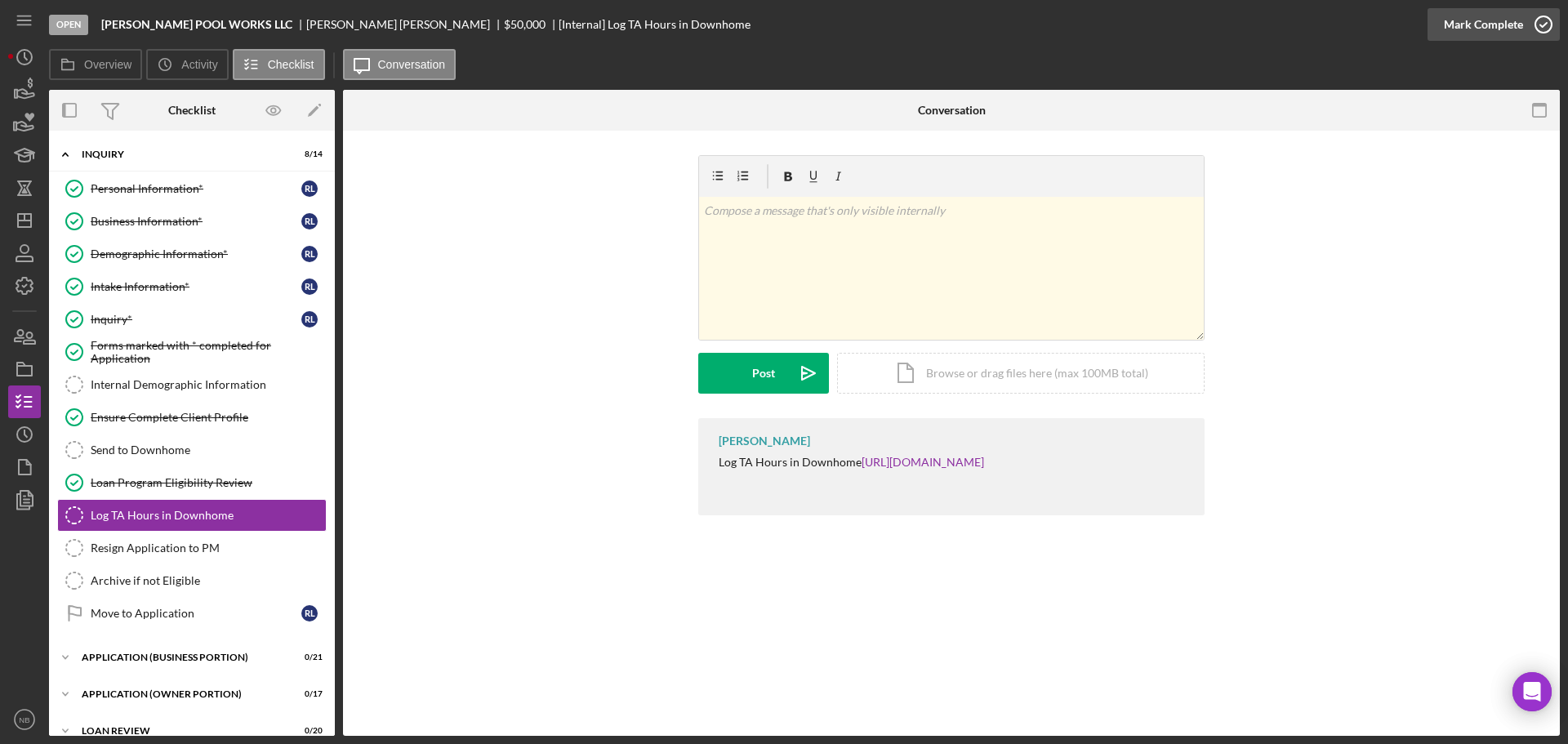
click at [1496, 15] on div "Mark Complete" at bounding box center [1483, 25] width 79 height 33
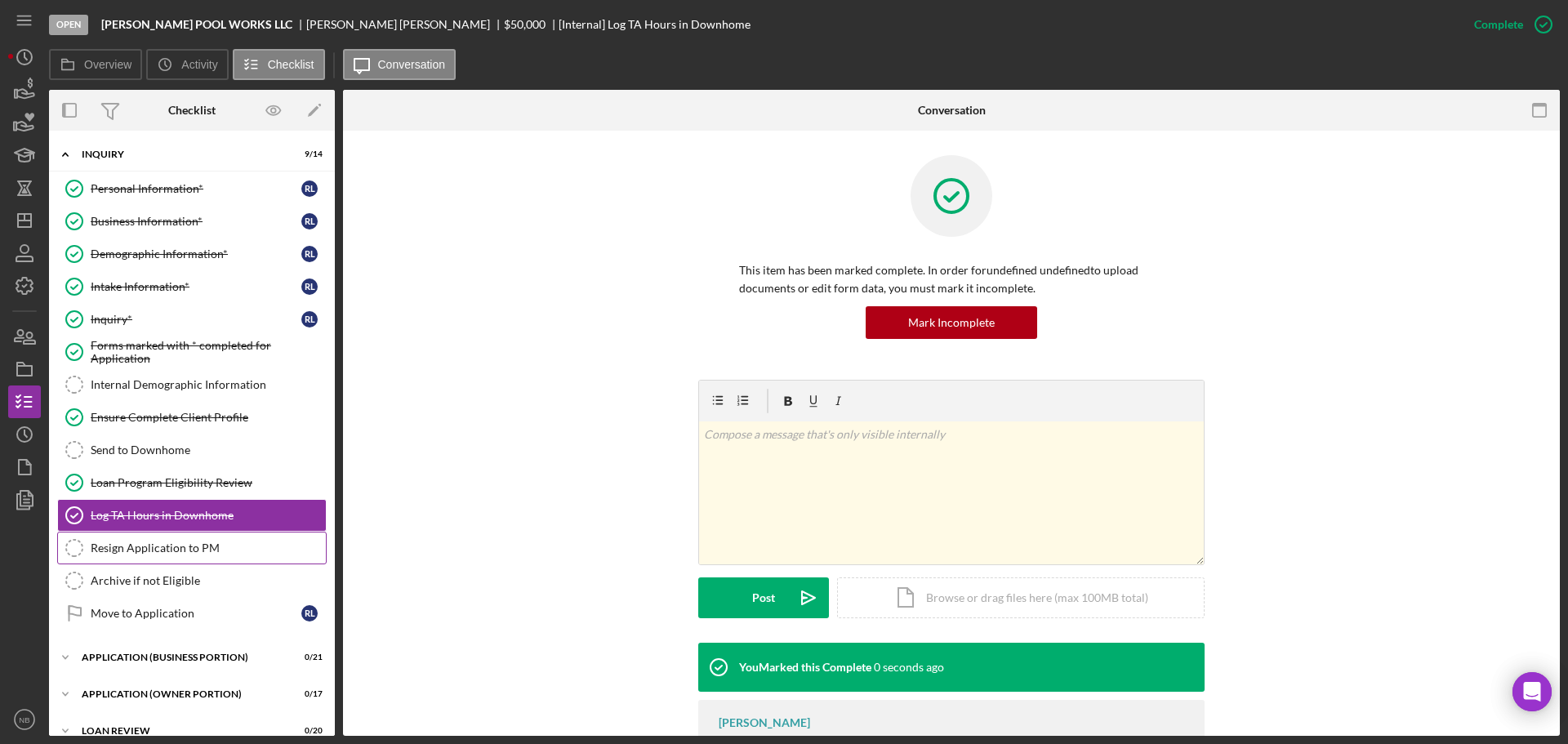
click at [163, 554] on div "Resign Application to PM" at bounding box center [208, 548] width 236 height 13
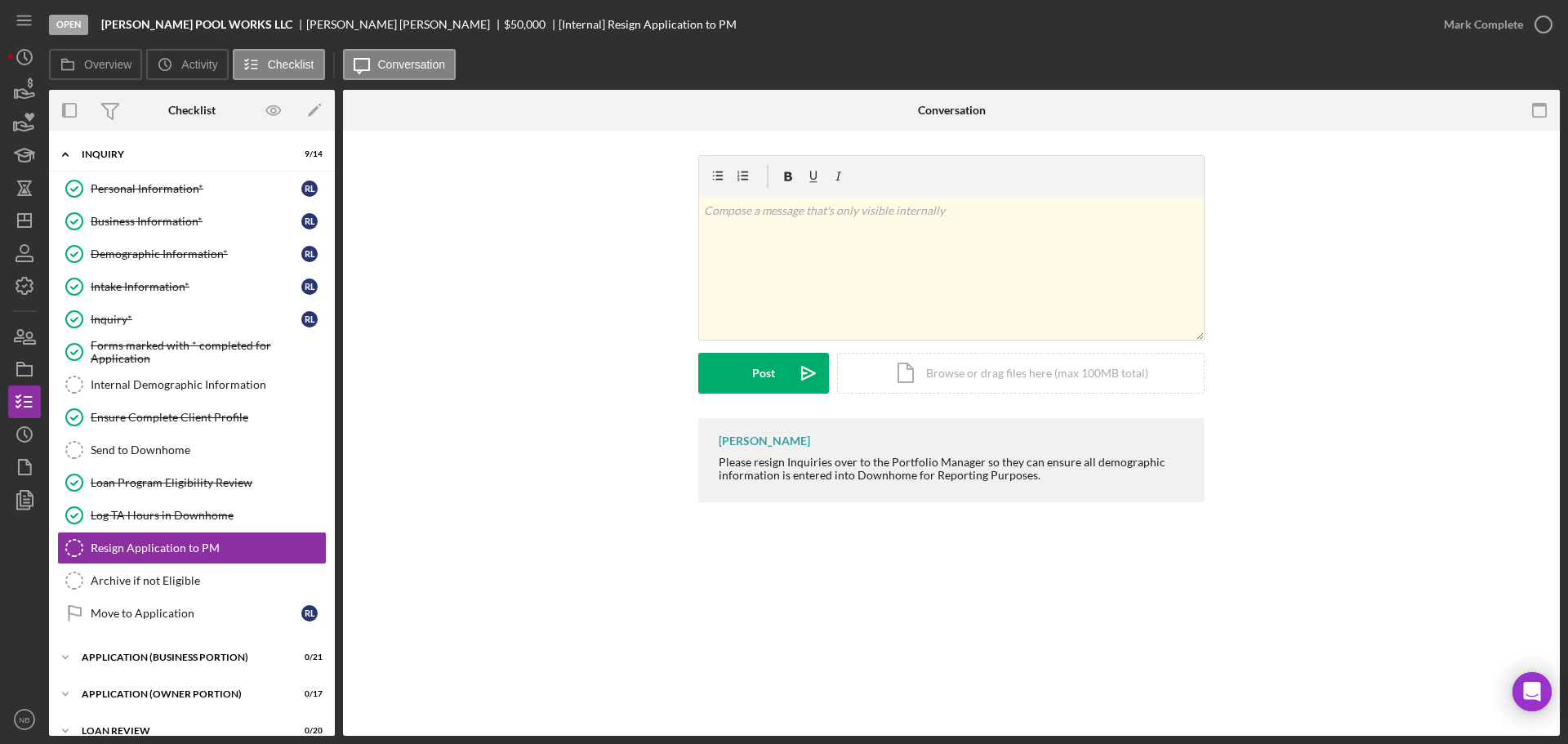
click at [1522, 42] on div "Mark Complete" at bounding box center [1493, 24] width 133 height 49
click at [1522, 34] on button "Mark Complete" at bounding box center [1493, 25] width 133 height 33
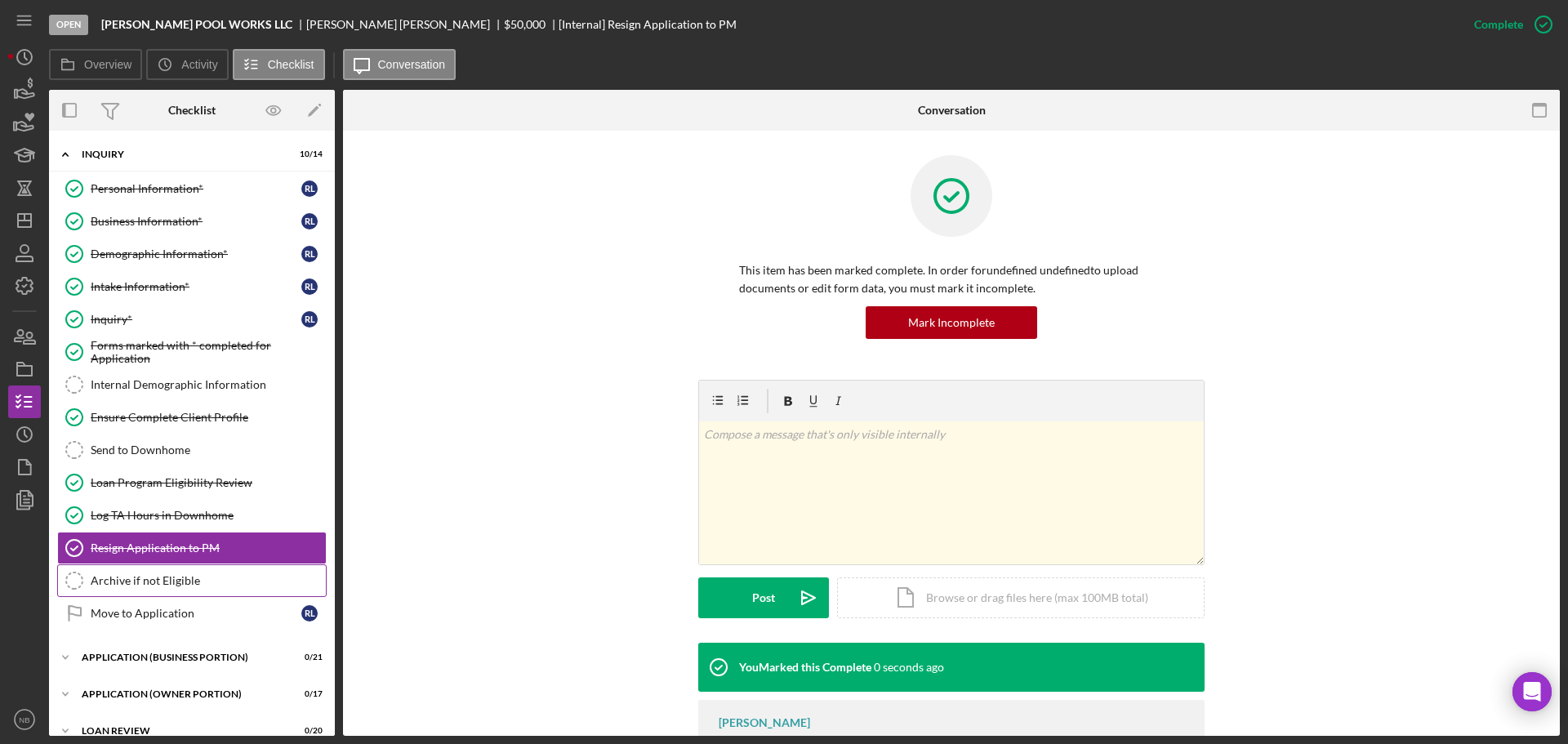
click at [222, 574] on div "Archive if not Eligible" at bounding box center [208, 581] width 236 height 13
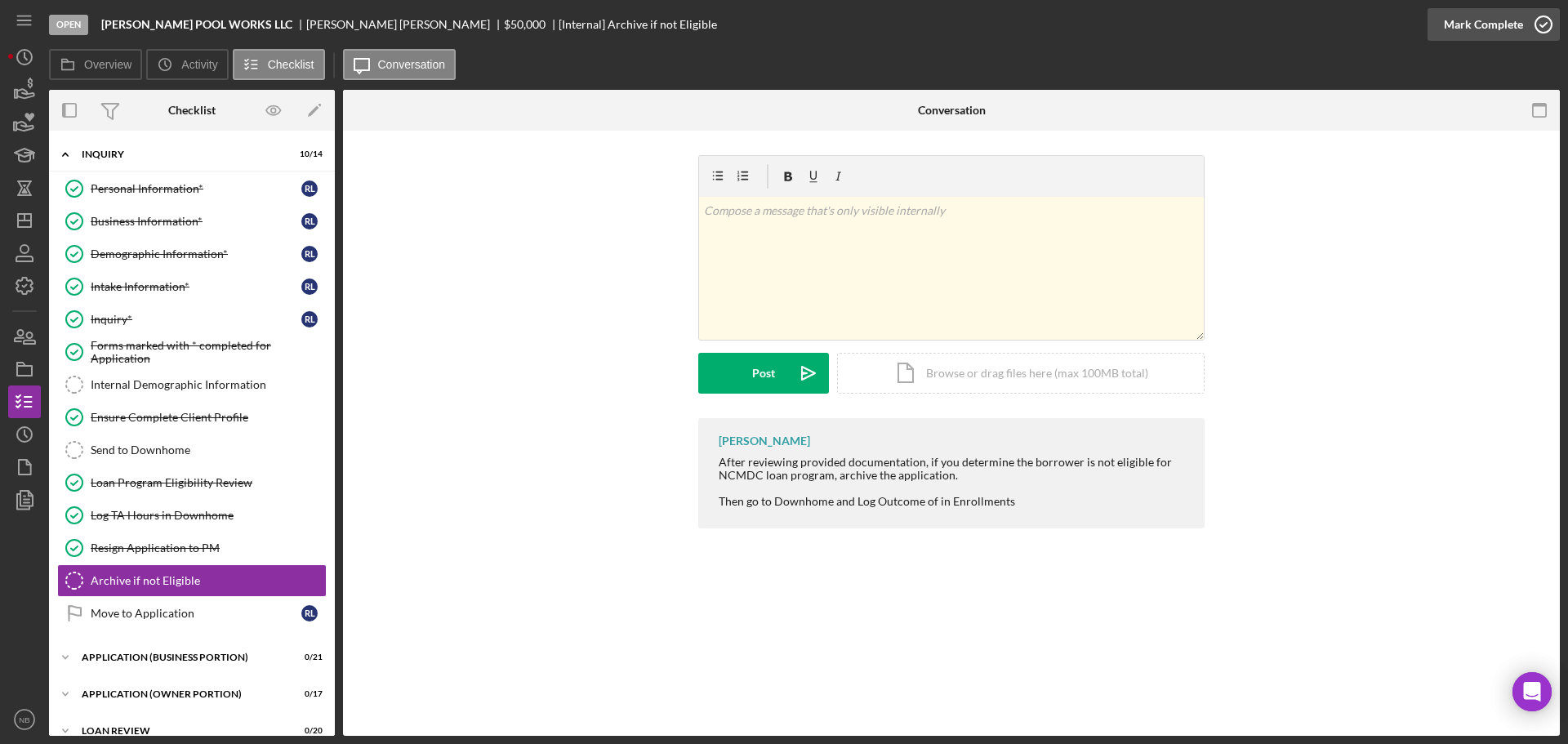
click at [1524, 20] on icon "button" at bounding box center [1543, 25] width 41 height 41
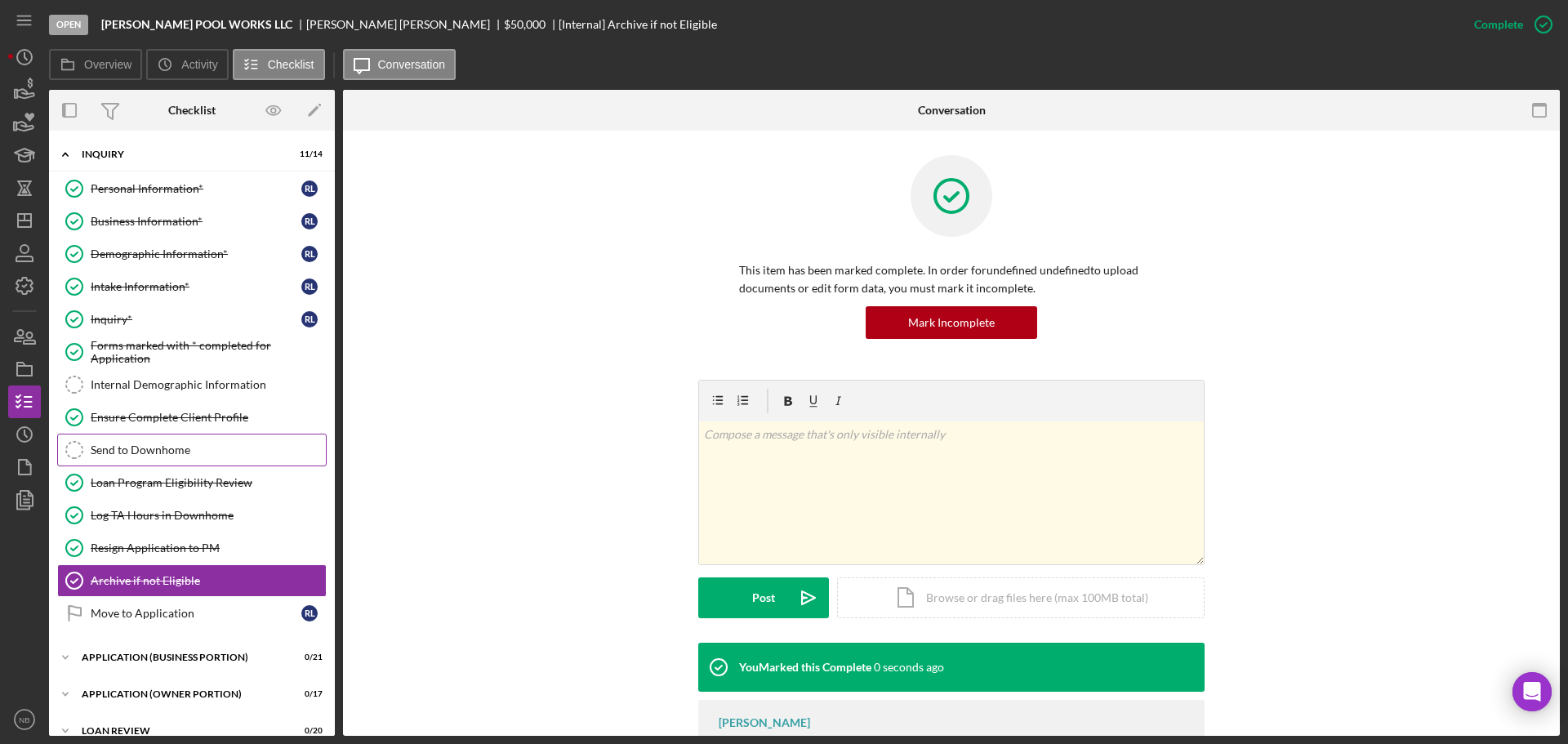
click at [182, 443] on div "Send to Downhome" at bounding box center [208, 450] width 236 height 13
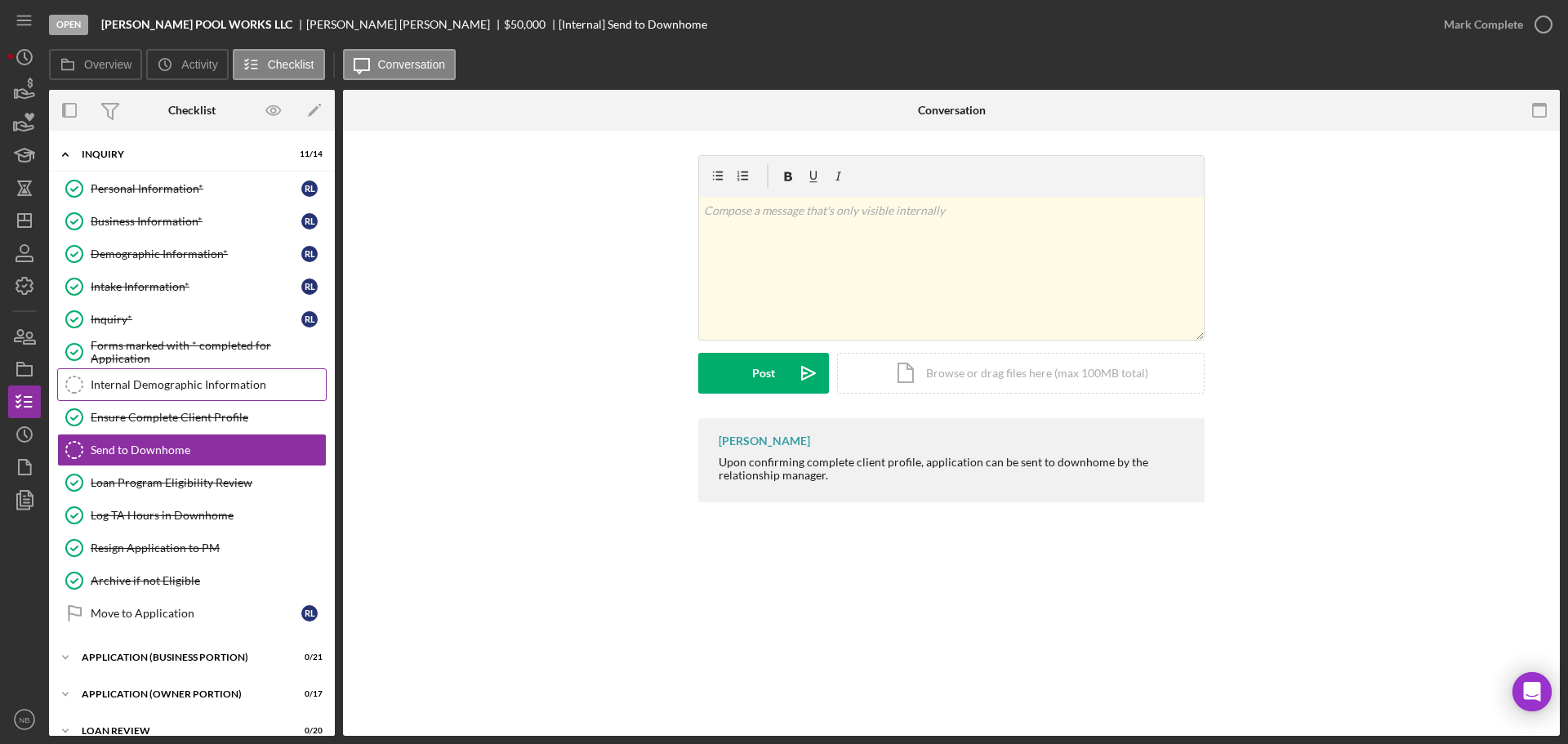
click at [178, 386] on div "Internal Demographic Information" at bounding box center [208, 385] width 236 height 13
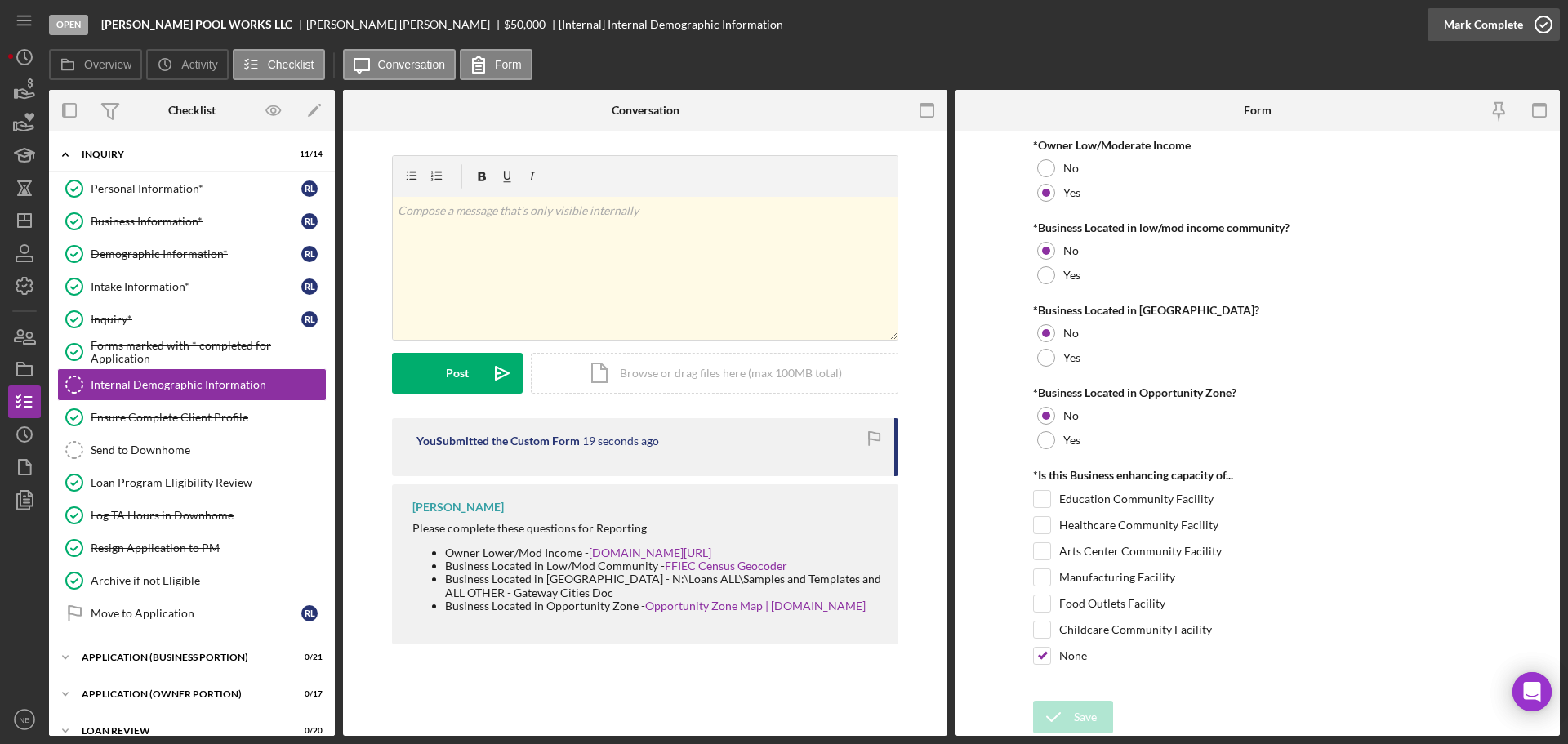
click at [1524, 23] on icon "button" at bounding box center [1543, 25] width 41 height 41
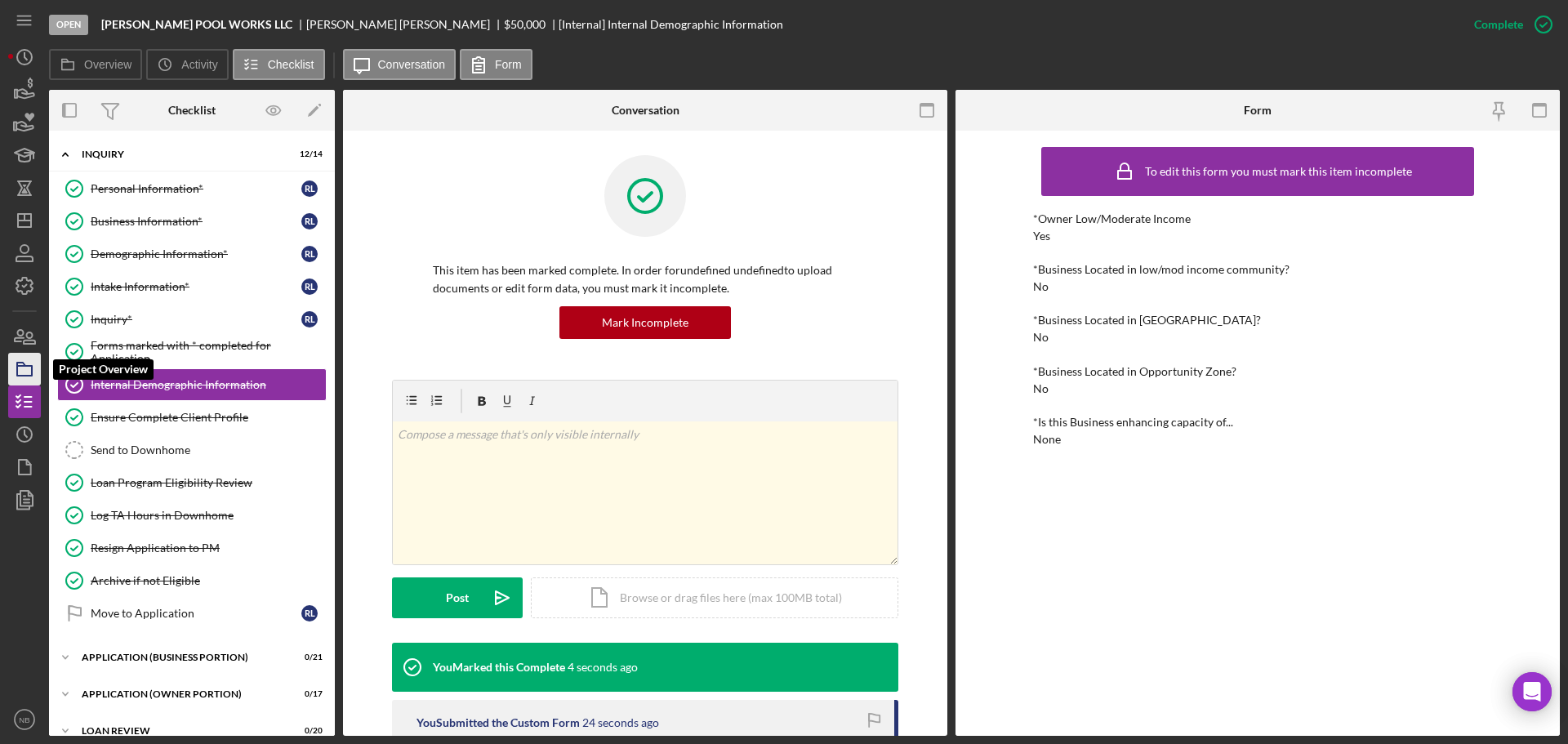
click at [28, 366] on rect "button" at bounding box center [25, 371] width 15 height 10
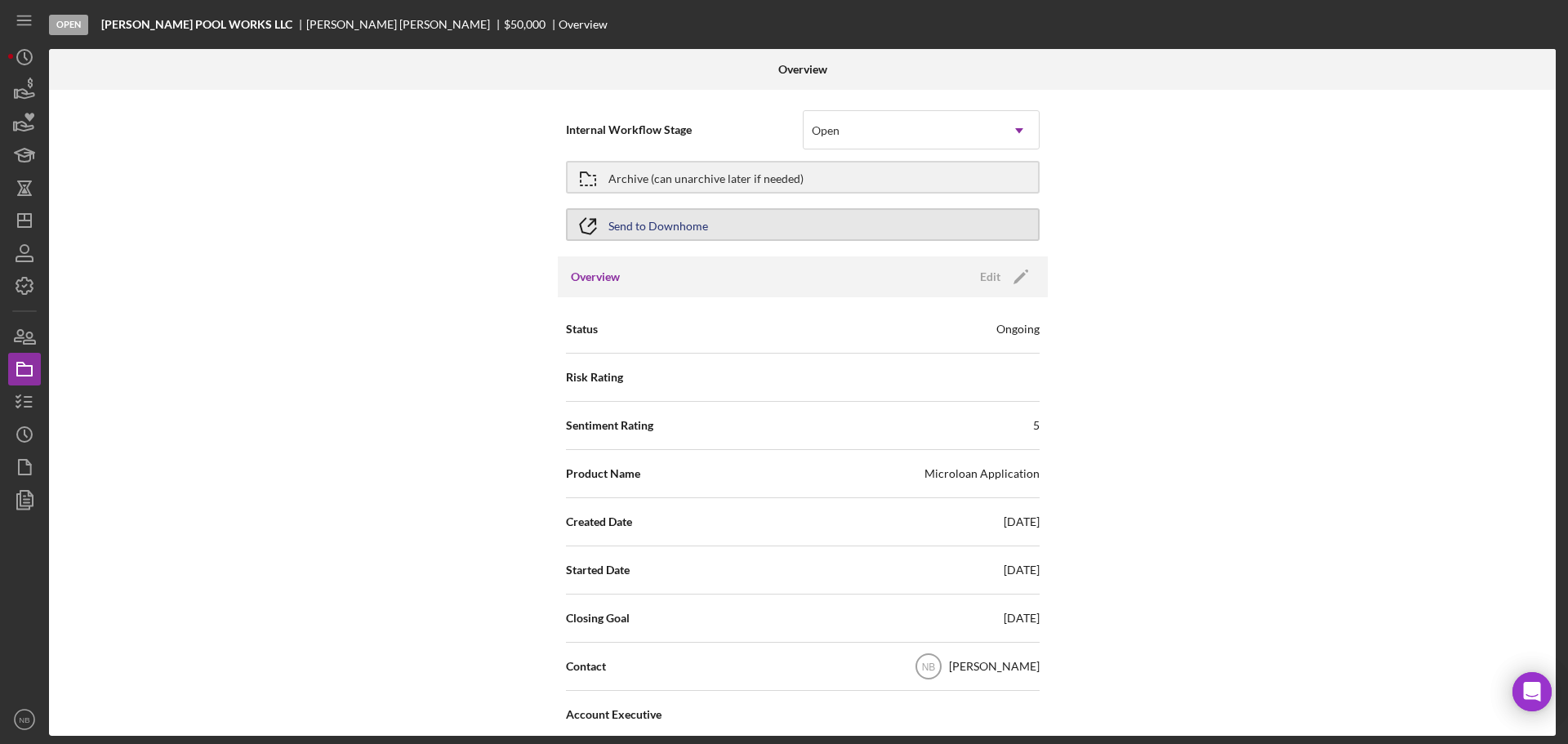
click at [837, 227] on button "Send to Downhome" at bounding box center [802, 225] width 474 height 33
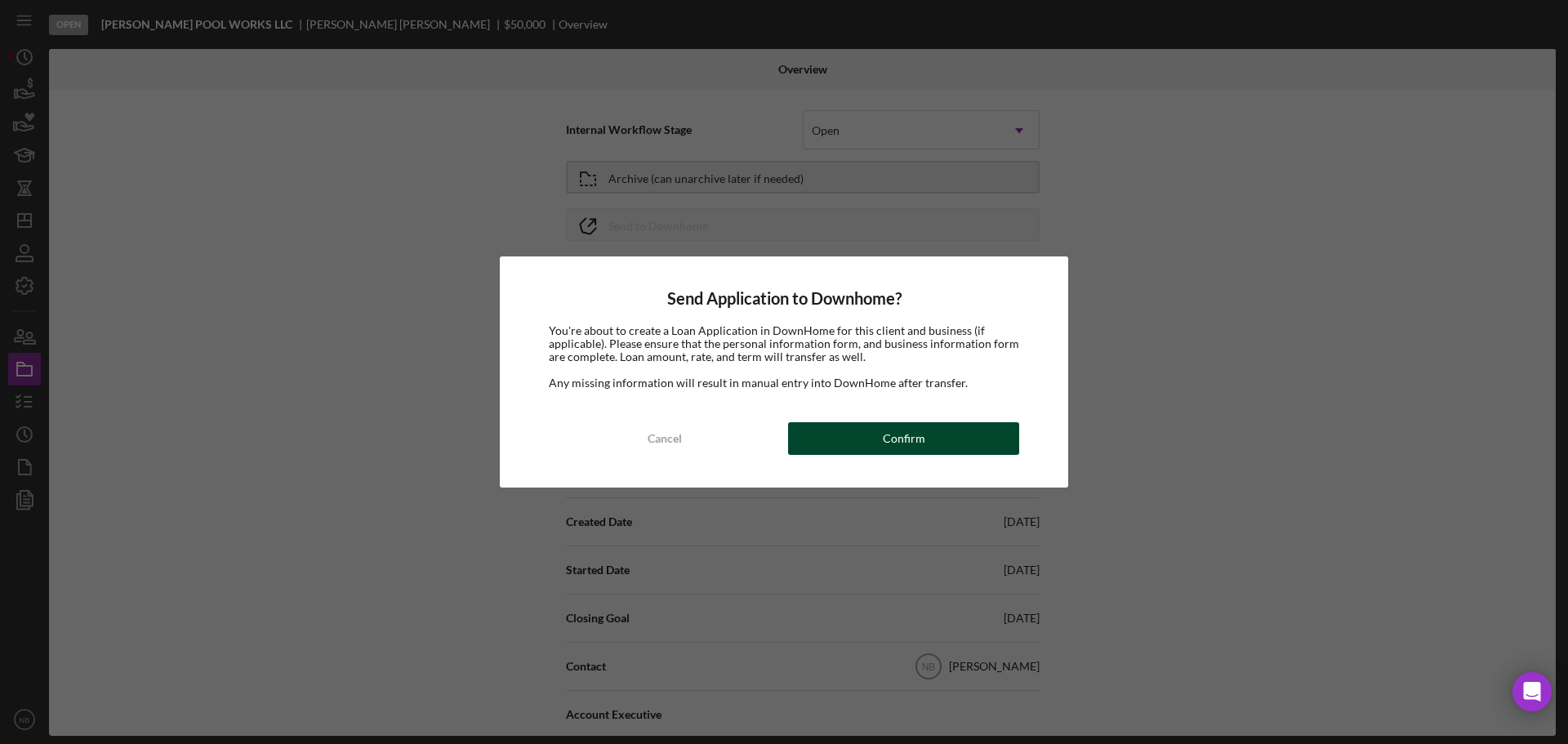
click at [905, 441] on div "Confirm" at bounding box center [904, 439] width 43 height 33
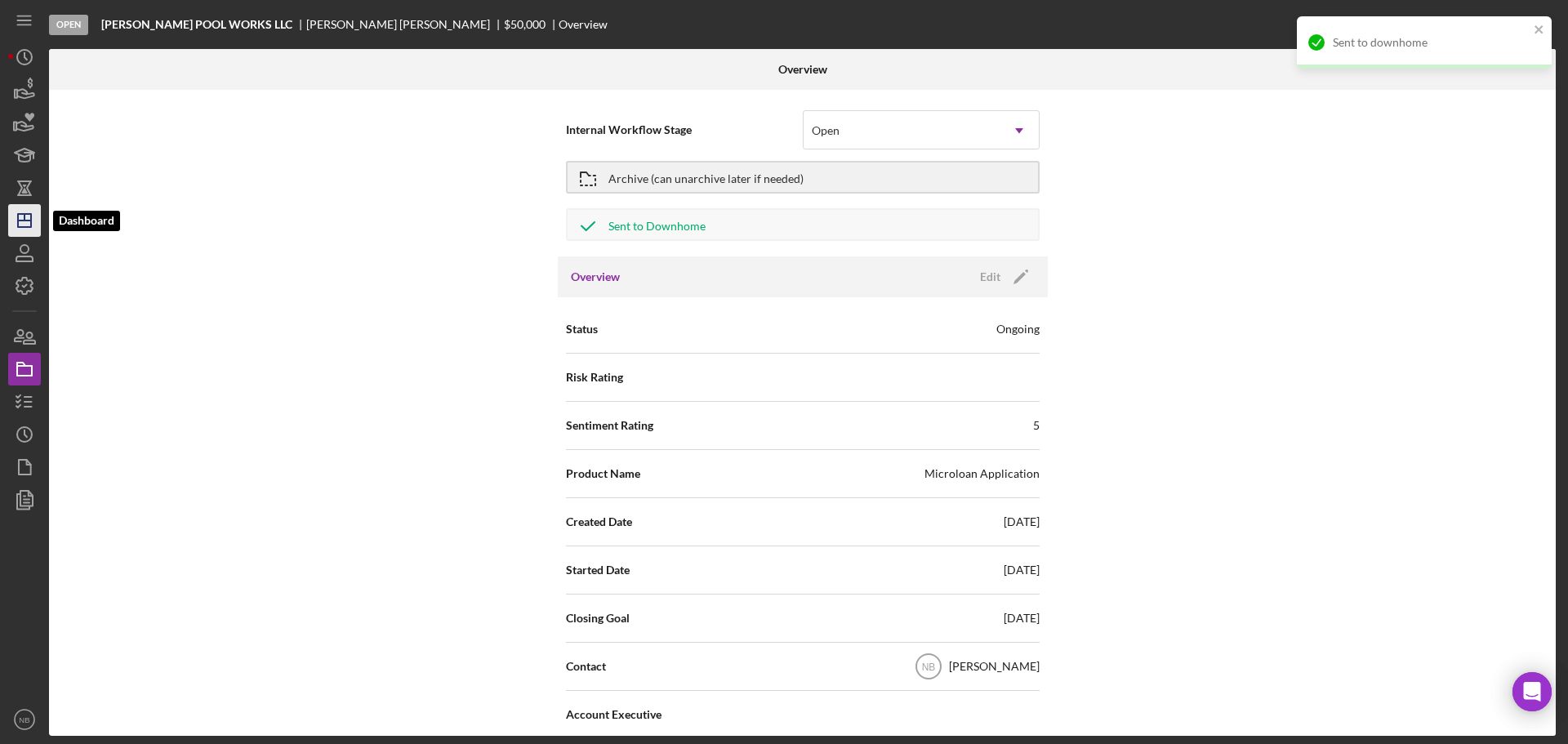
click at [21, 221] on line "button" at bounding box center [25, 221] width 13 height 0
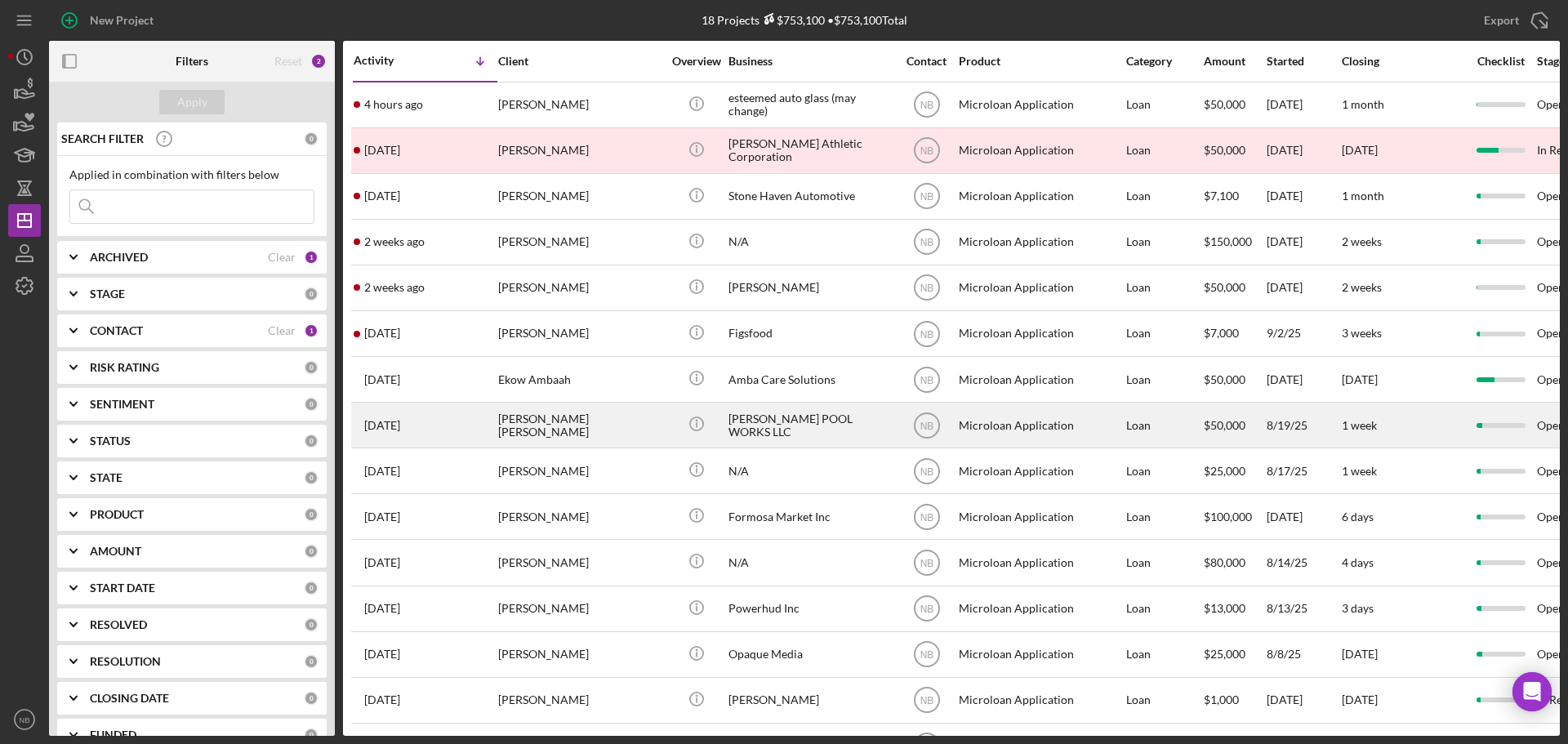
click at [637, 421] on div "[PERSON_NAME] [PERSON_NAME]" at bounding box center [580, 425] width 163 height 44
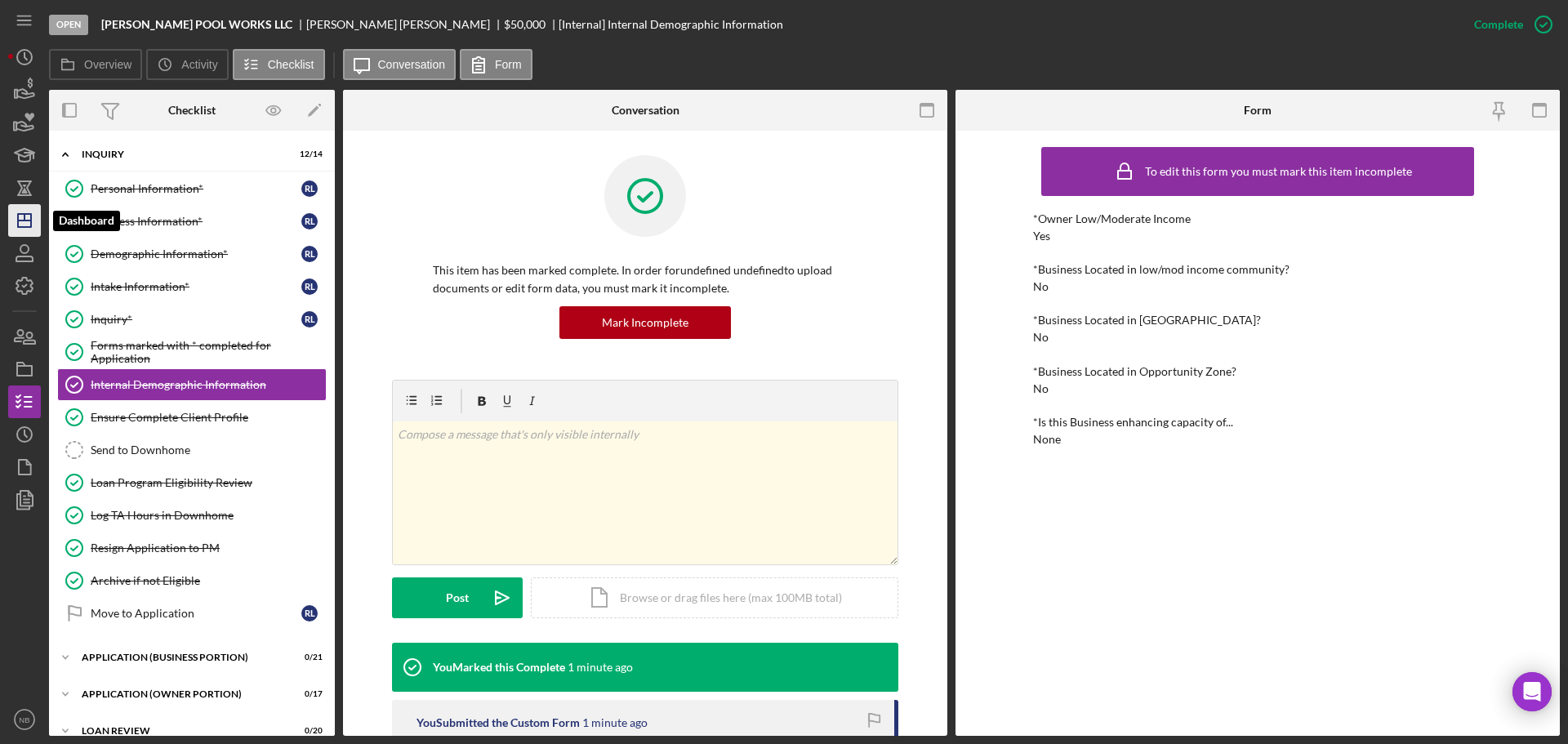
click at [22, 219] on icon "Icon/Dashboard" at bounding box center [25, 221] width 41 height 41
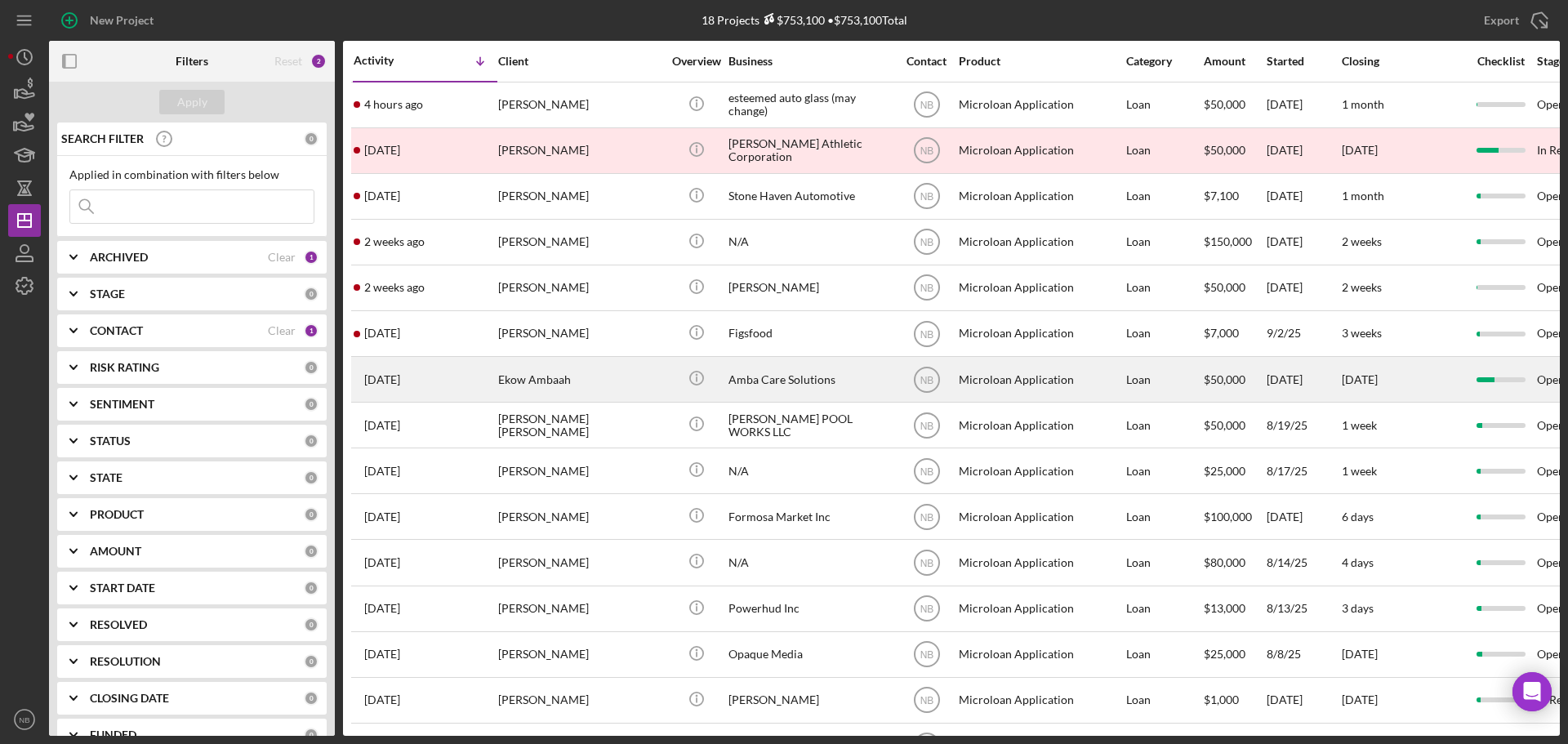
click at [616, 381] on div "Ekow Ambaah" at bounding box center [580, 379] width 163 height 44
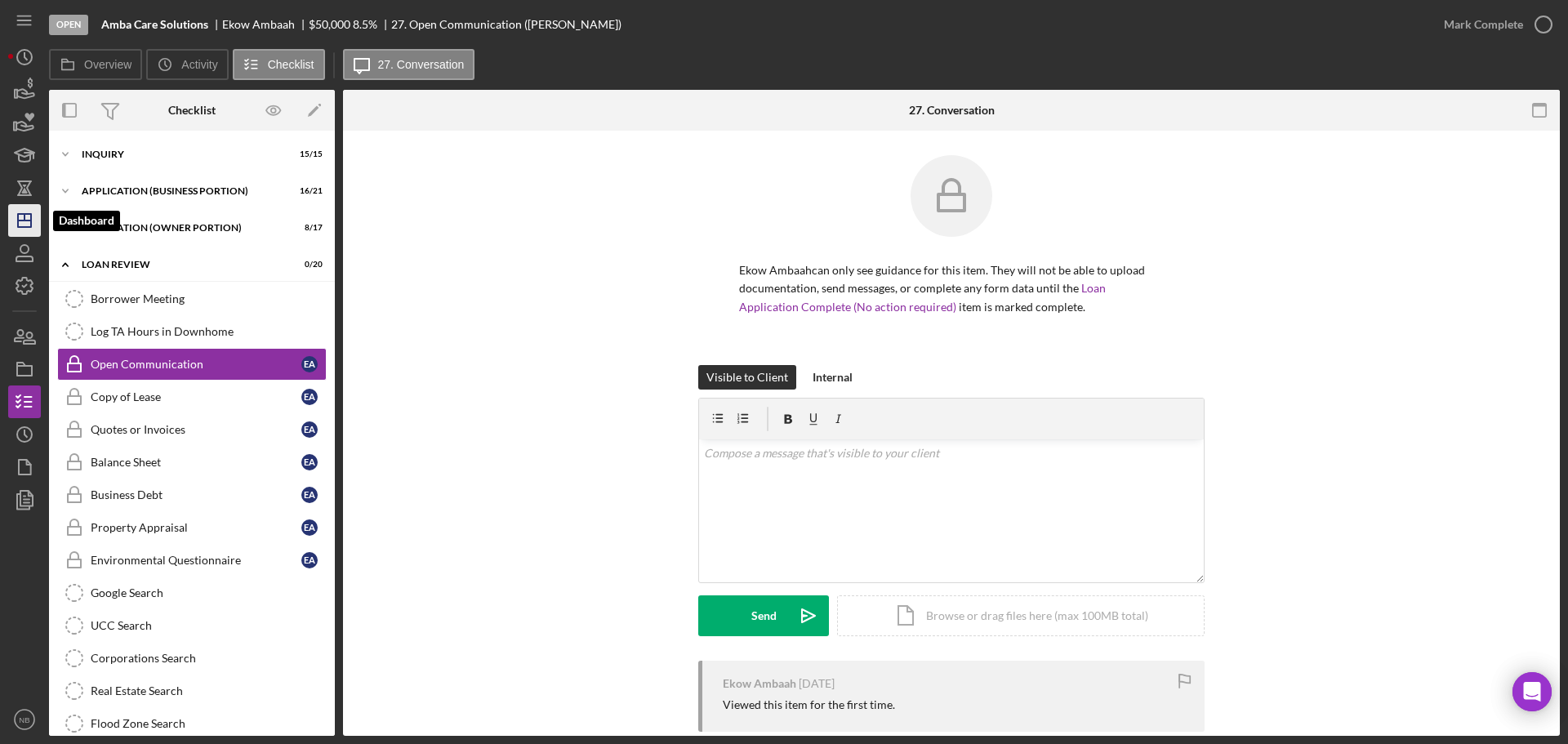
click at [23, 214] on polygon "button" at bounding box center [25, 221] width 13 height 13
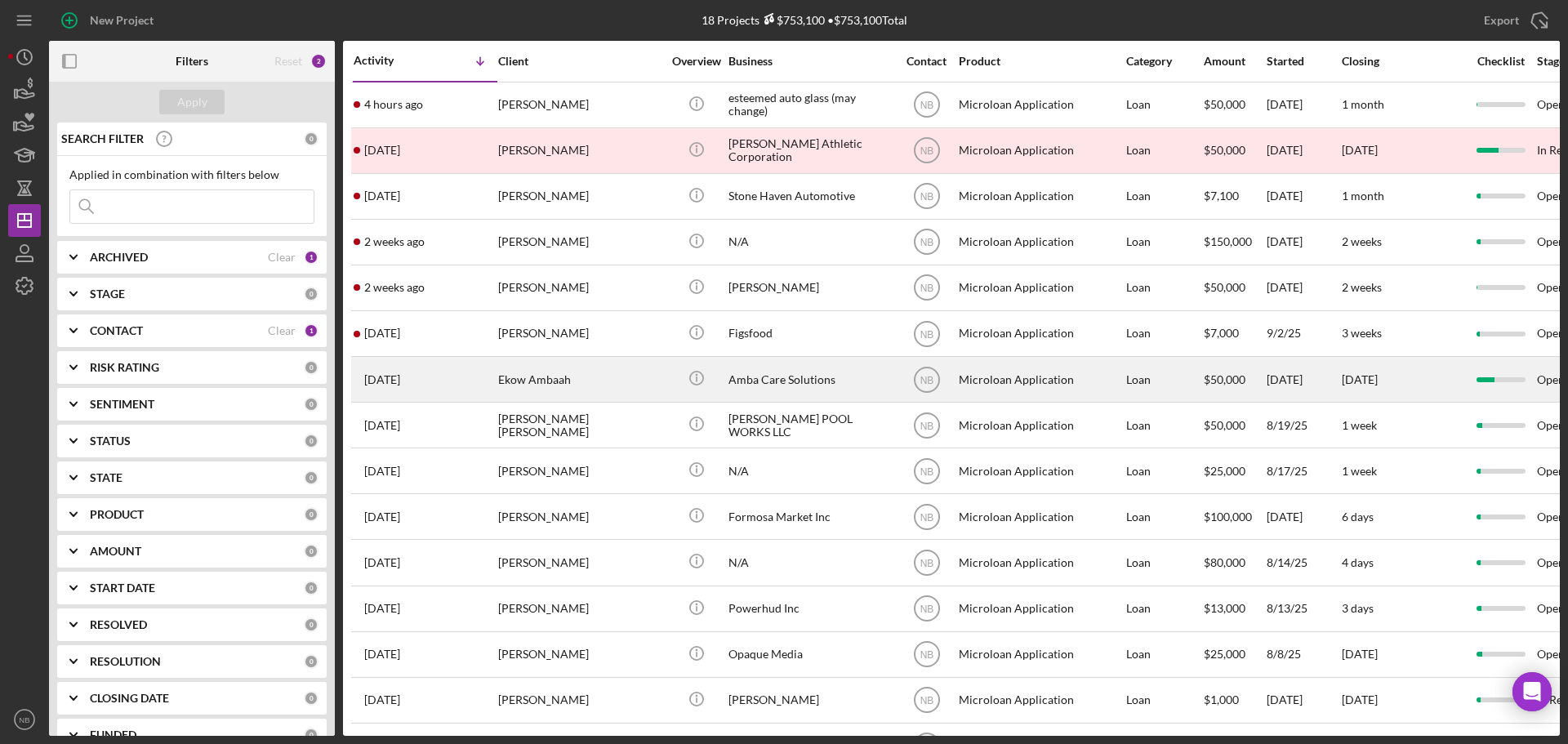
click at [825, 373] on div "Amba Care Solutions" at bounding box center [810, 379] width 163 height 44
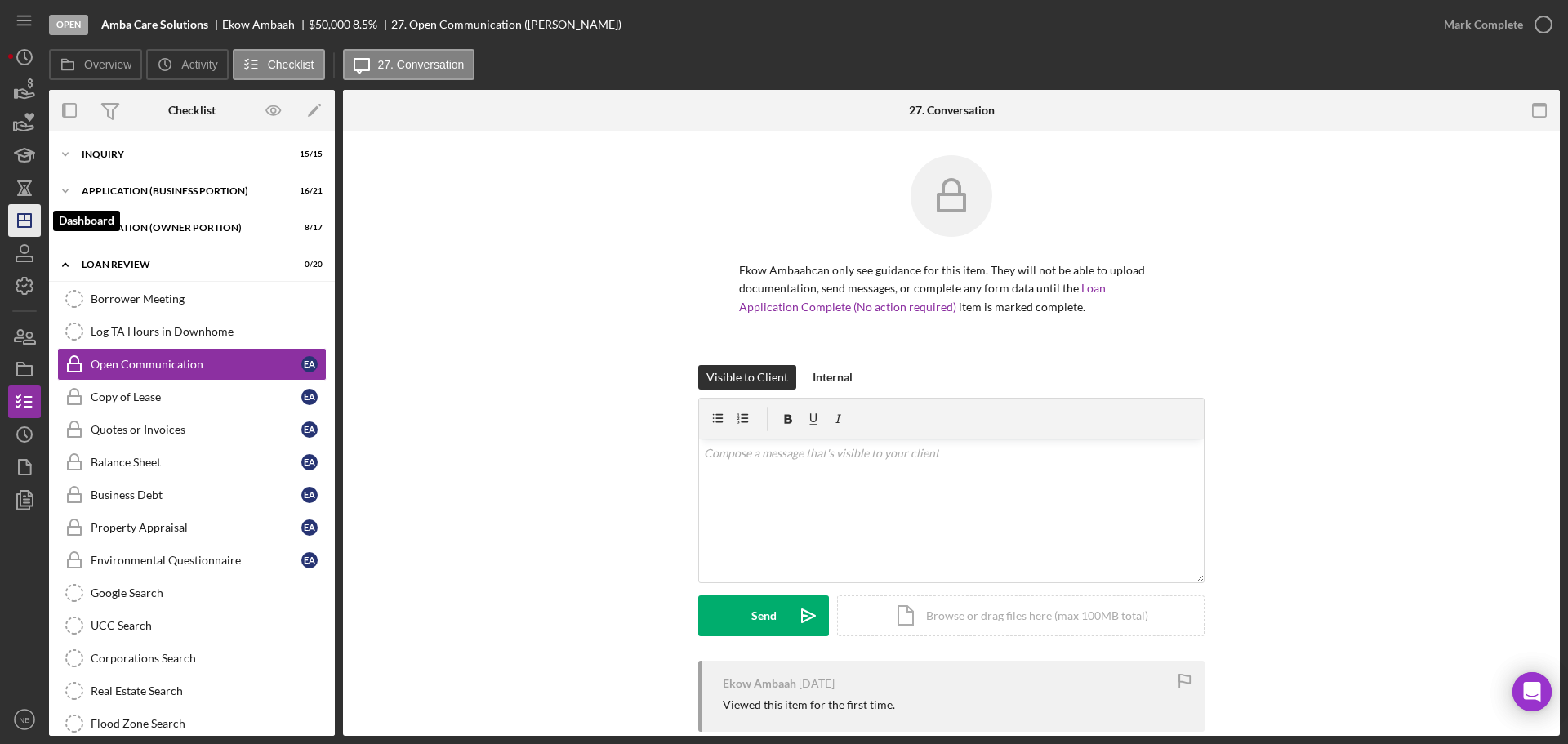
click at [16, 212] on icon "Icon/Dashboard" at bounding box center [25, 221] width 41 height 41
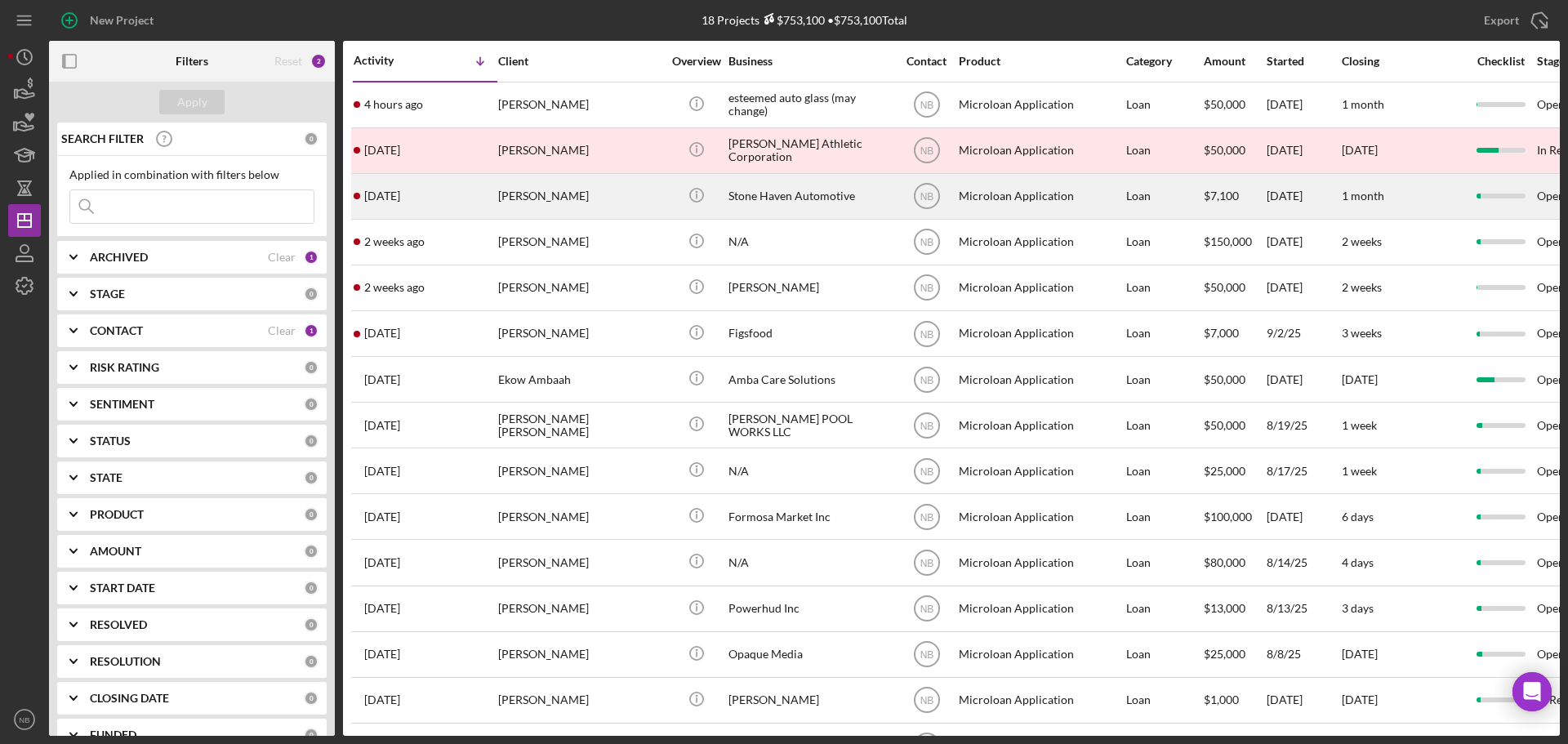
click at [631, 199] on div "[PERSON_NAME]" at bounding box center [580, 196] width 163 height 44
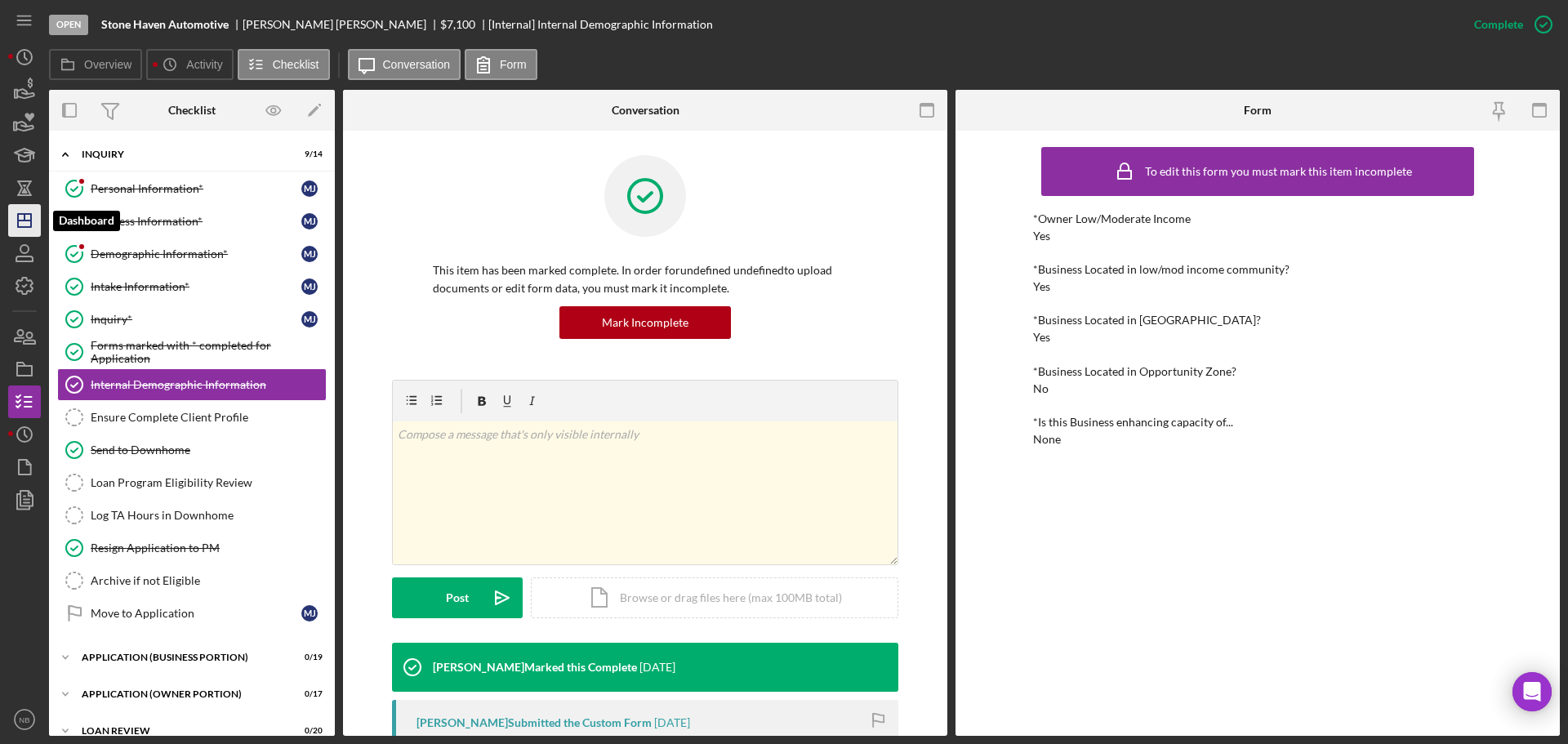
click at [22, 230] on icon "Icon/Dashboard" at bounding box center [25, 221] width 41 height 41
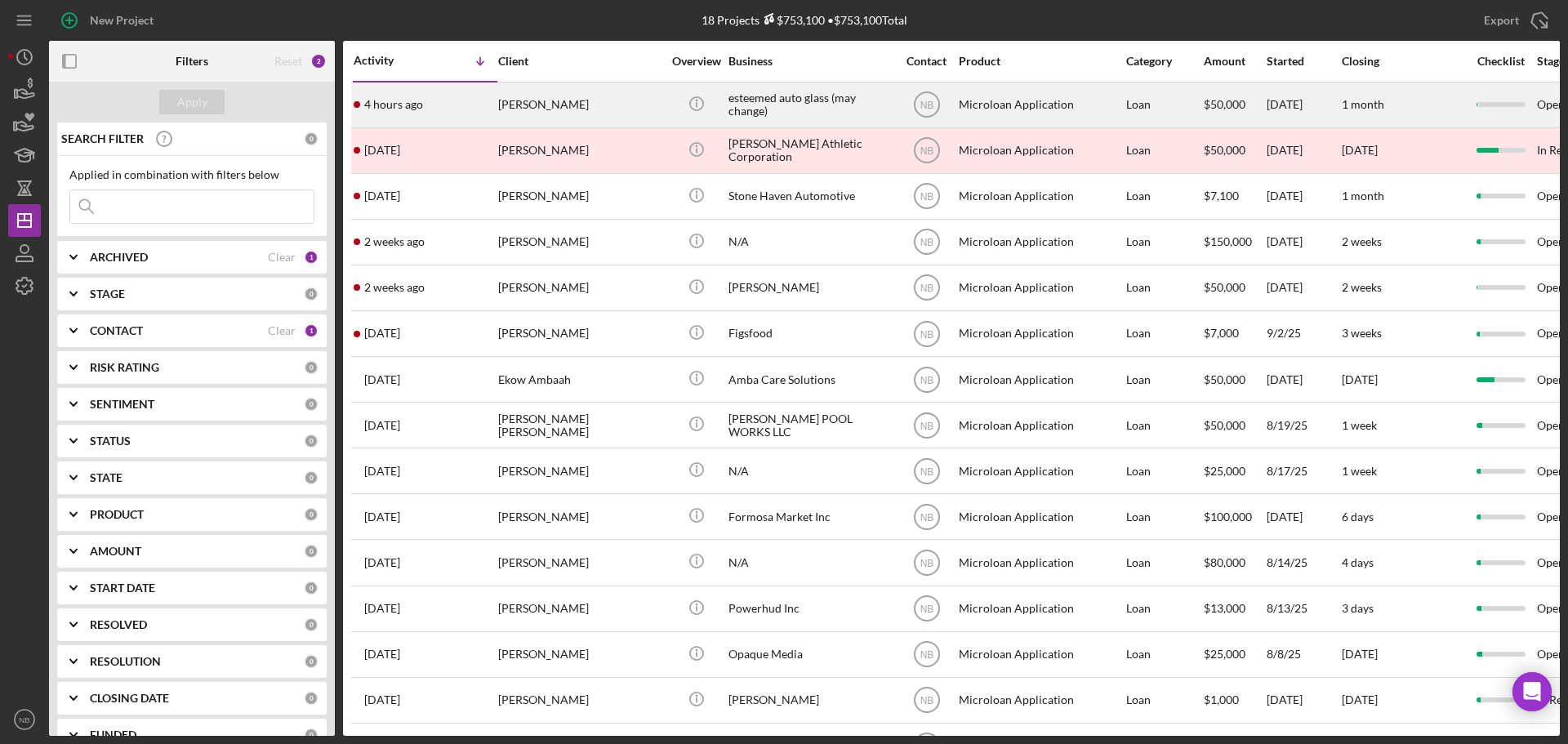
click at [572, 107] on div "[PERSON_NAME]" at bounding box center [580, 105] width 163 height 44
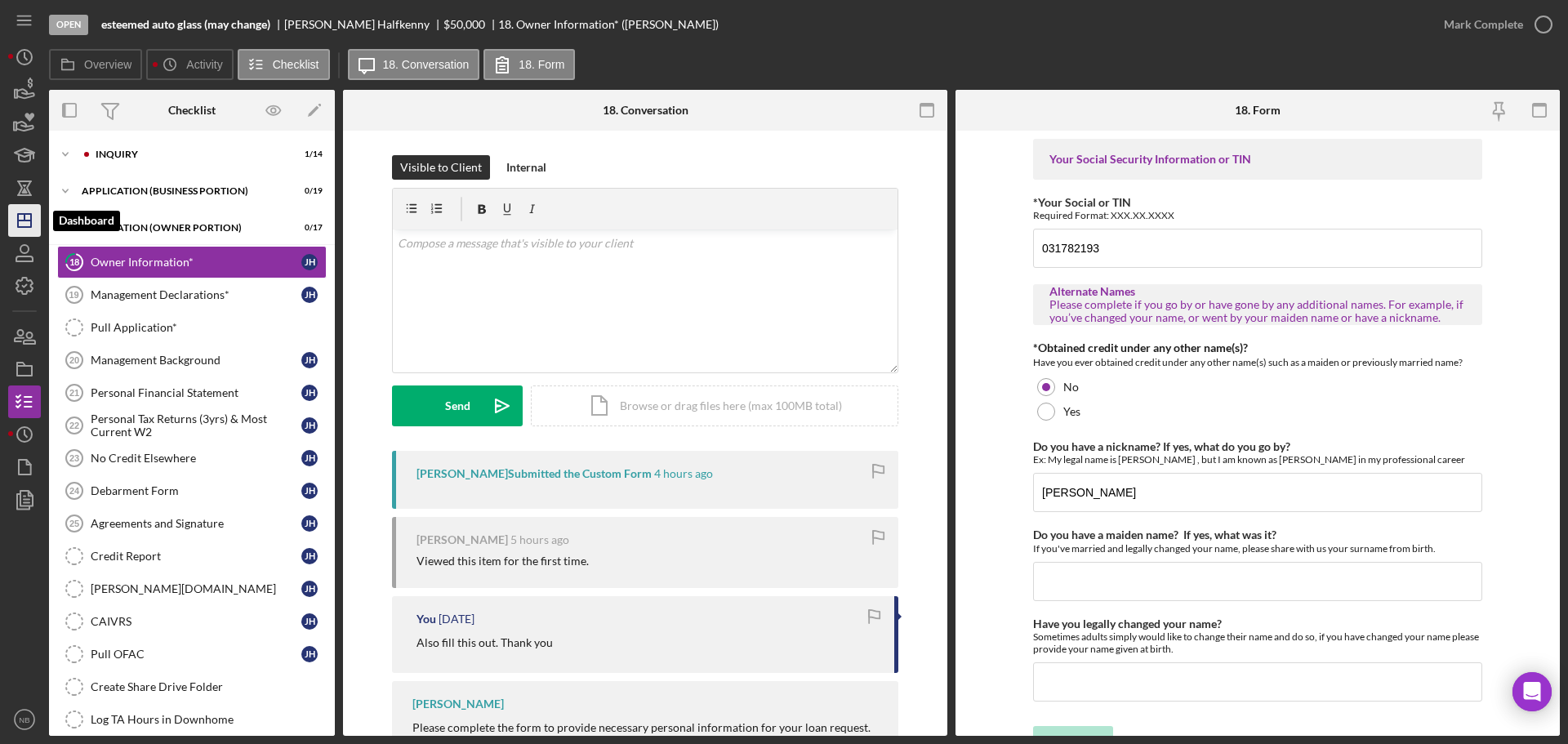
click at [26, 213] on icon "Icon/Dashboard" at bounding box center [25, 221] width 41 height 41
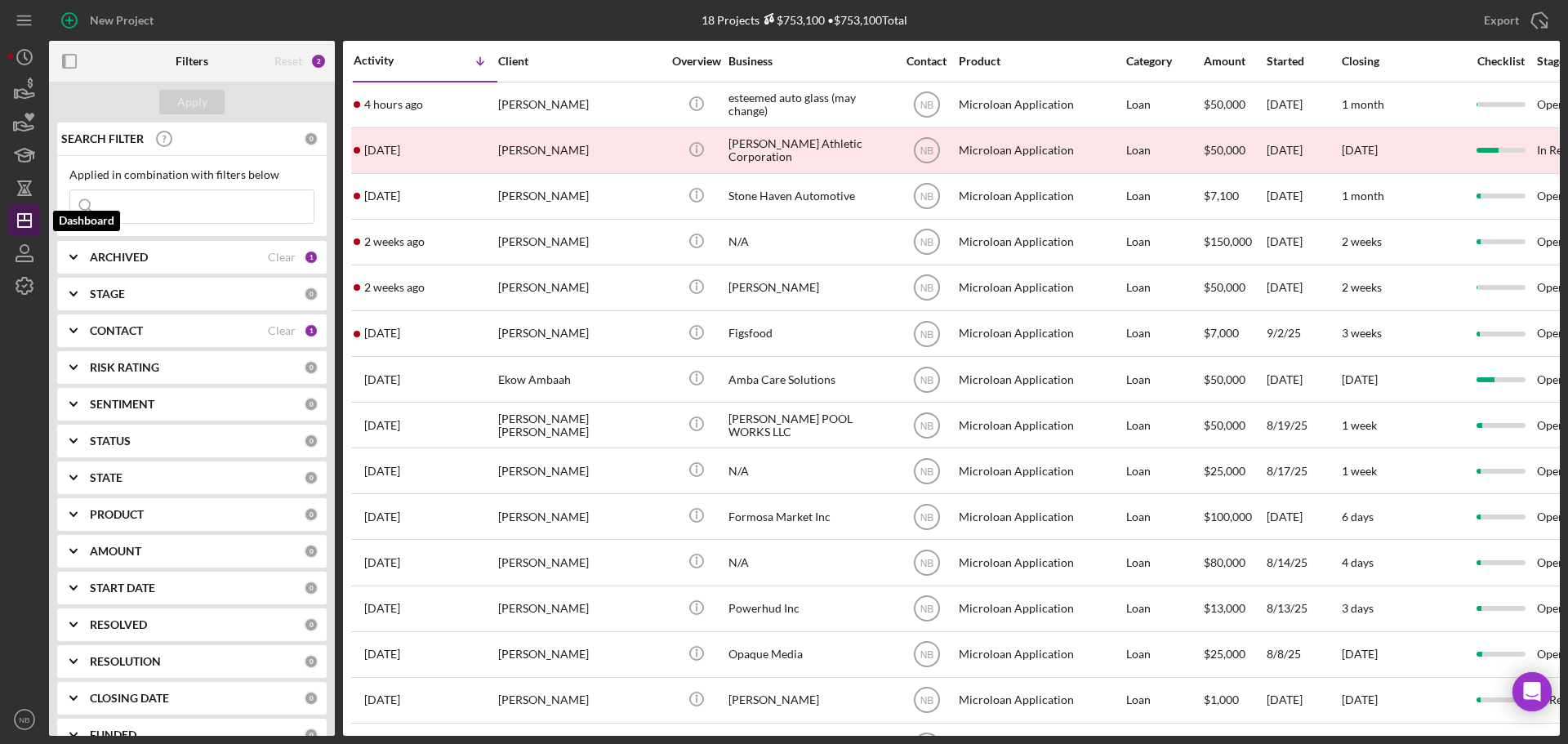
click at [18, 220] on polygon "button" at bounding box center [25, 221] width 13 height 13
